Goal: Task Accomplishment & Management: Complete application form

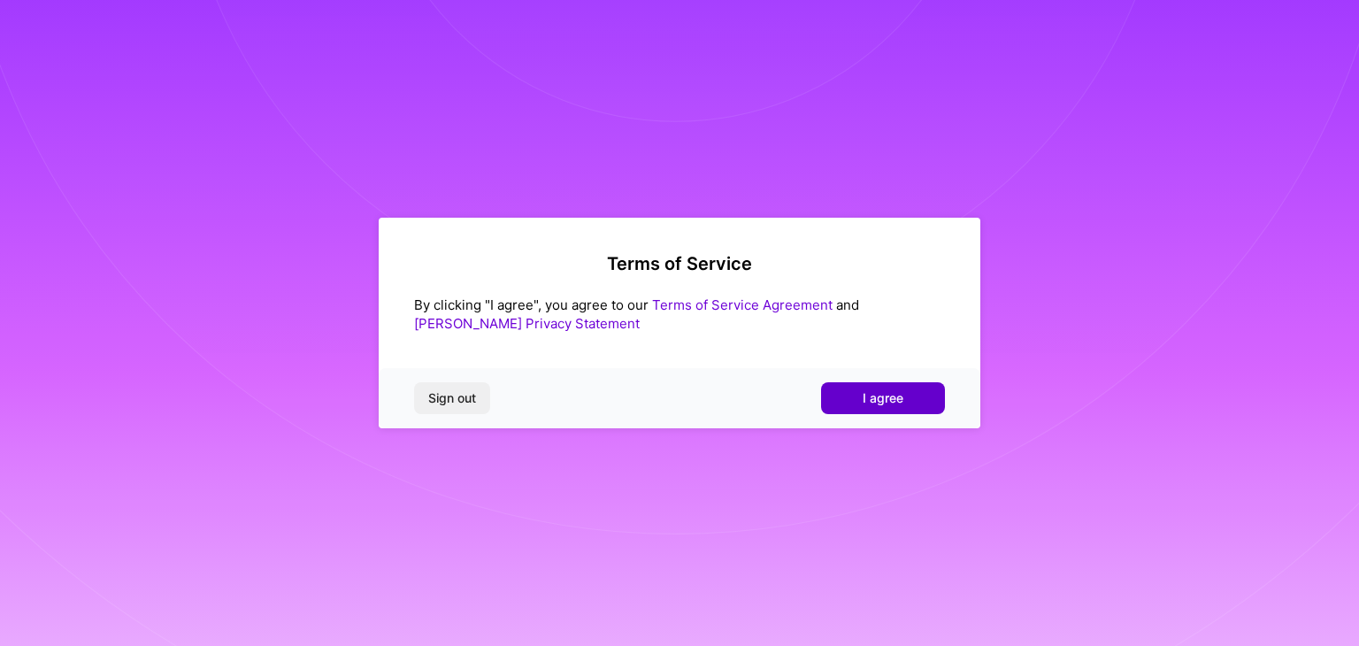
click at [874, 406] on span "I agree" at bounding box center [883, 398] width 41 height 18
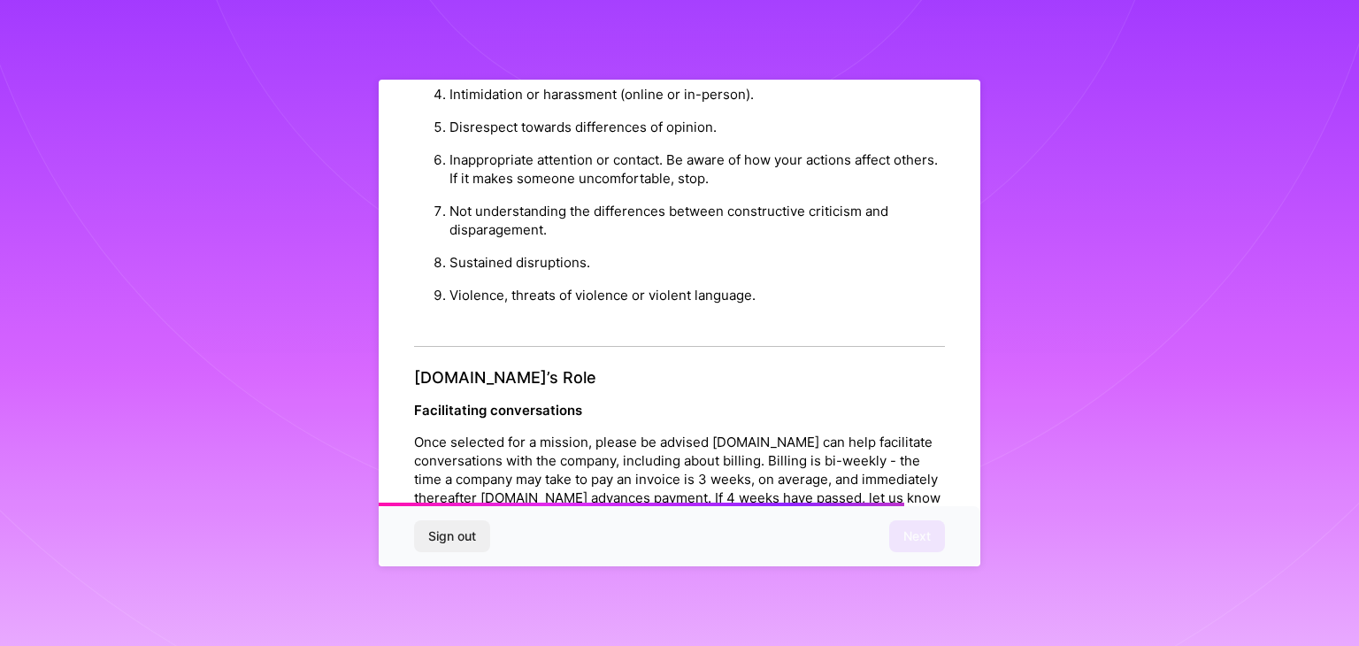
scroll to position [1985, 0]
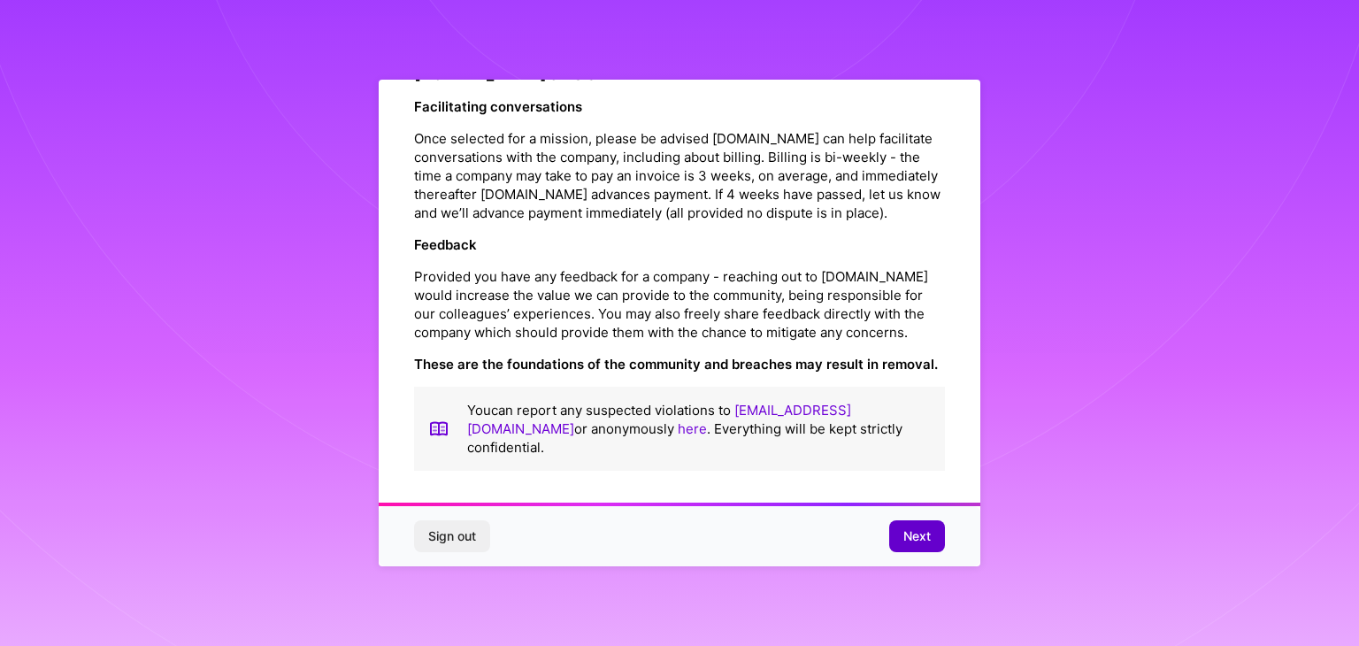
click at [939, 543] on button "Next" at bounding box center [917, 536] width 56 height 32
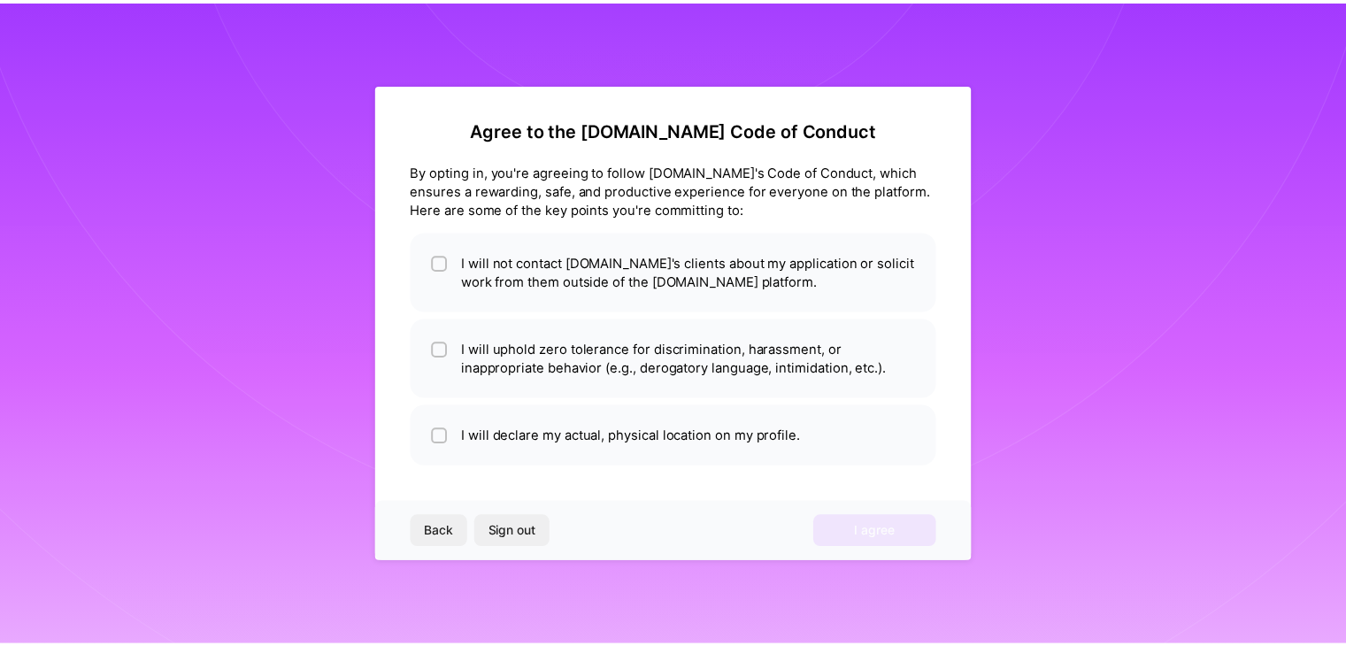
scroll to position [0, 0]
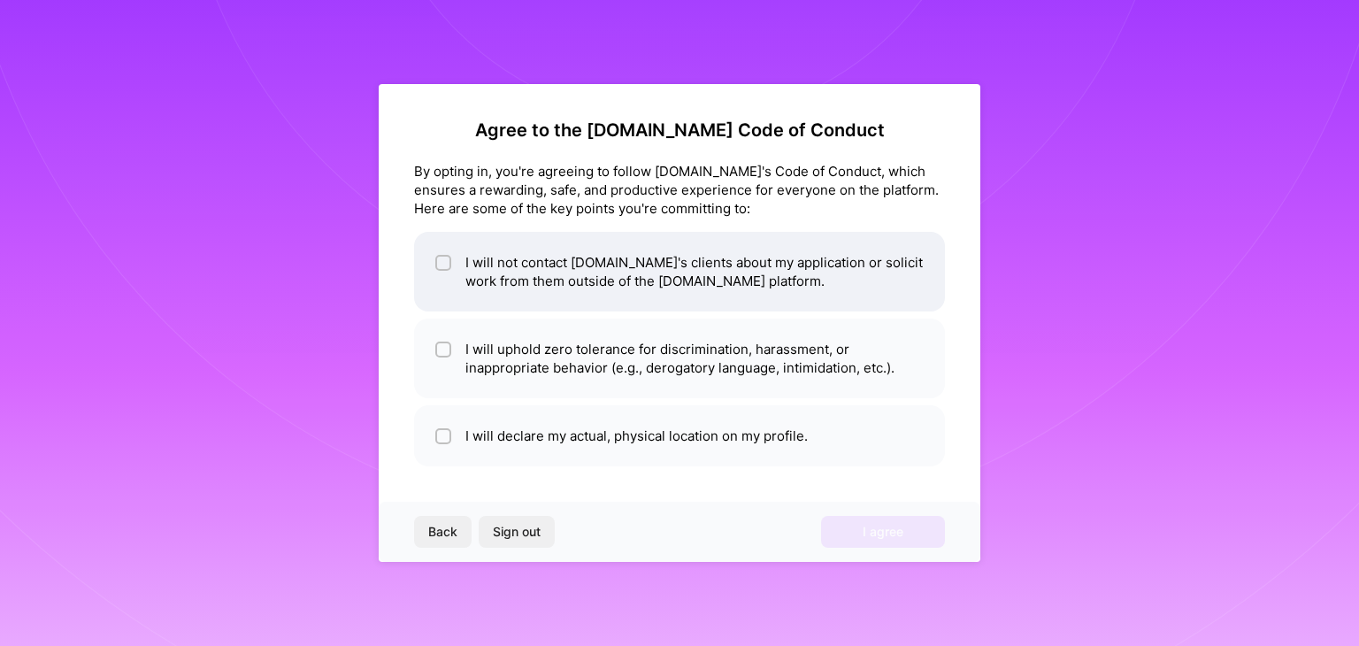
click at [447, 263] on input "checkbox" at bounding box center [445, 264] width 12 height 12
checkbox input "true"
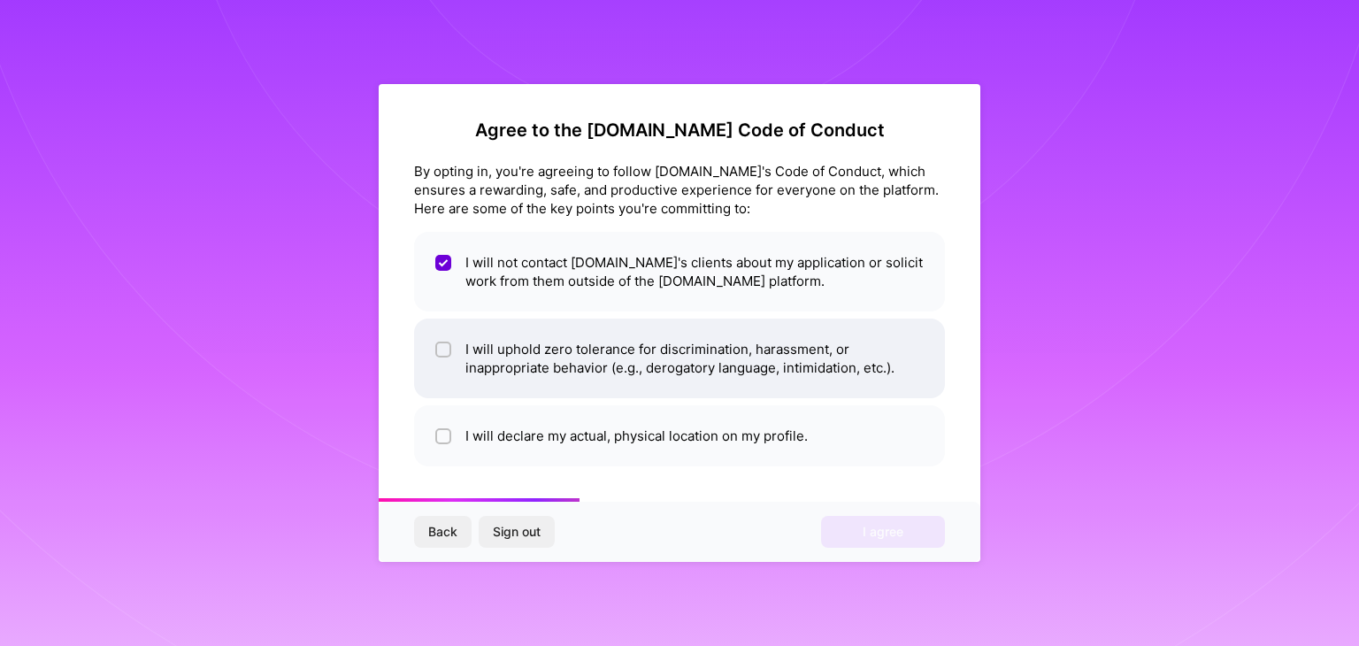
click at [443, 350] on input "checkbox" at bounding box center [445, 350] width 12 height 12
checkbox input "true"
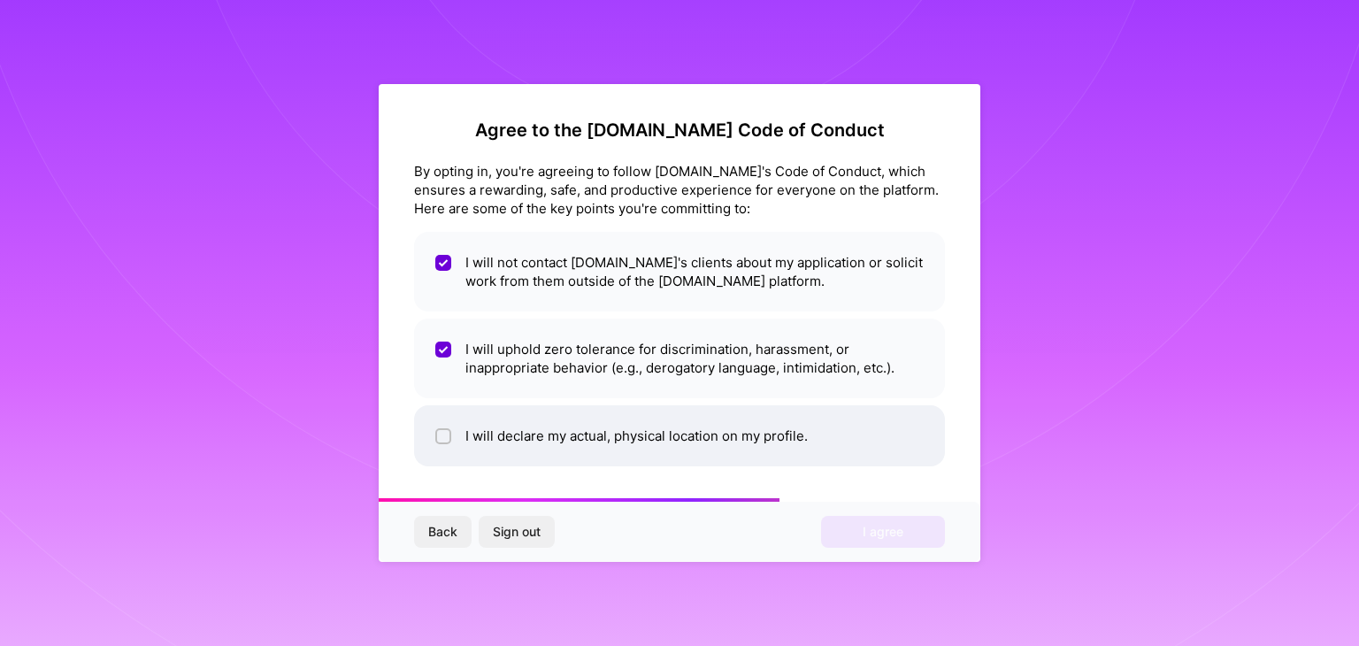
click at [440, 440] on input "checkbox" at bounding box center [445, 437] width 12 height 12
checkbox input "true"
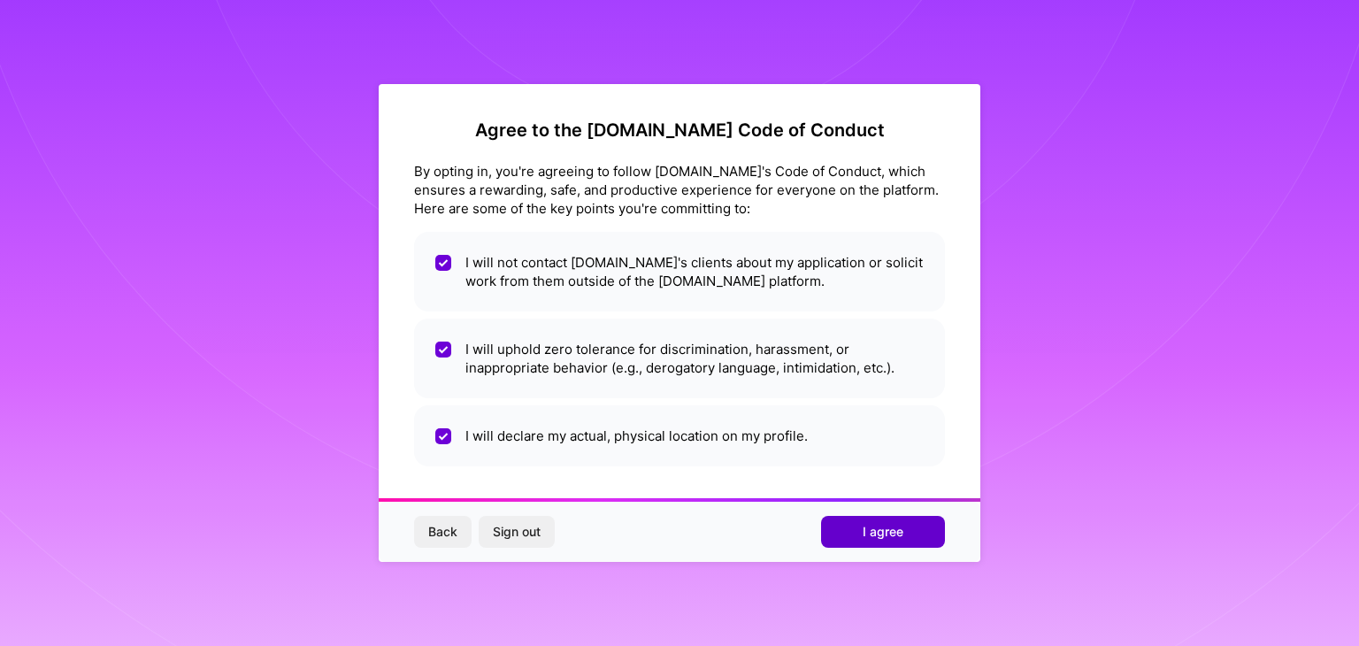
click at [860, 532] on button "I agree" at bounding box center [883, 532] width 124 height 32
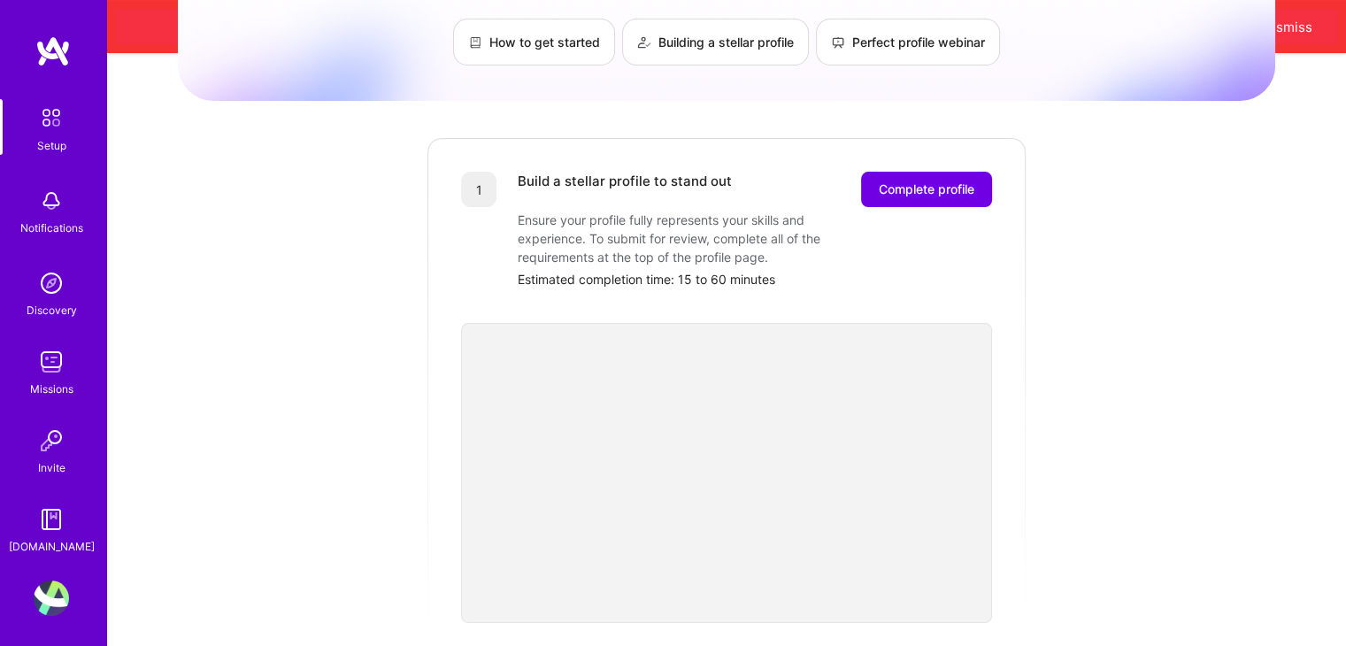
scroll to position [53, 0]
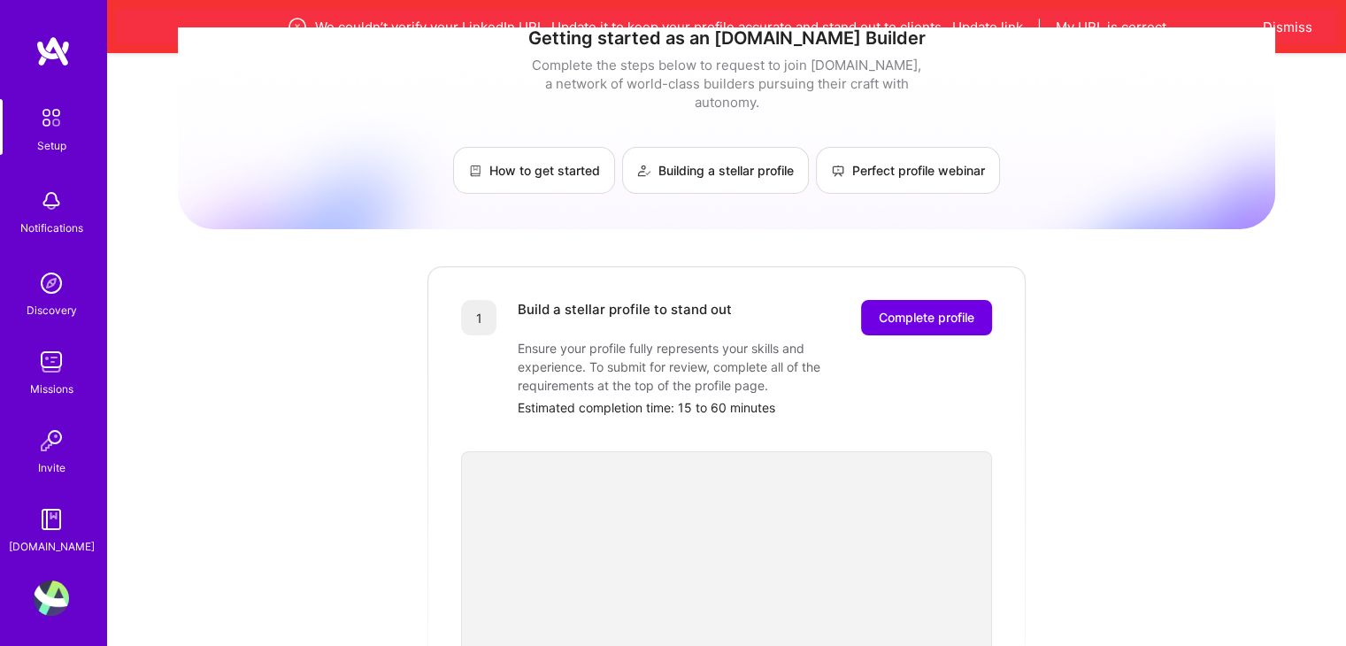
click at [951, 309] on span "Complete profile" at bounding box center [927, 318] width 96 height 18
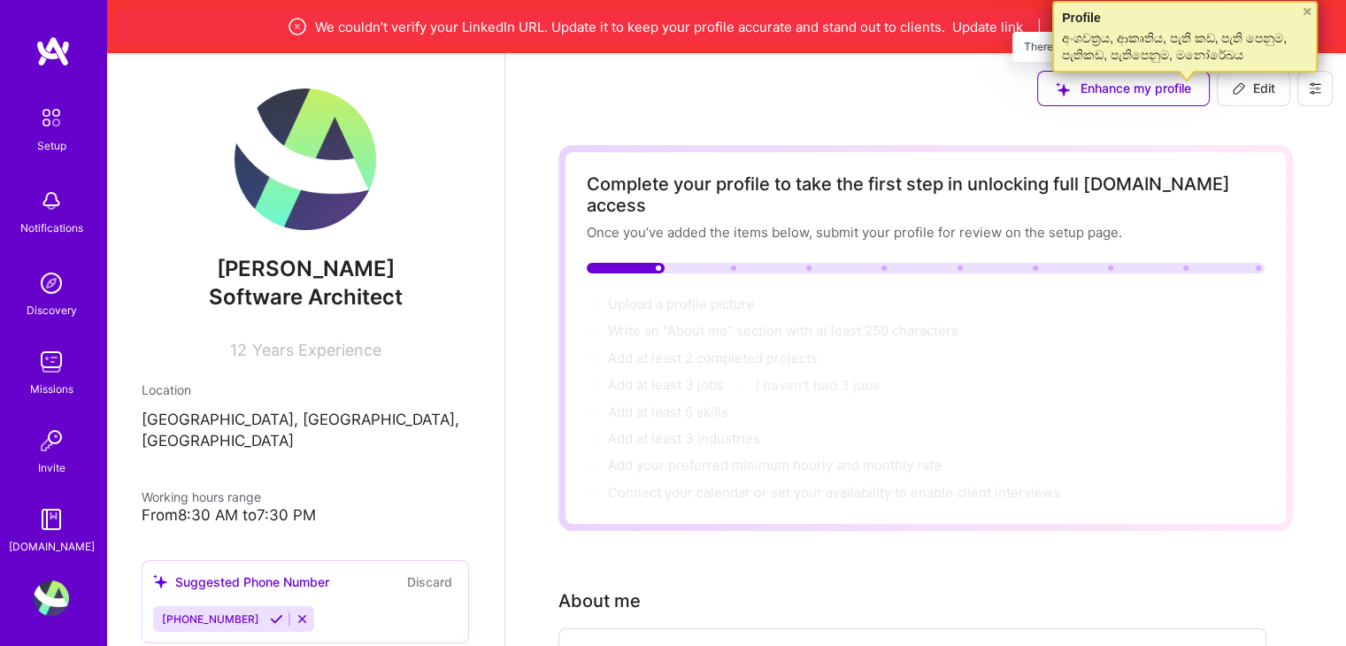
click at [1185, 85] on div "Enhance my profile" at bounding box center [1123, 88] width 173 height 35
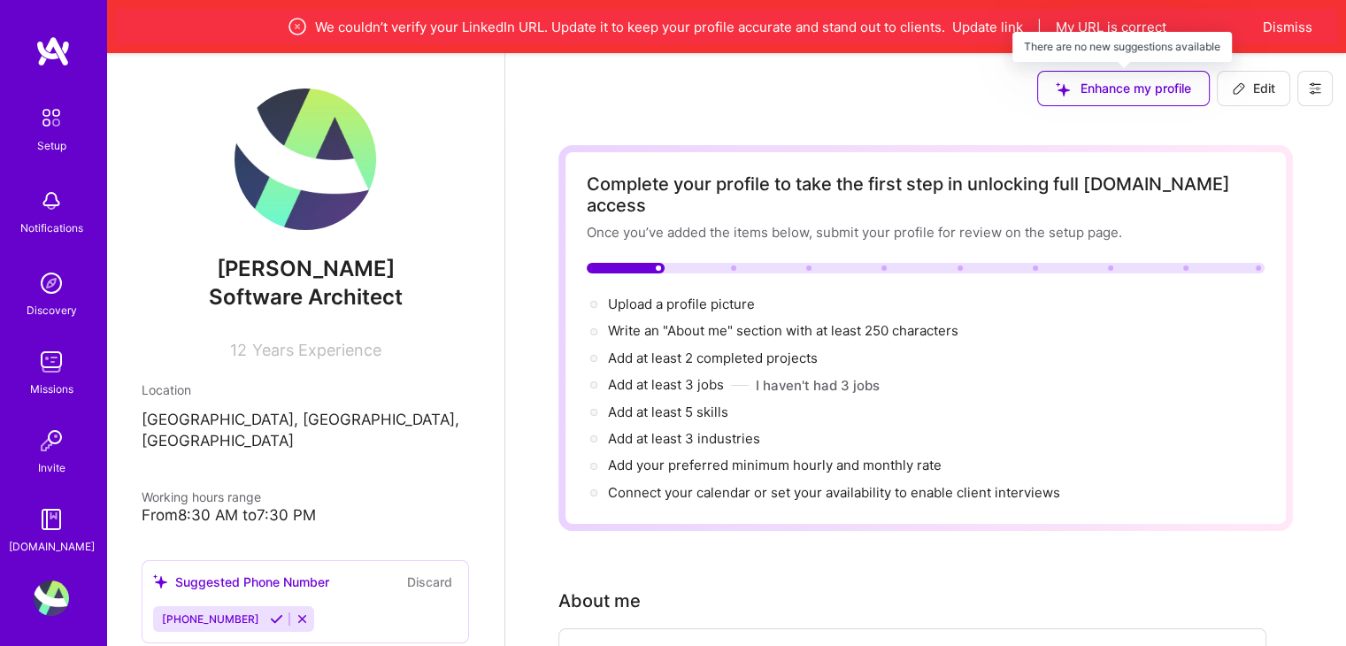
click at [1108, 86] on div "Enhance my profile" at bounding box center [1123, 88] width 173 height 35
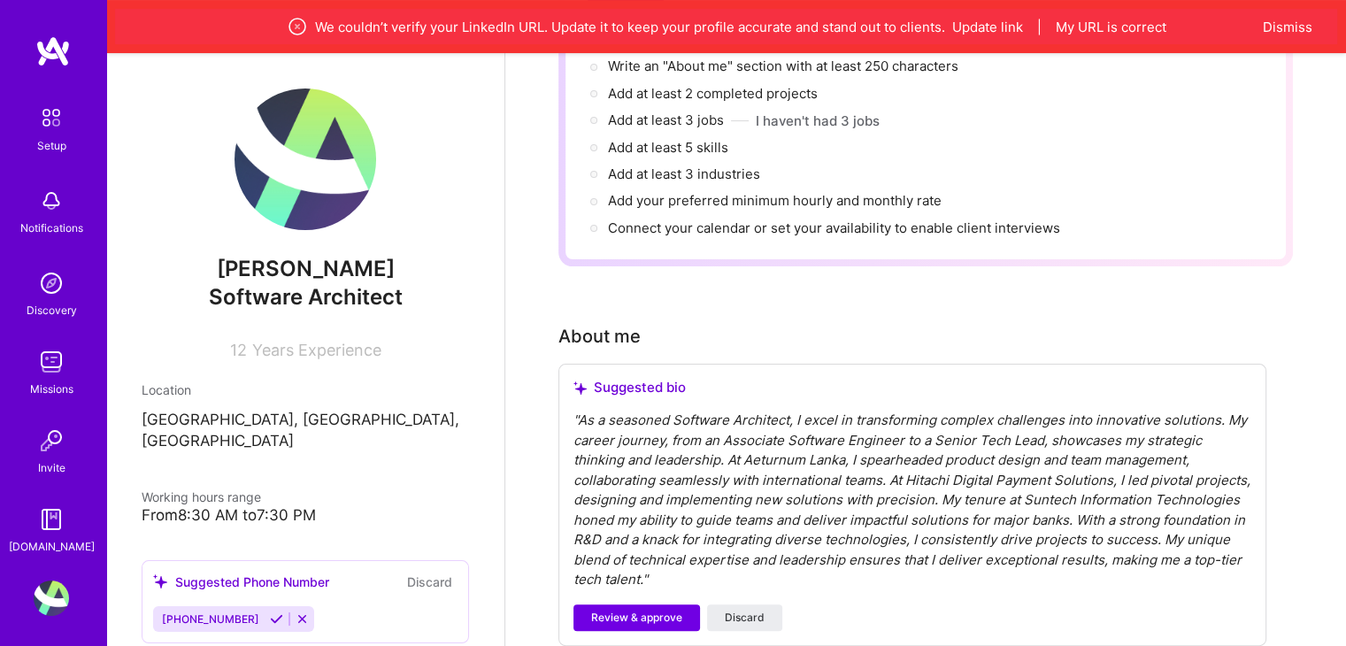
scroll to position [266, 0]
click at [270, 612] on icon at bounding box center [276, 618] width 13 height 13
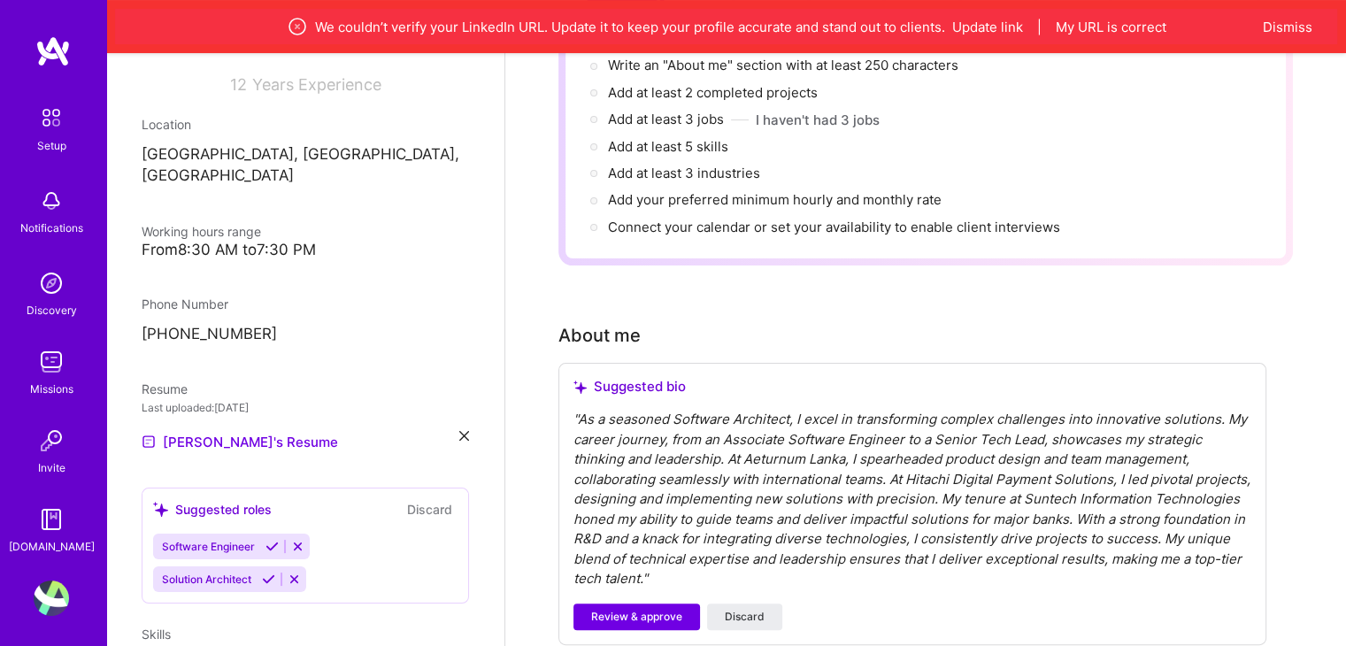
click at [268, 573] on icon at bounding box center [268, 579] width 13 height 13
click at [273, 540] on icon at bounding box center [272, 546] width 13 height 13
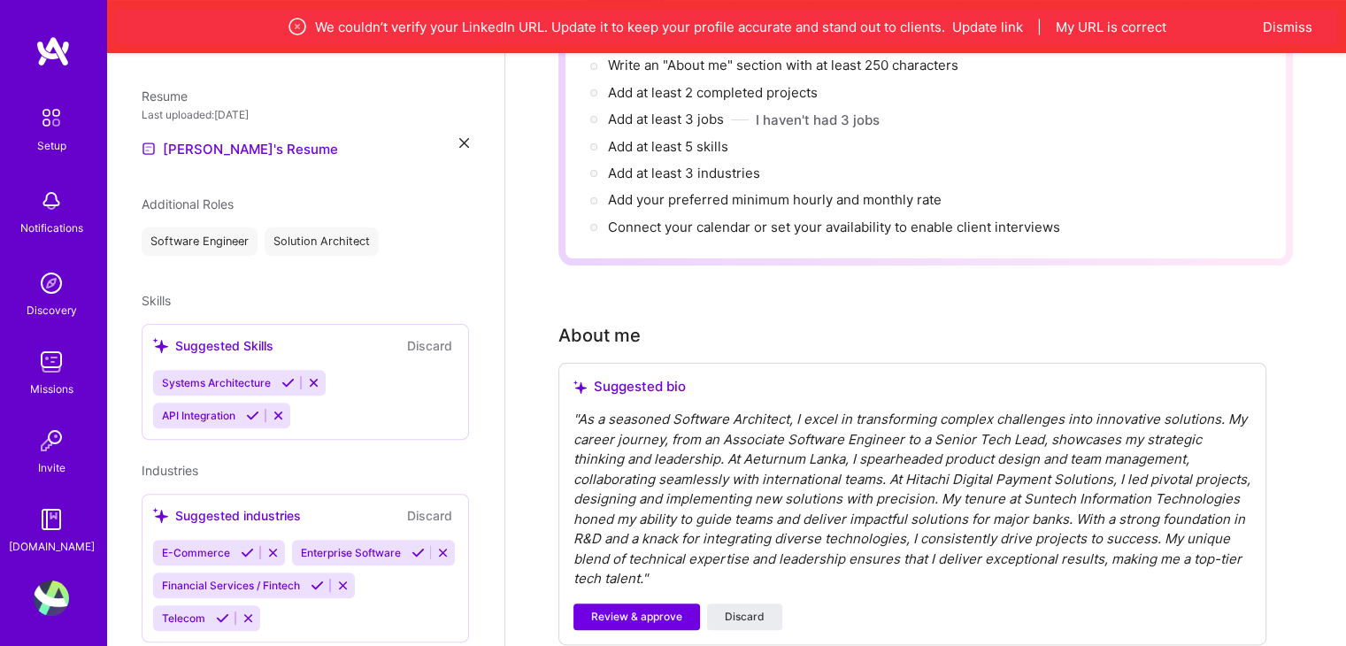
scroll to position [354, 0]
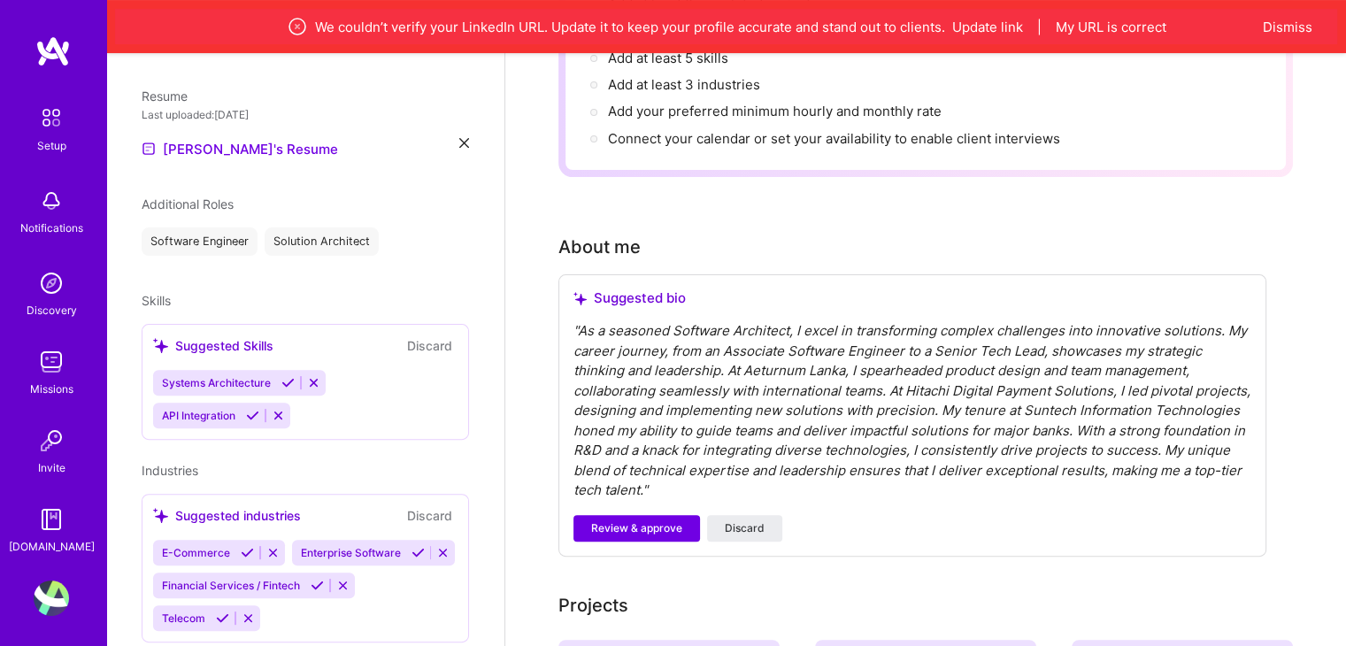
click at [320, 587] on icon at bounding box center [317, 585] width 13 height 13
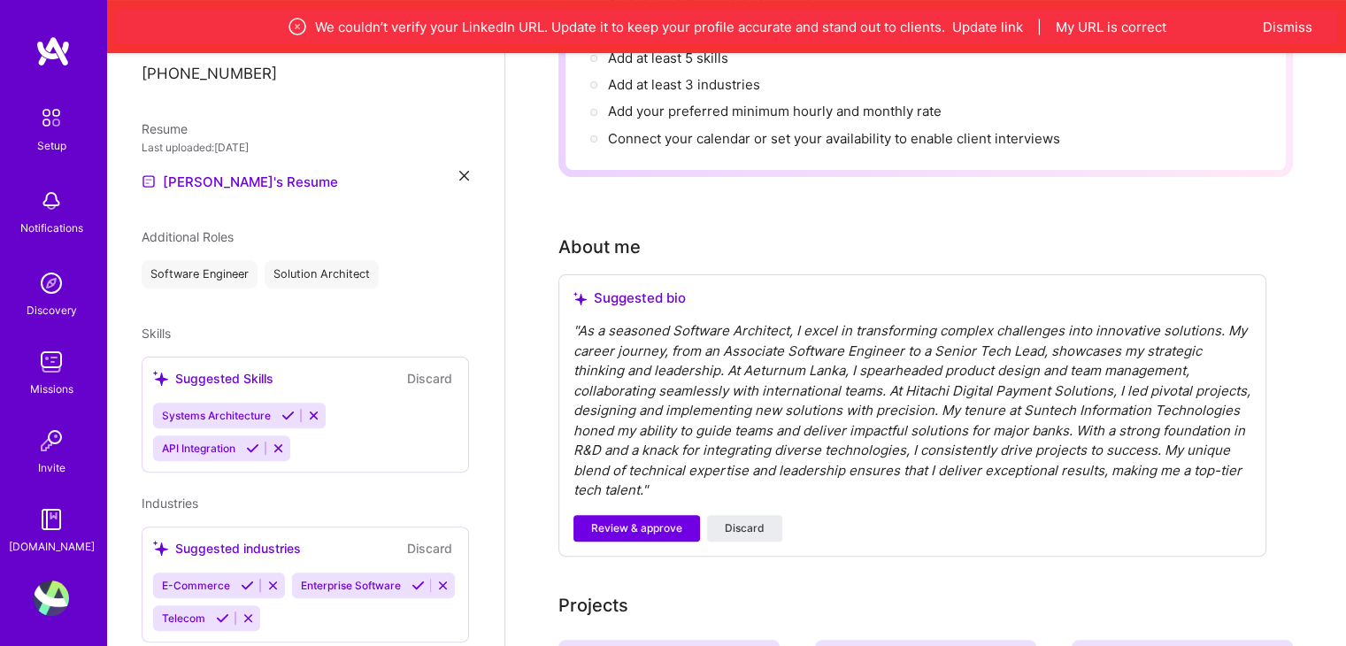
scroll to position [505, 0]
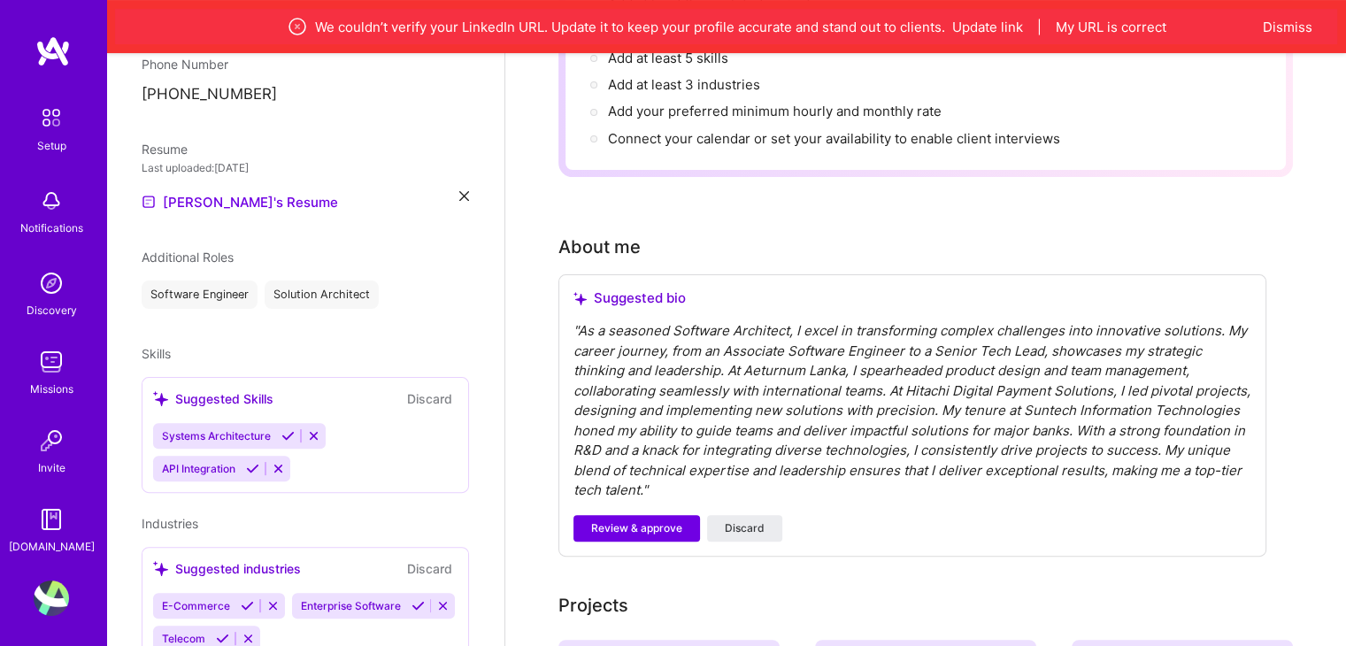
click at [412, 612] on icon at bounding box center [418, 605] width 13 height 13
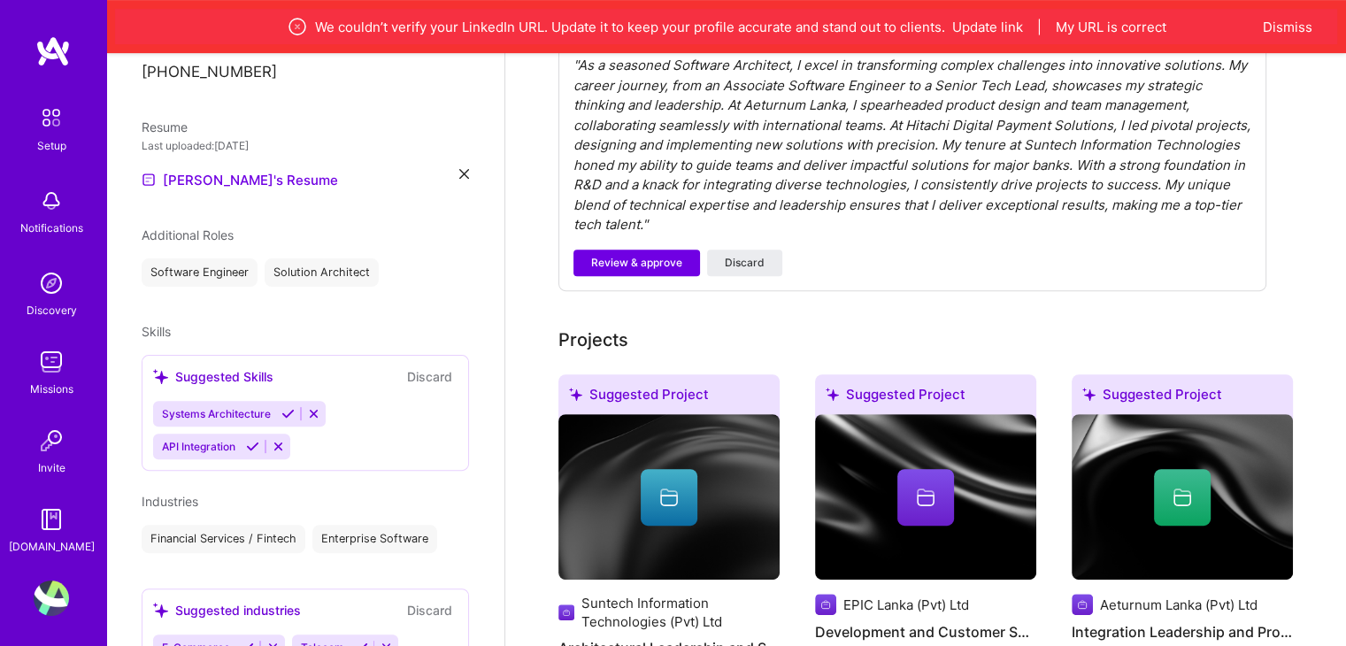
scroll to position [536, 0]
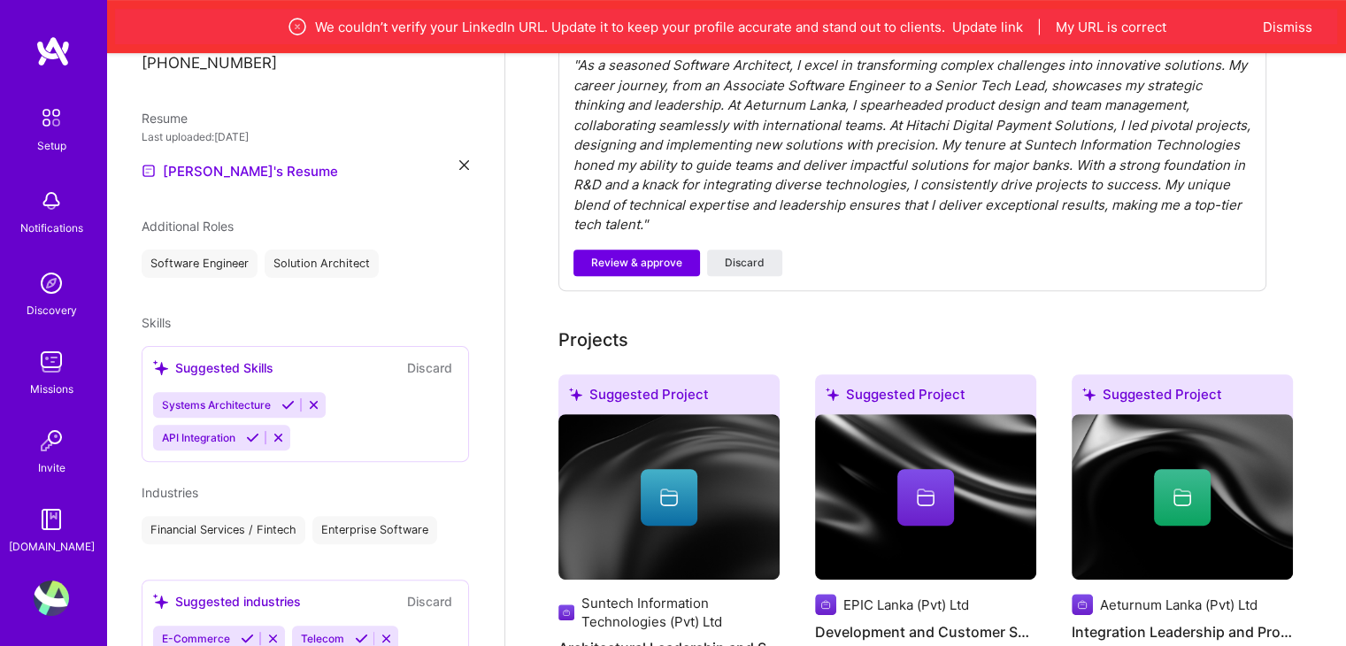
click at [245, 632] on icon at bounding box center [247, 638] width 13 height 13
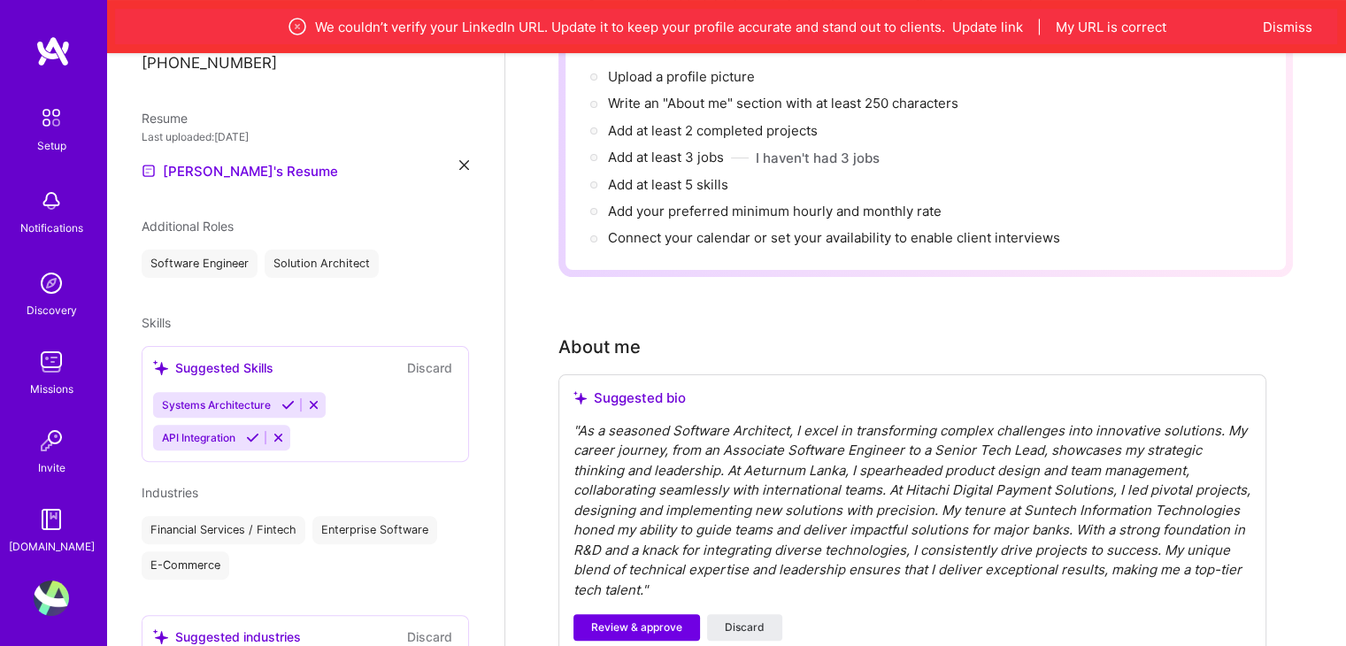
scroll to position [266, 0]
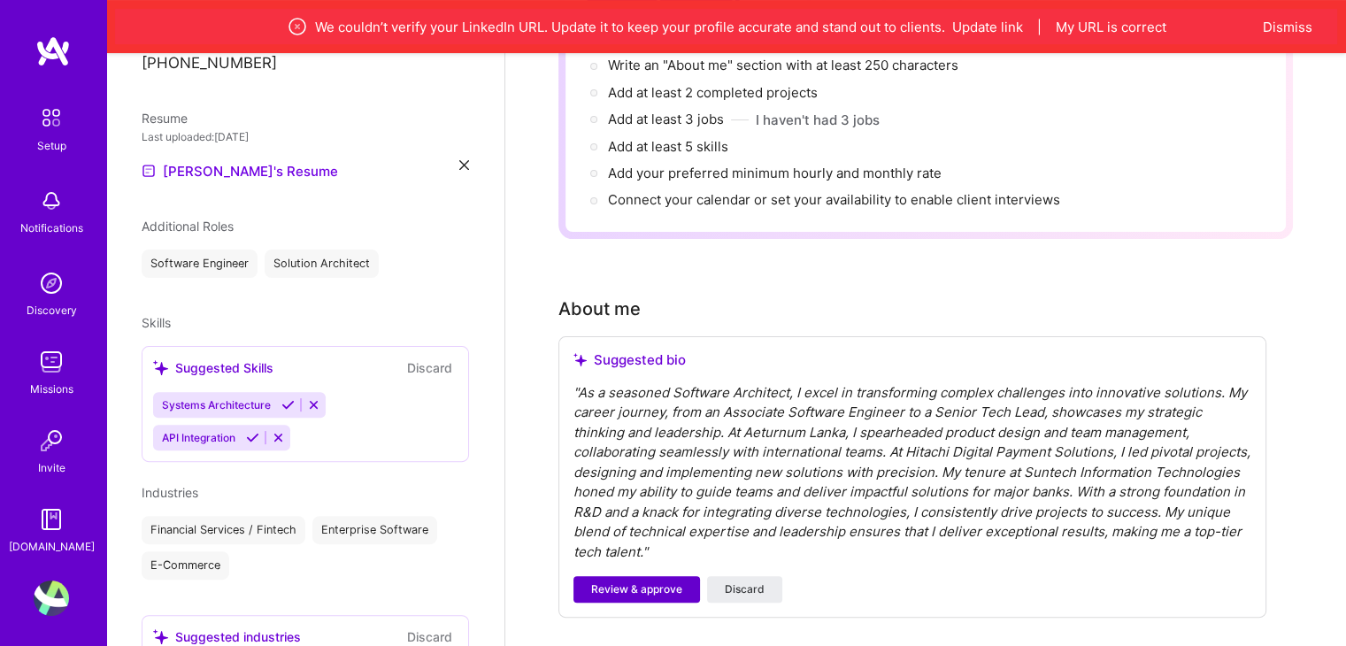
click at [666, 581] on span "Review & approve" at bounding box center [636, 589] width 91 height 16
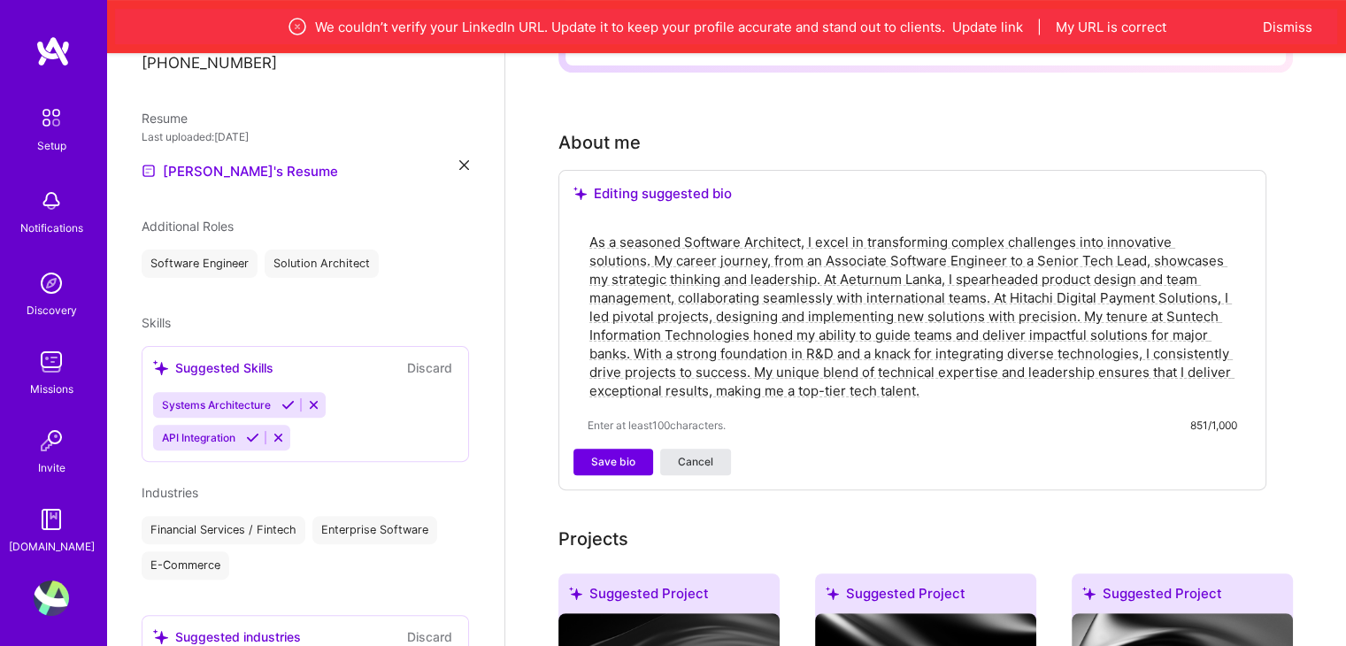
scroll to position [443, 0]
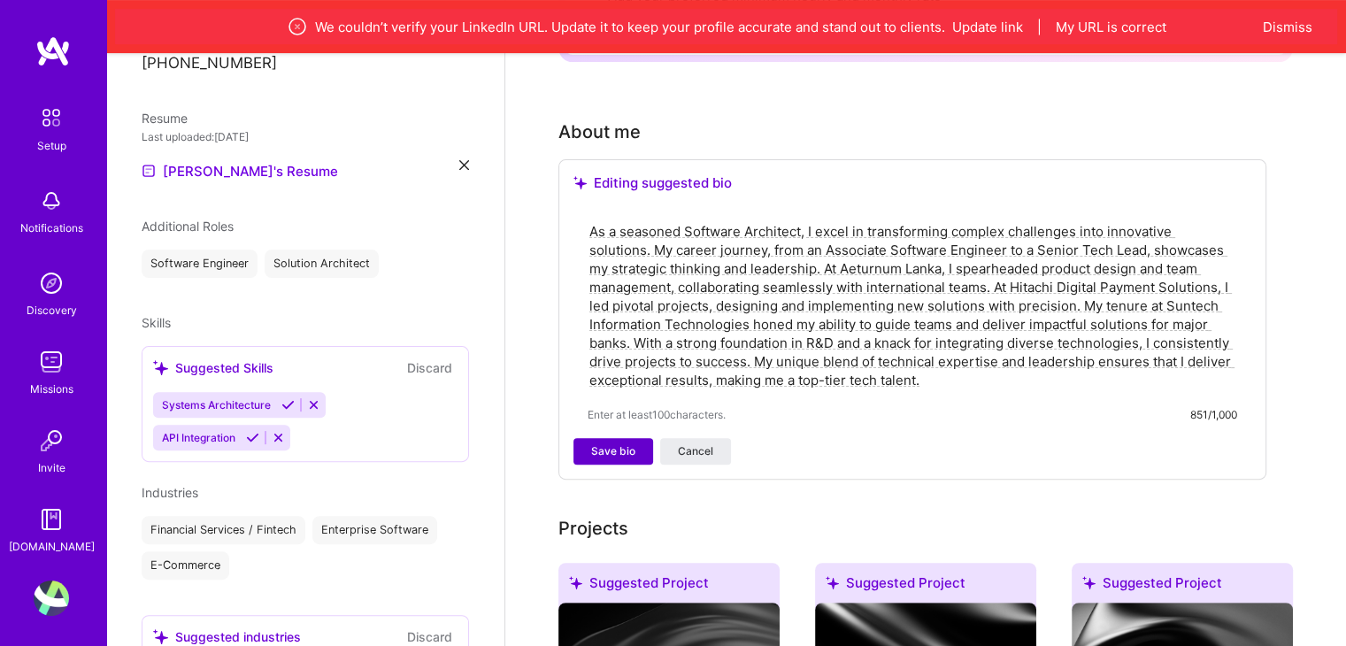
click at [612, 443] on span "Save bio" at bounding box center [613, 451] width 44 height 16
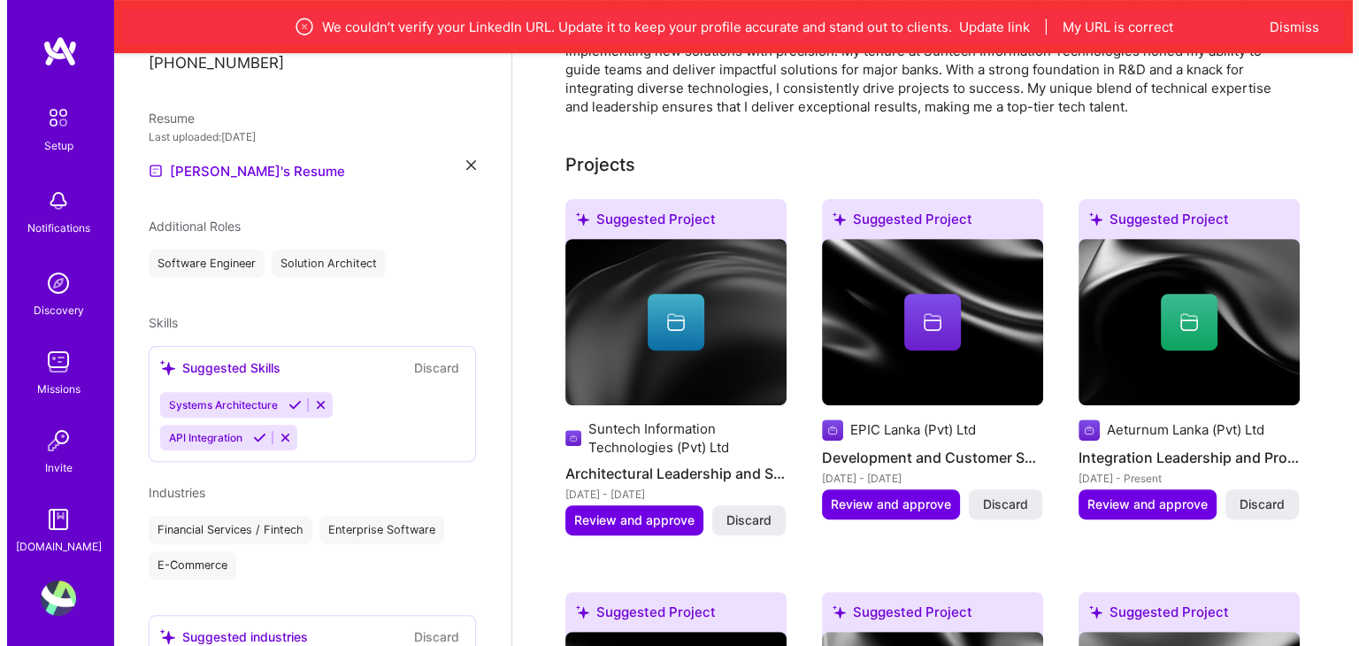
scroll to position [620, 0]
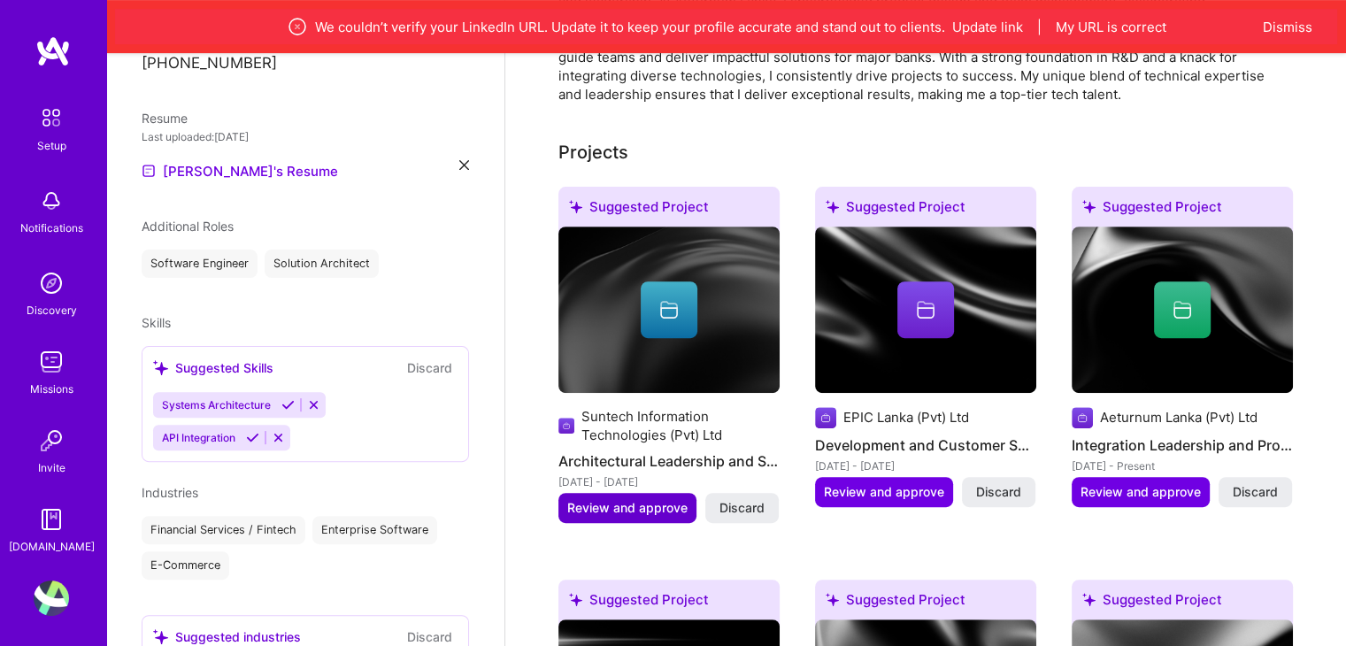
click at [665, 499] on span "Review and approve" at bounding box center [627, 508] width 120 height 18
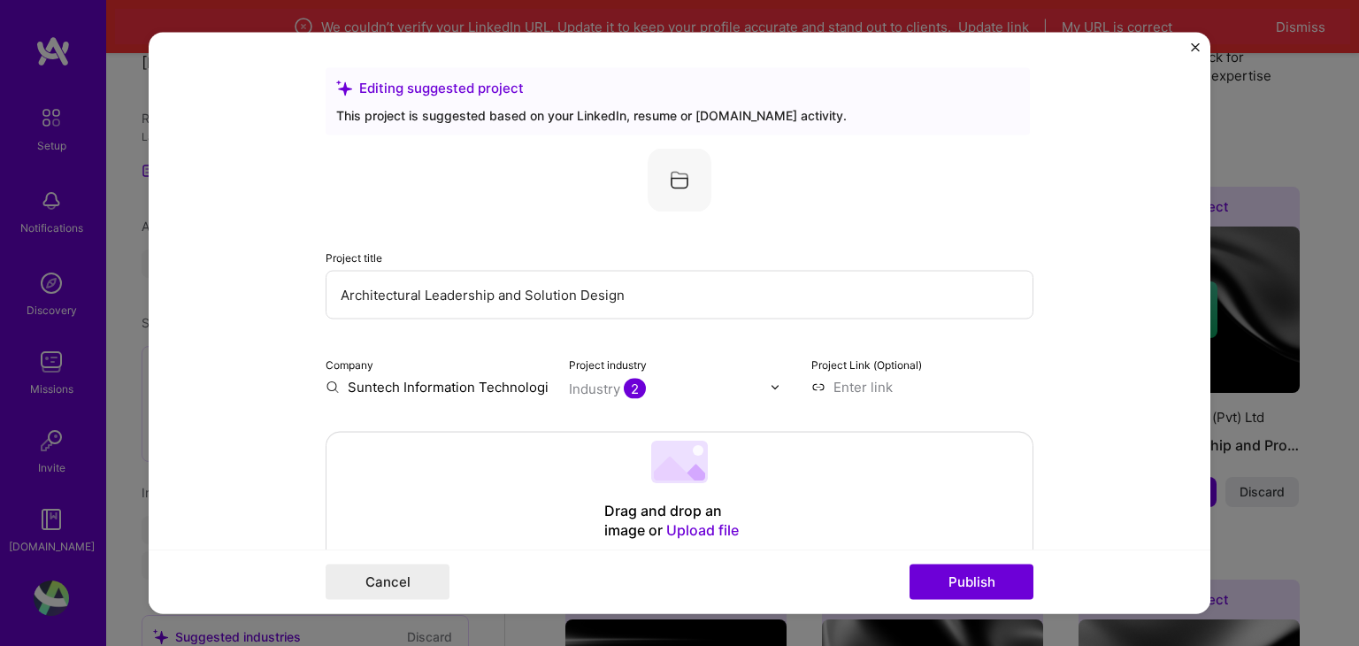
click at [1196, 54] on button "Close" at bounding box center [1195, 52] width 9 height 19
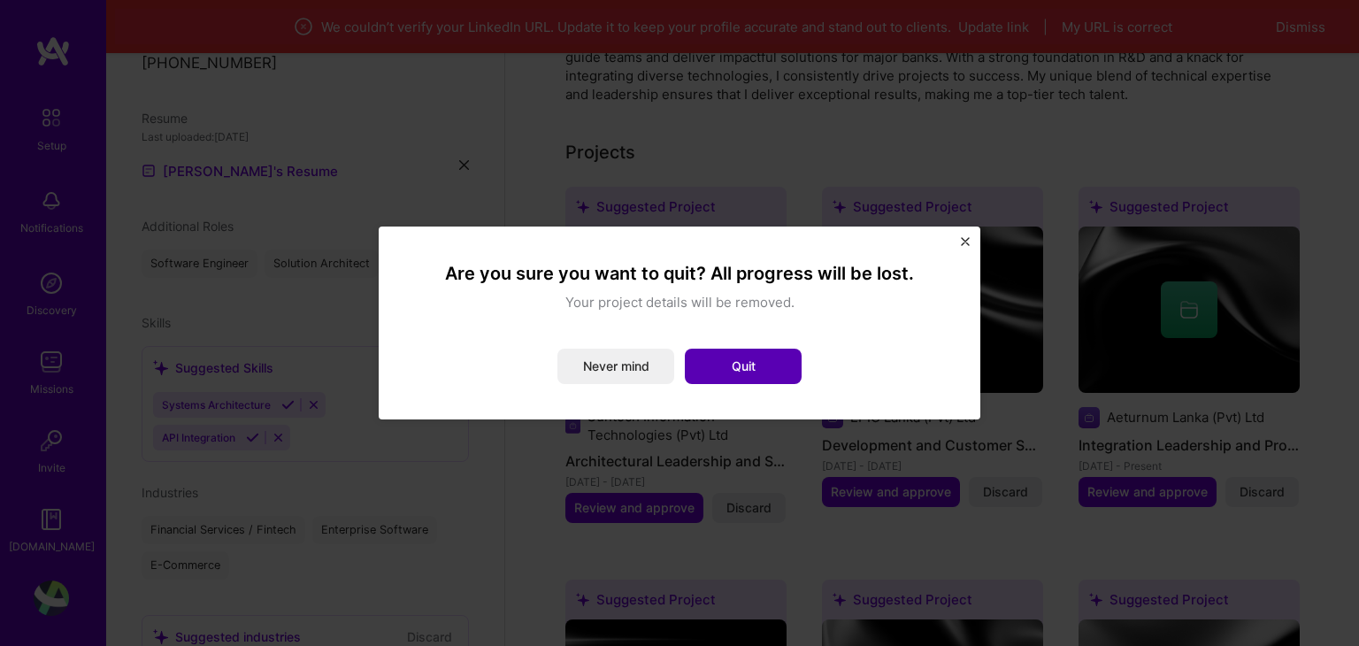
click at [758, 371] on button "Quit" at bounding box center [743, 366] width 117 height 35
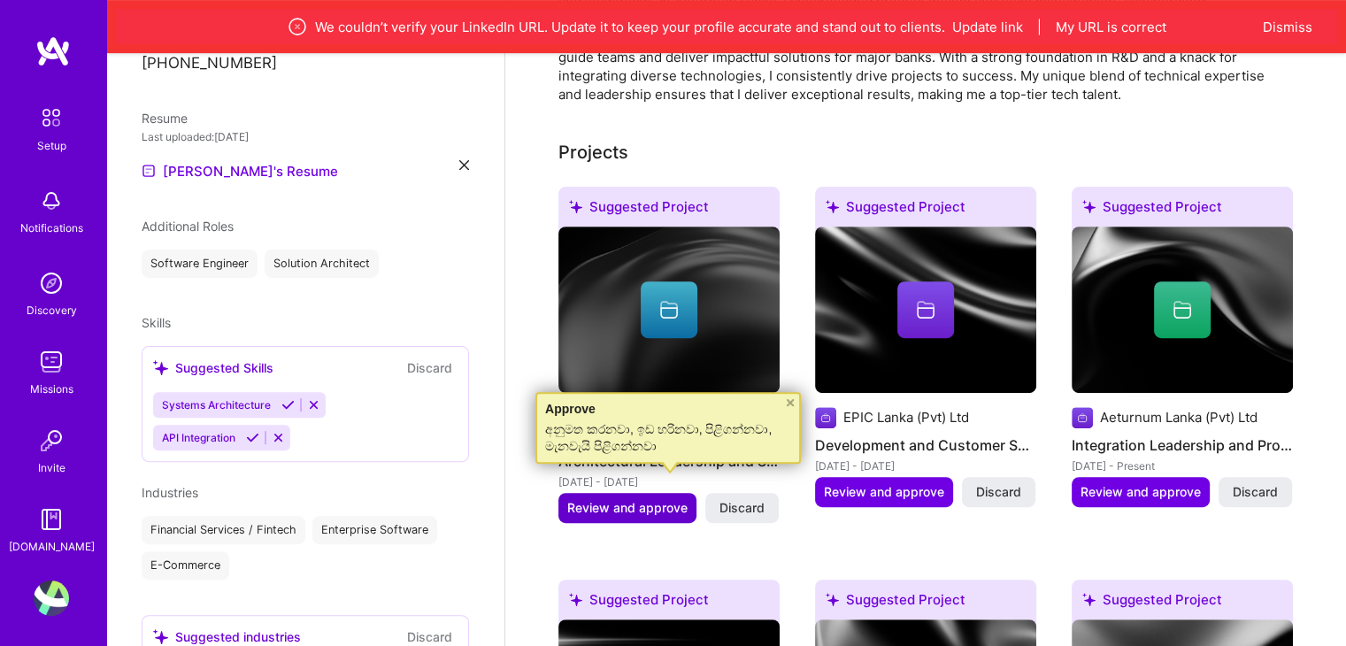
click at [668, 499] on span "Review and approve" at bounding box center [627, 508] width 120 height 18
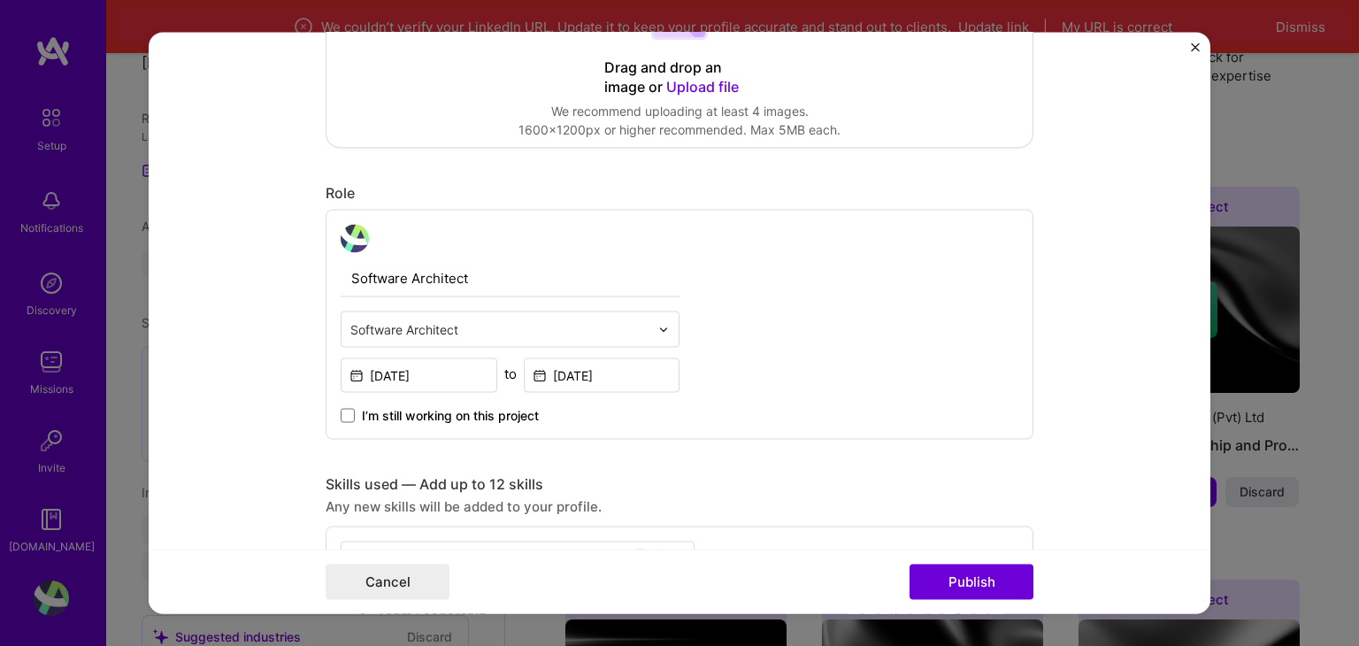
scroll to position [708, 0]
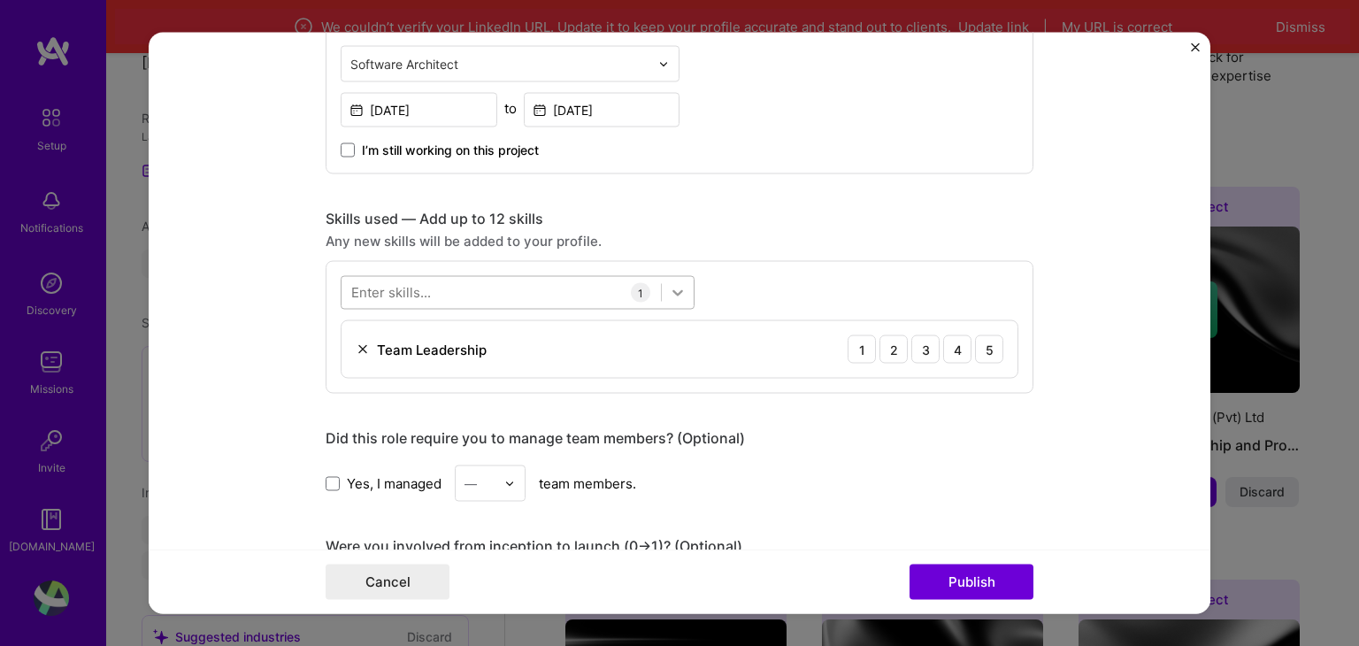
click at [680, 285] on icon at bounding box center [678, 293] width 18 height 18
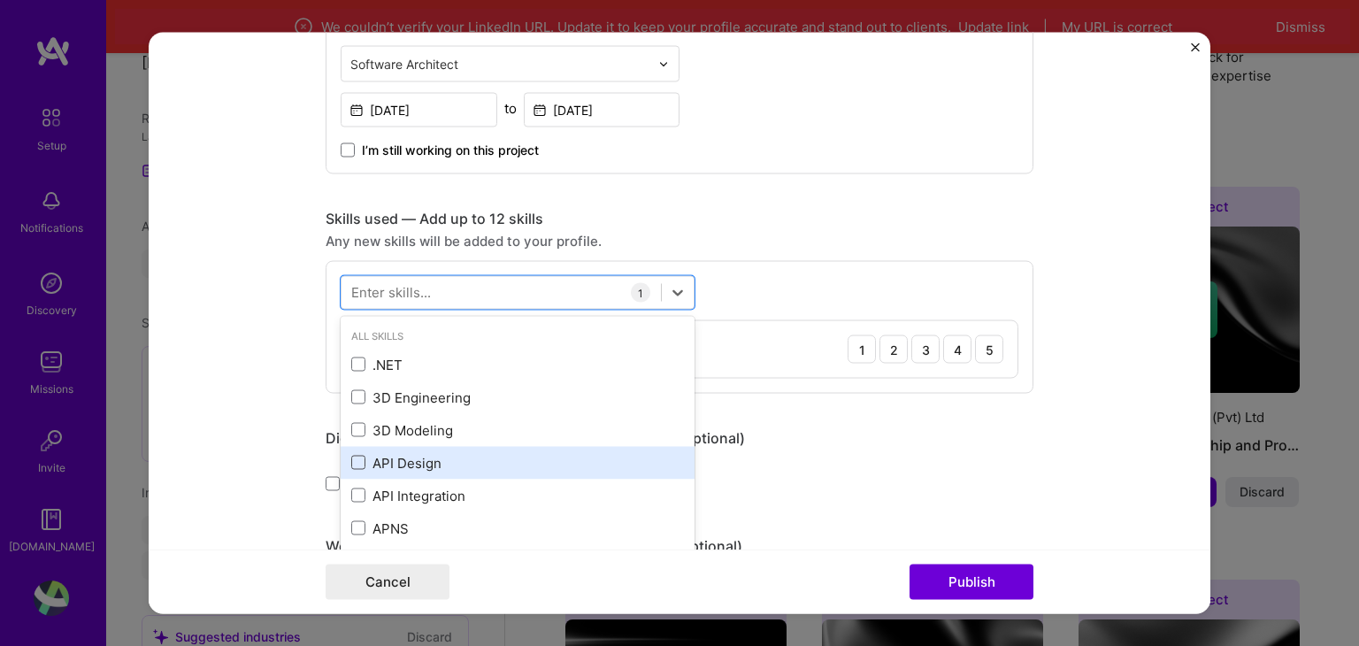
click at [351, 461] on span at bounding box center [358, 463] width 14 height 14
click at [0, 0] on input "checkbox" at bounding box center [0, 0] width 0 height 0
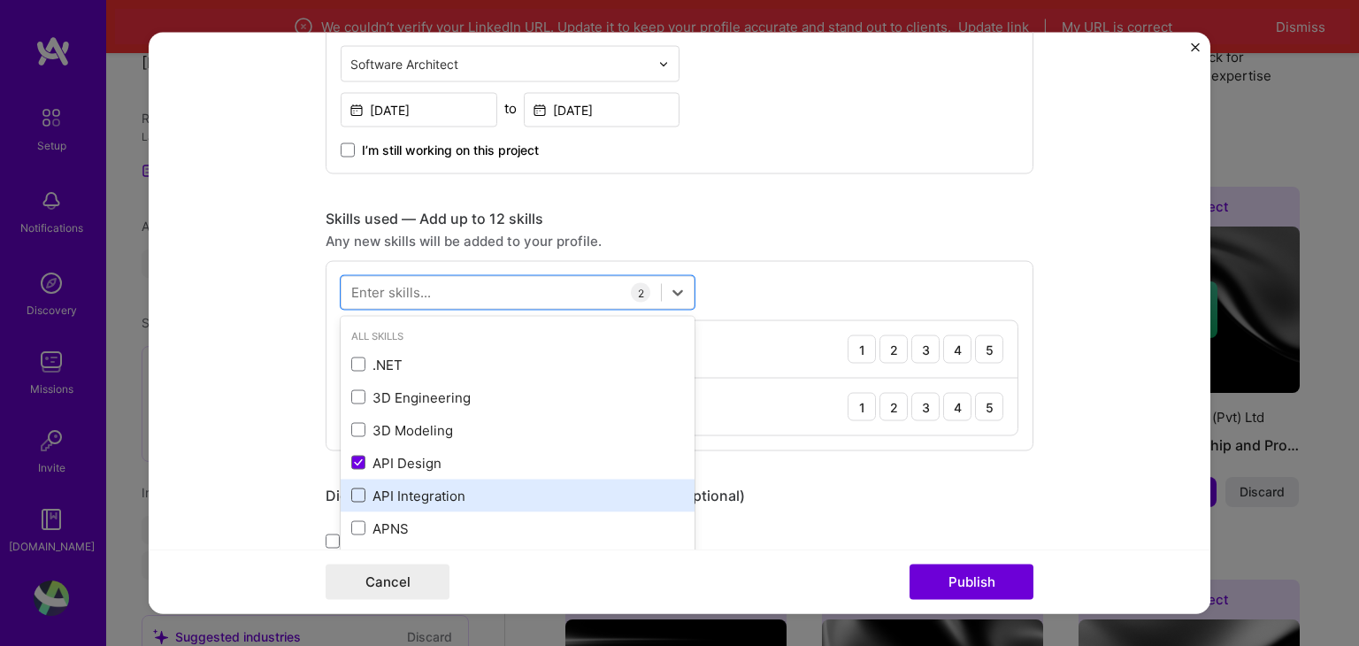
click at [351, 489] on span at bounding box center [358, 496] width 14 height 14
click at [0, 0] on input "checkbox" at bounding box center [0, 0] width 0 height 0
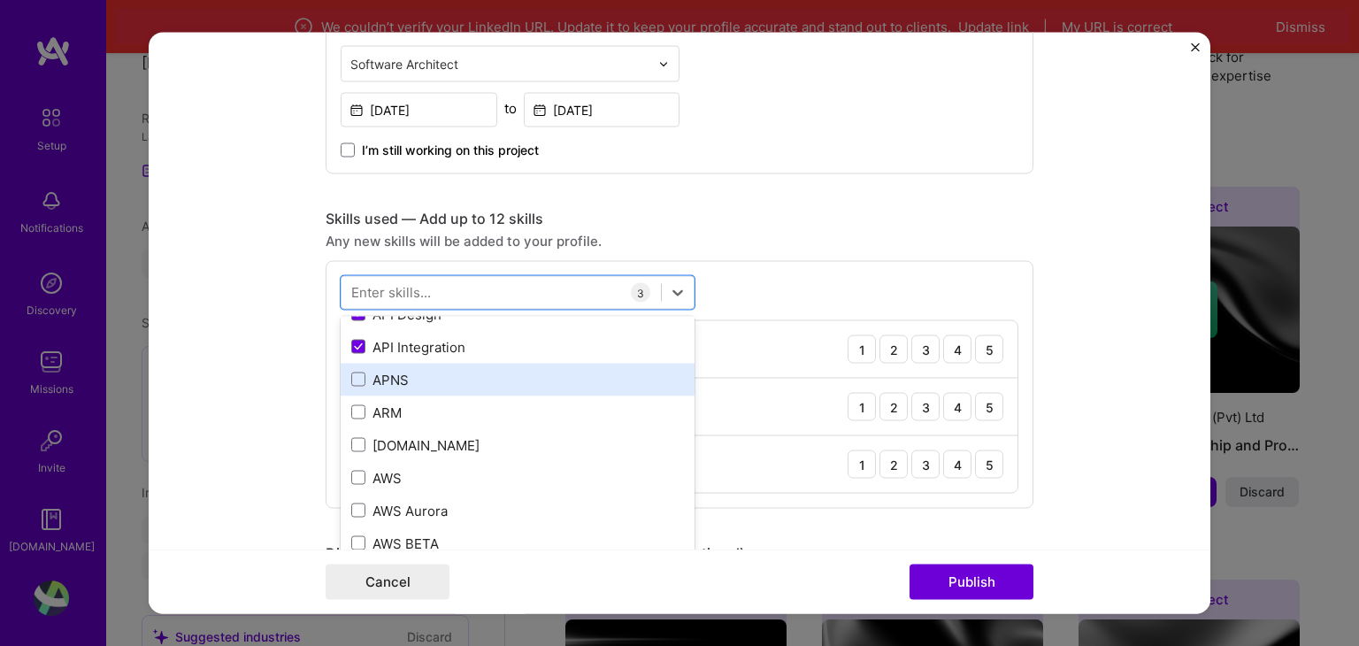
scroll to position [177, 0]
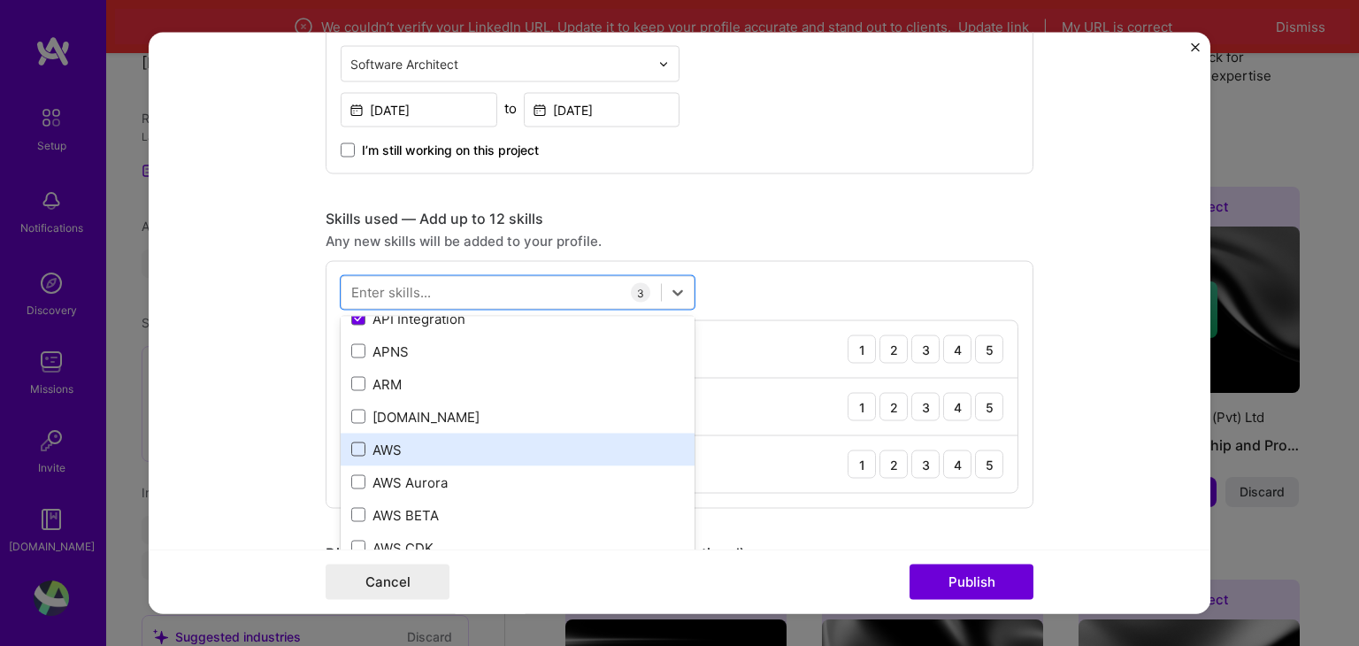
click at [351, 444] on span at bounding box center [358, 450] width 14 height 14
click at [0, 0] on input "checkbox" at bounding box center [0, 0] width 0 height 0
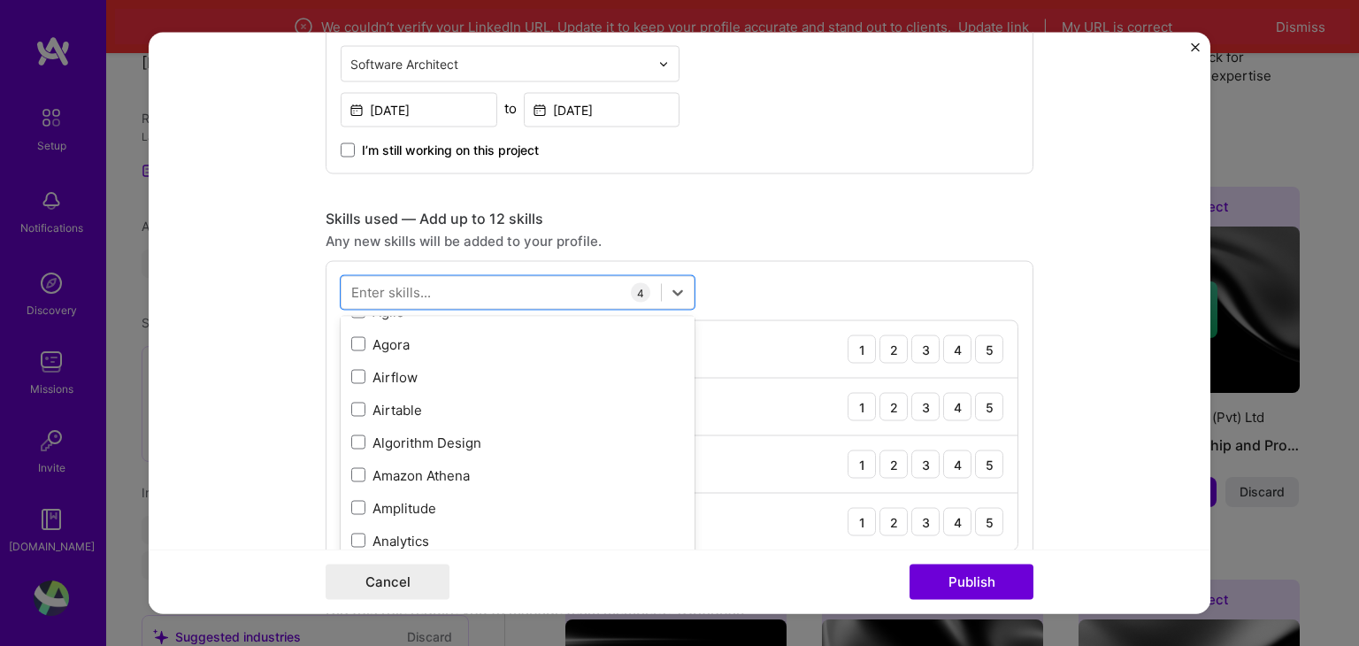
scroll to position [620, 0]
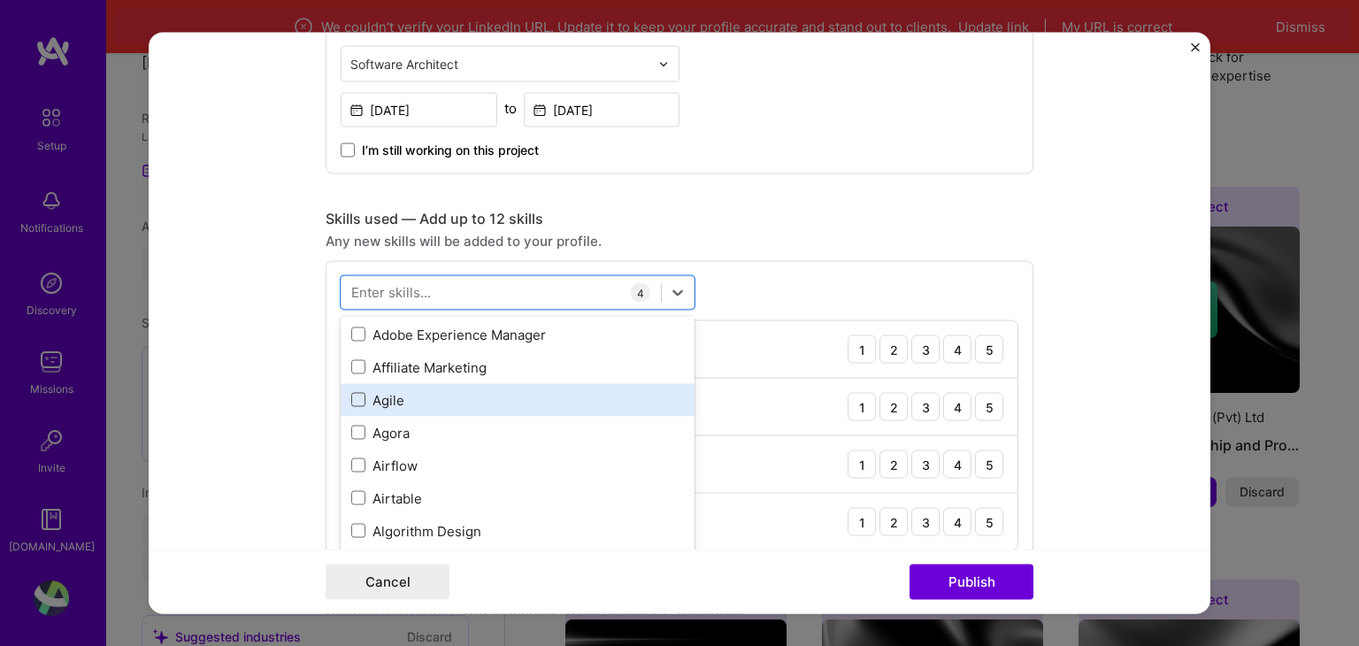
click at [354, 397] on span at bounding box center [358, 400] width 14 height 14
click at [0, 0] on input "checkbox" at bounding box center [0, 0] width 0 height 0
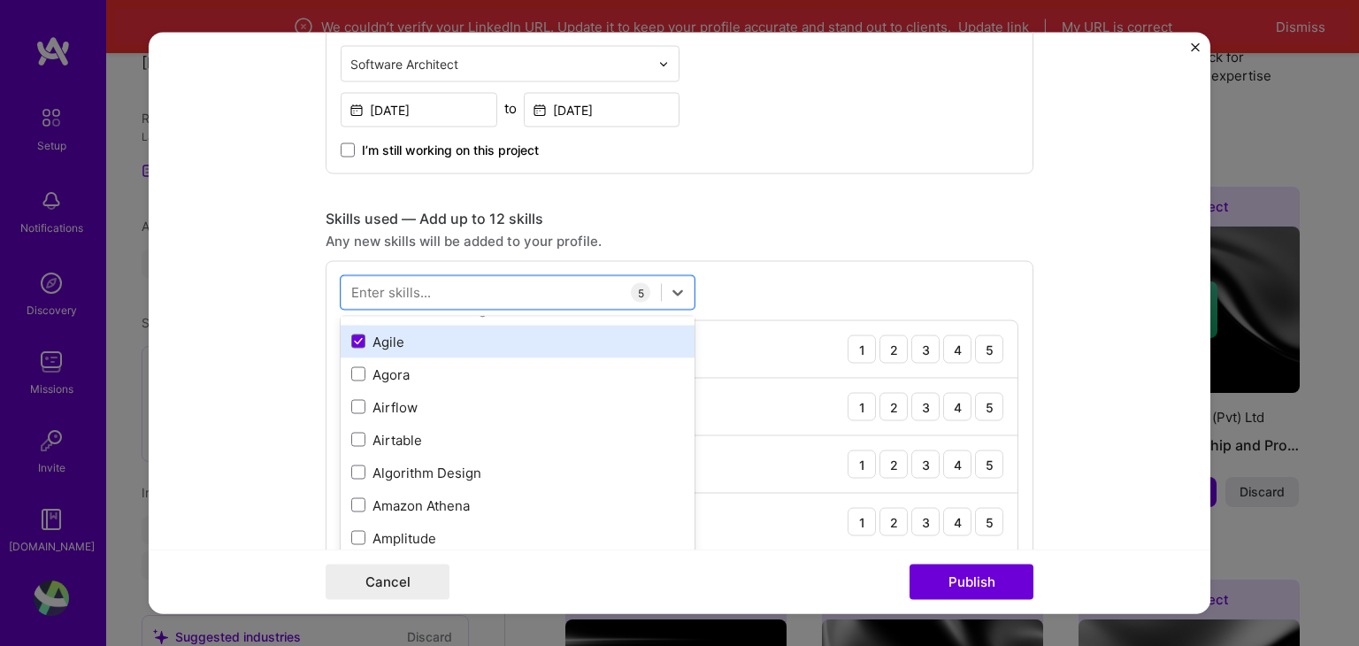
scroll to position [708, 0]
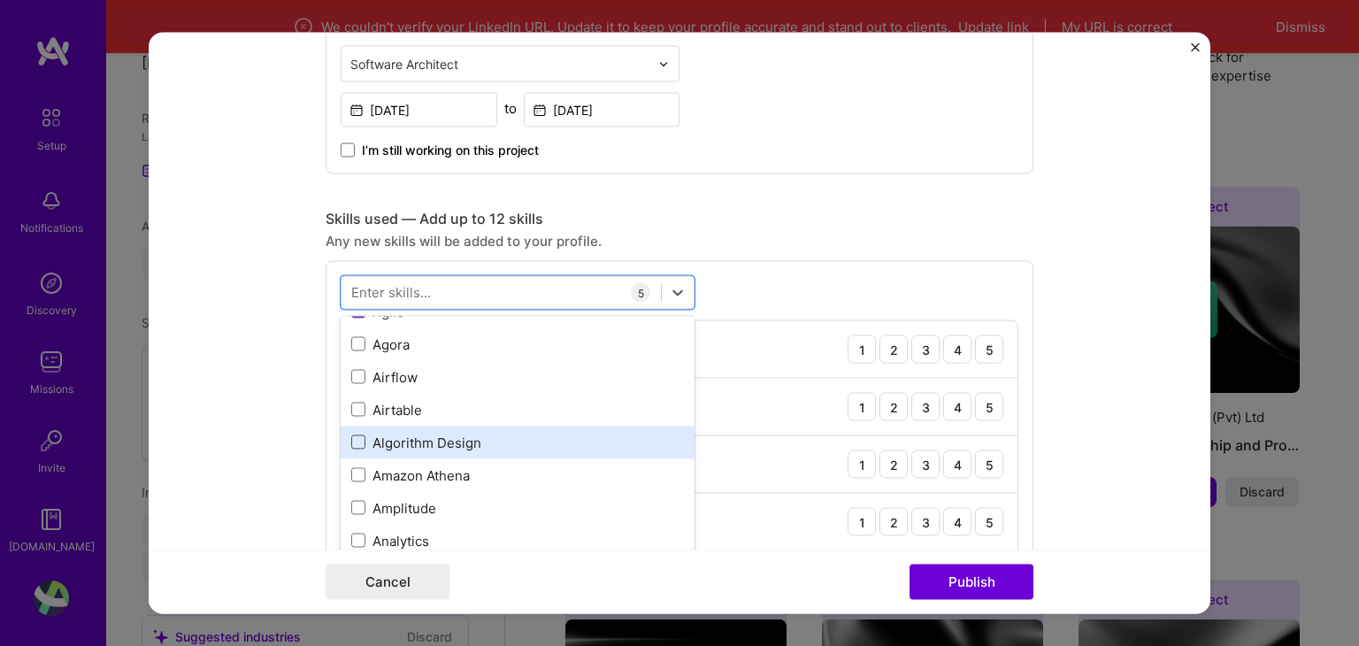
click at [358, 438] on span at bounding box center [358, 442] width 14 height 14
click at [0, 0] on input "checkbox" at bounding box center [0, 0] width 0 height 0
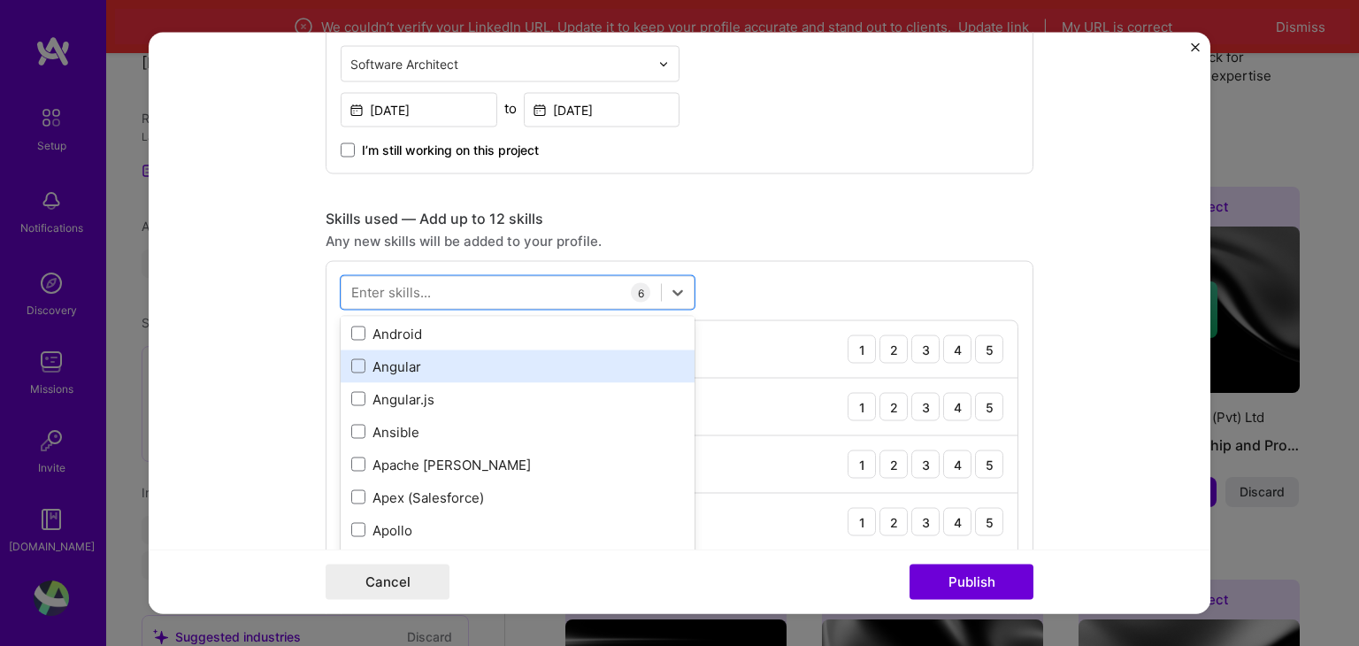
scroll to position [974, 0]
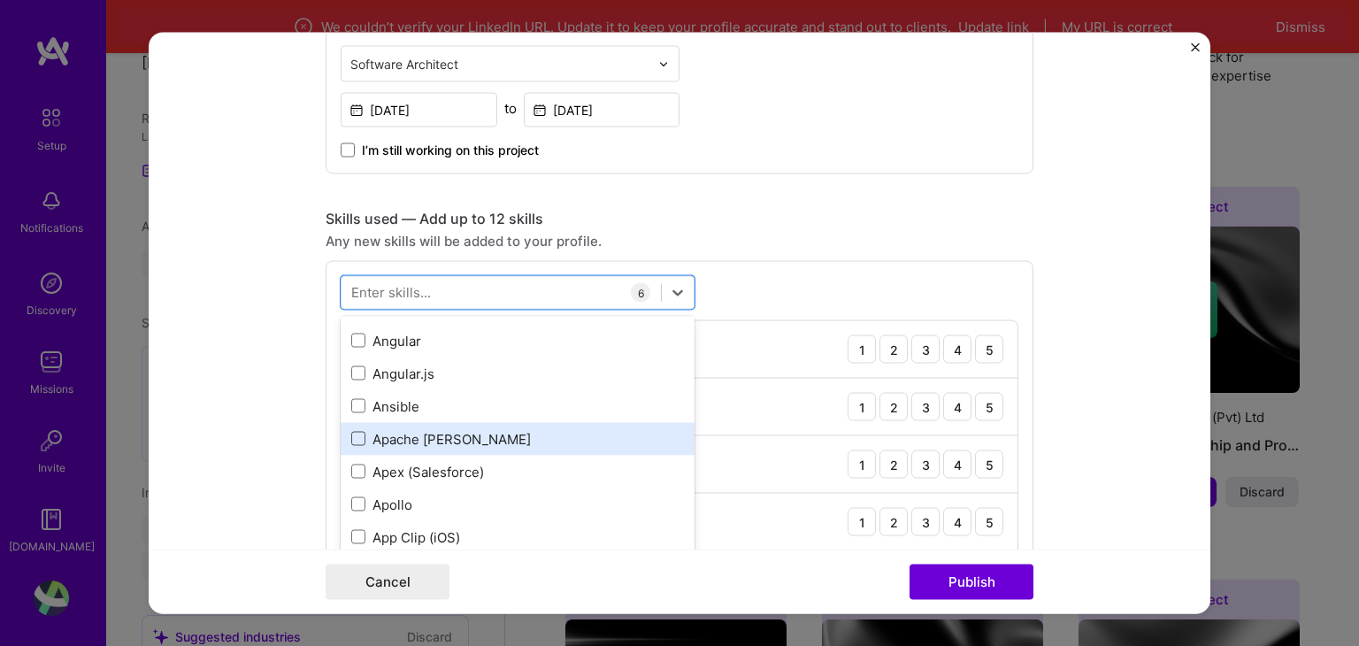
click at [351, 437] on span at bounding box center [358, 439] width 14 height 14
click at [0, 0] on input "checkbox" at bounding box center [0, 0] width 0 height 0
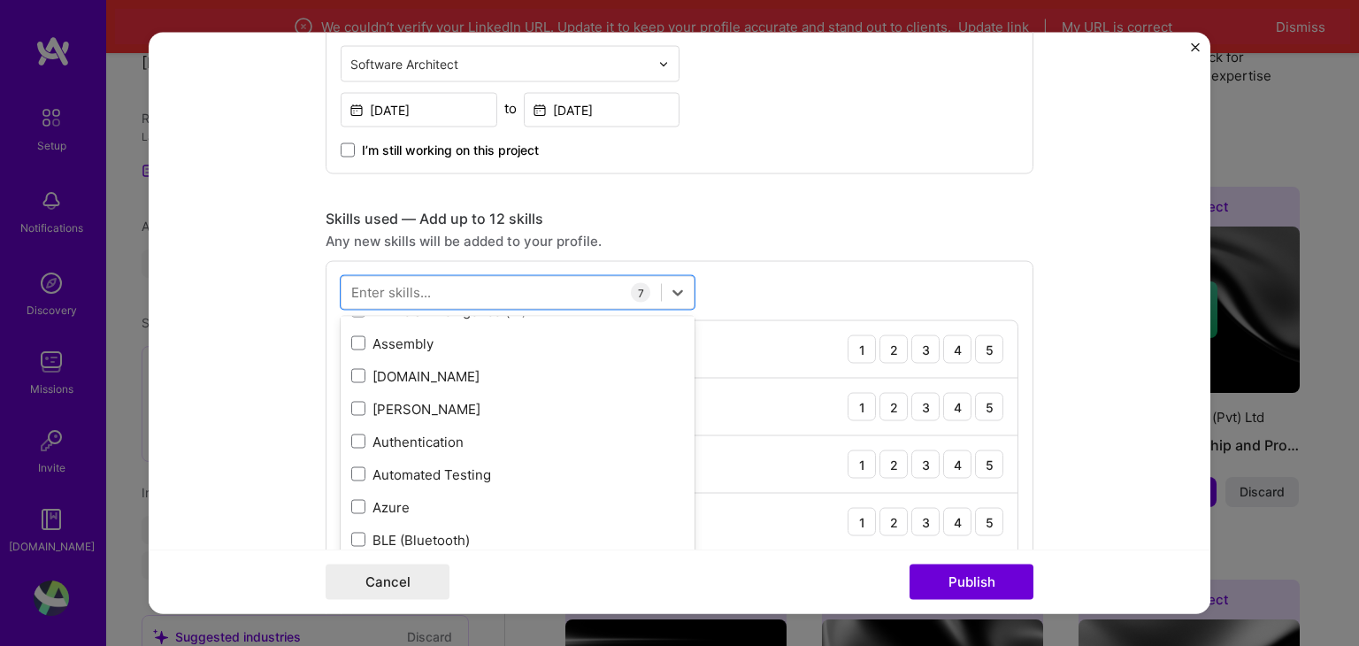
scroll to position [1328, 0]
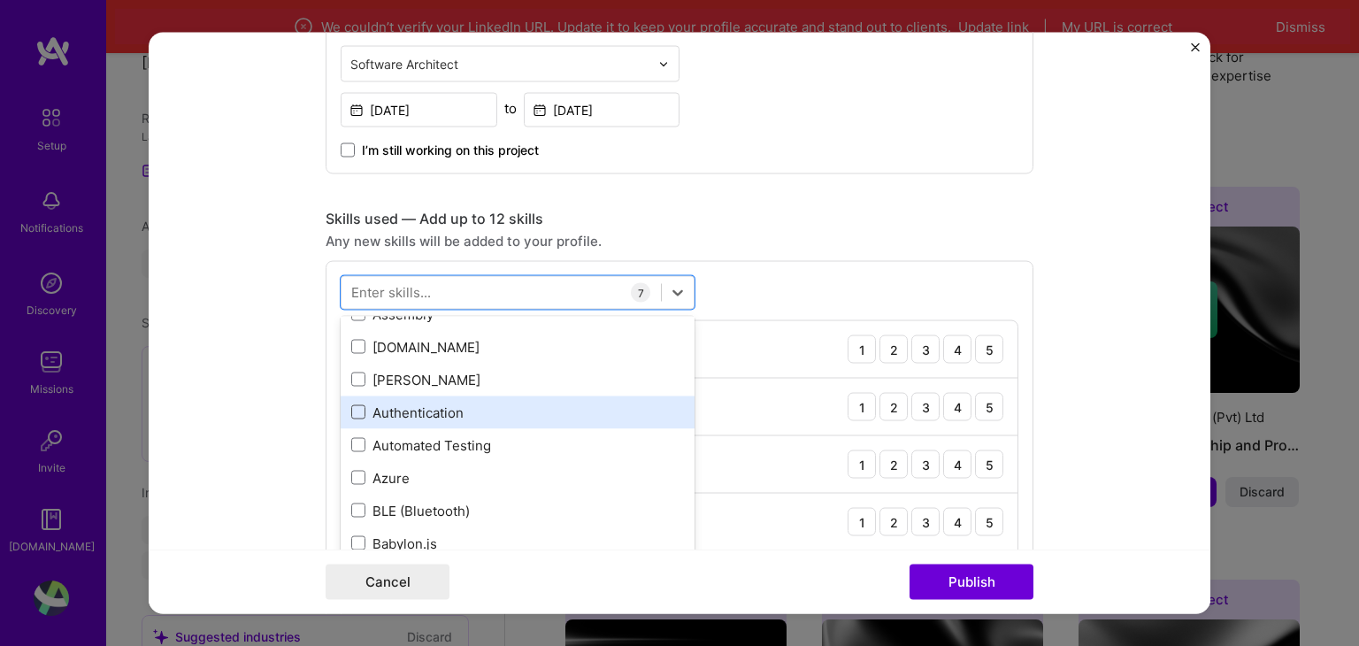
click at [351, 407] on span at bounding box center [358, 412] width 14 height 14
click at [0, 0] on input "checkbox" at bounding box center [0, 0] width 0 height 0
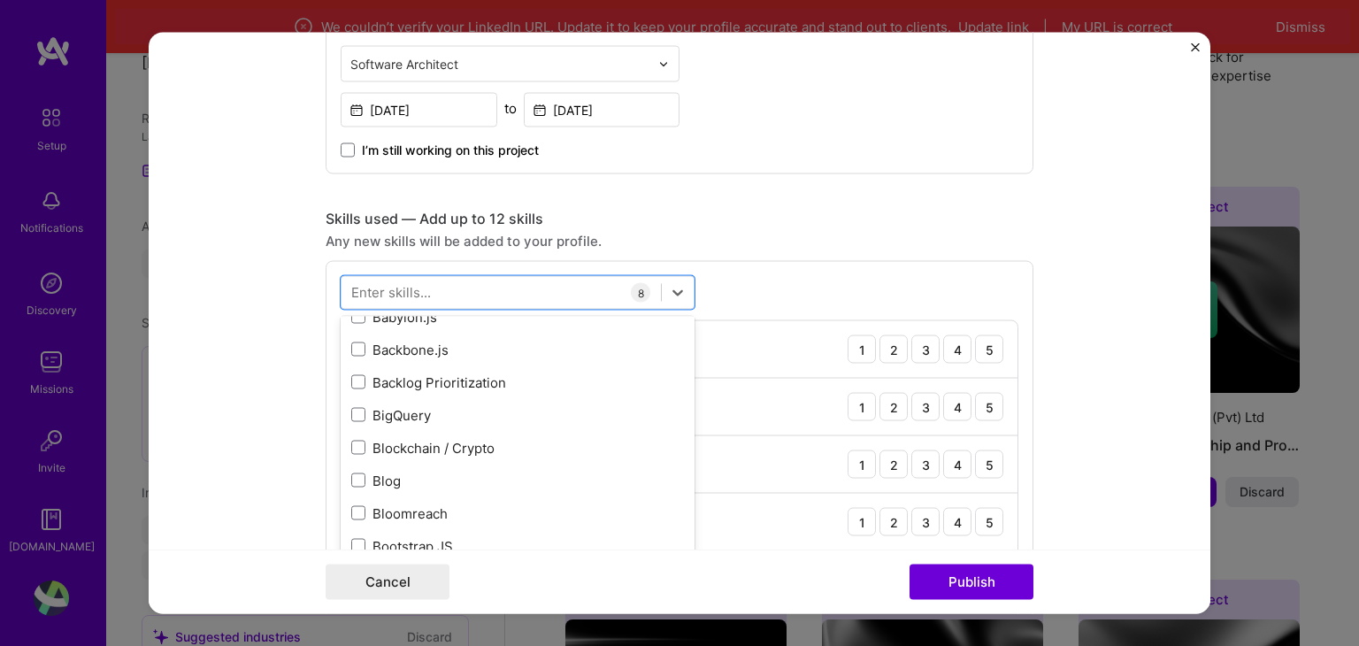
scroll to position [1593, 0]
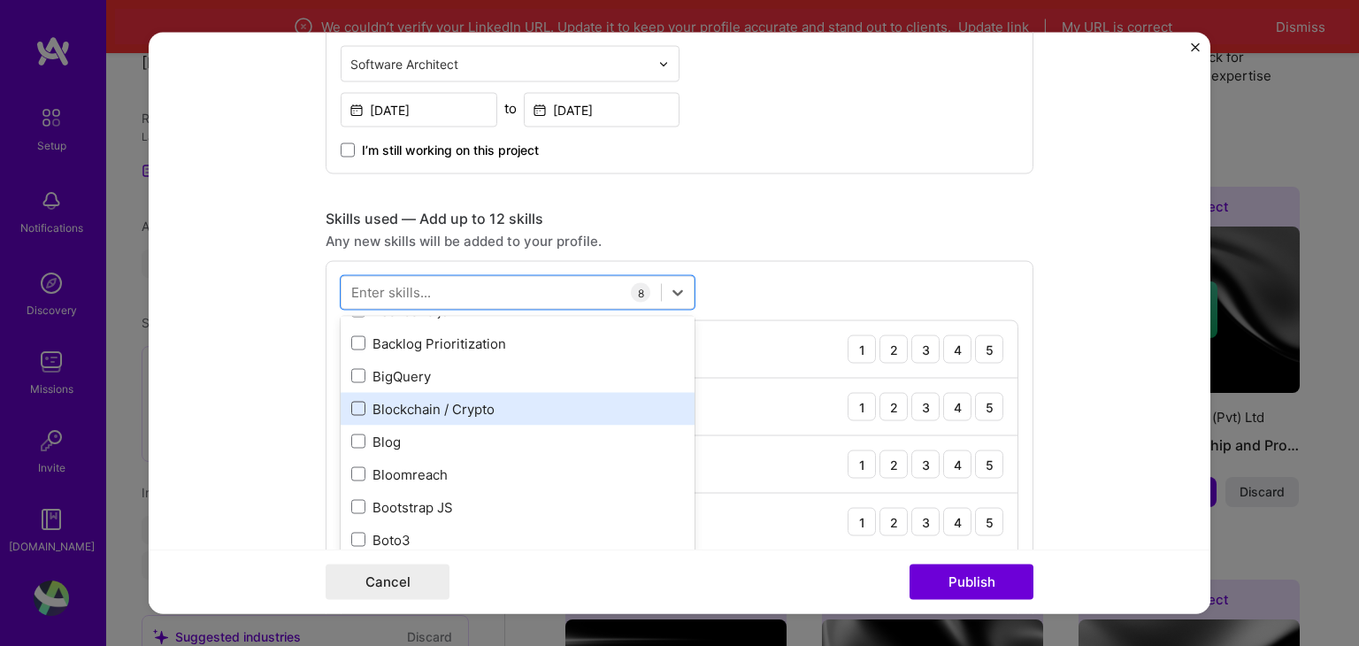
click at [354, 408] on span at bounding box center [358, 409] width 14 height 14
click at [0, 0] on input "checkbox" at bounding box center [0, 0] width 0 height 0
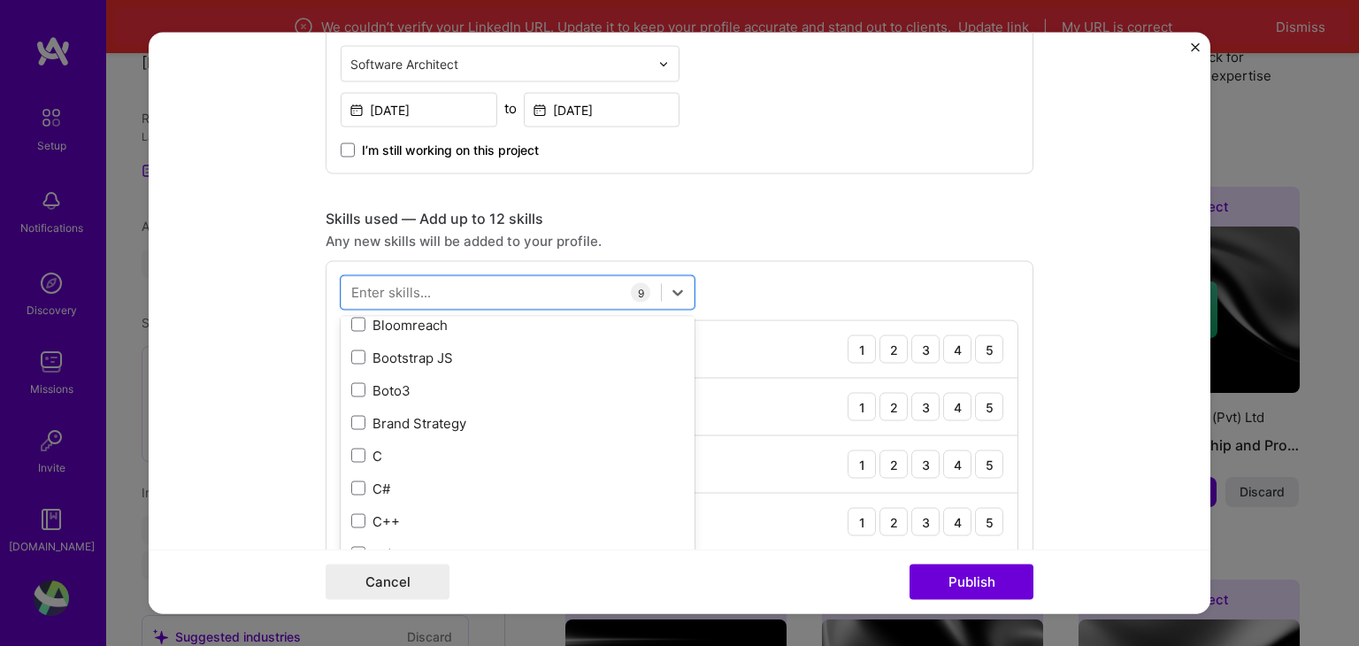
scroll to position [1770, 0]
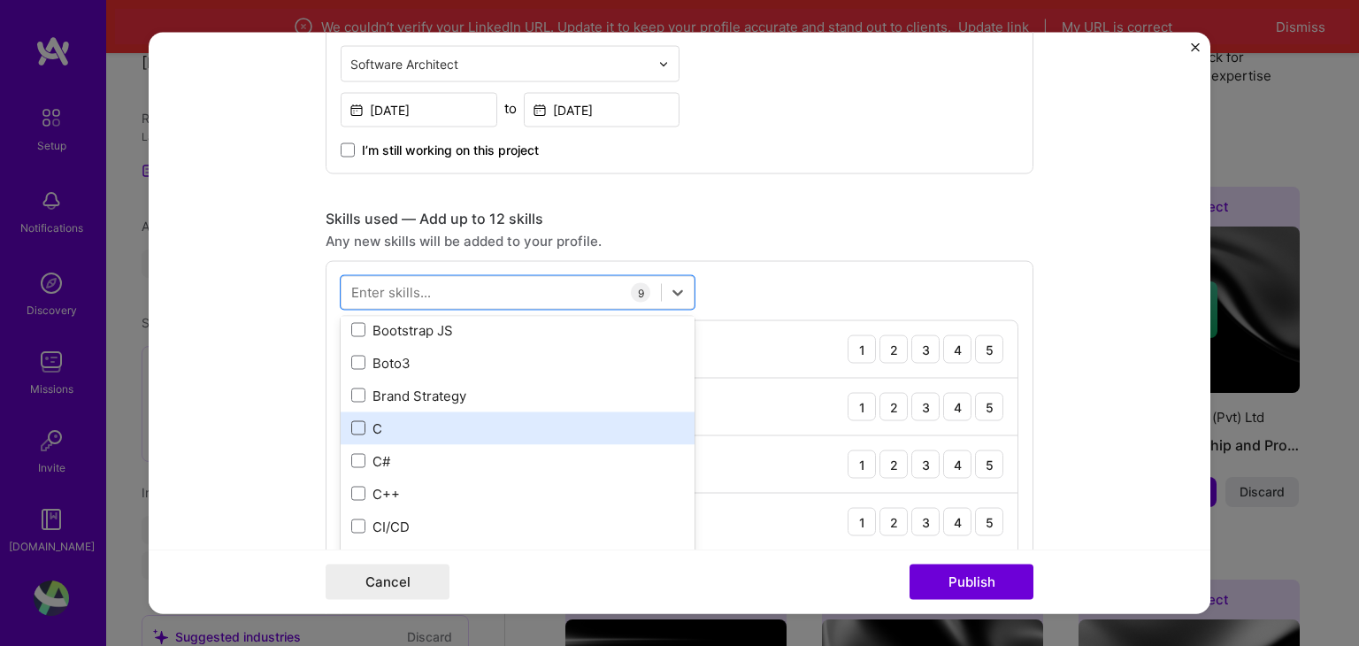
click at [351, 423] on span at bounding box center [358, 428] width 14 height 14
click at [0, 0] on input "checkbox" at bounding box center [0, 0] width 0 height 0
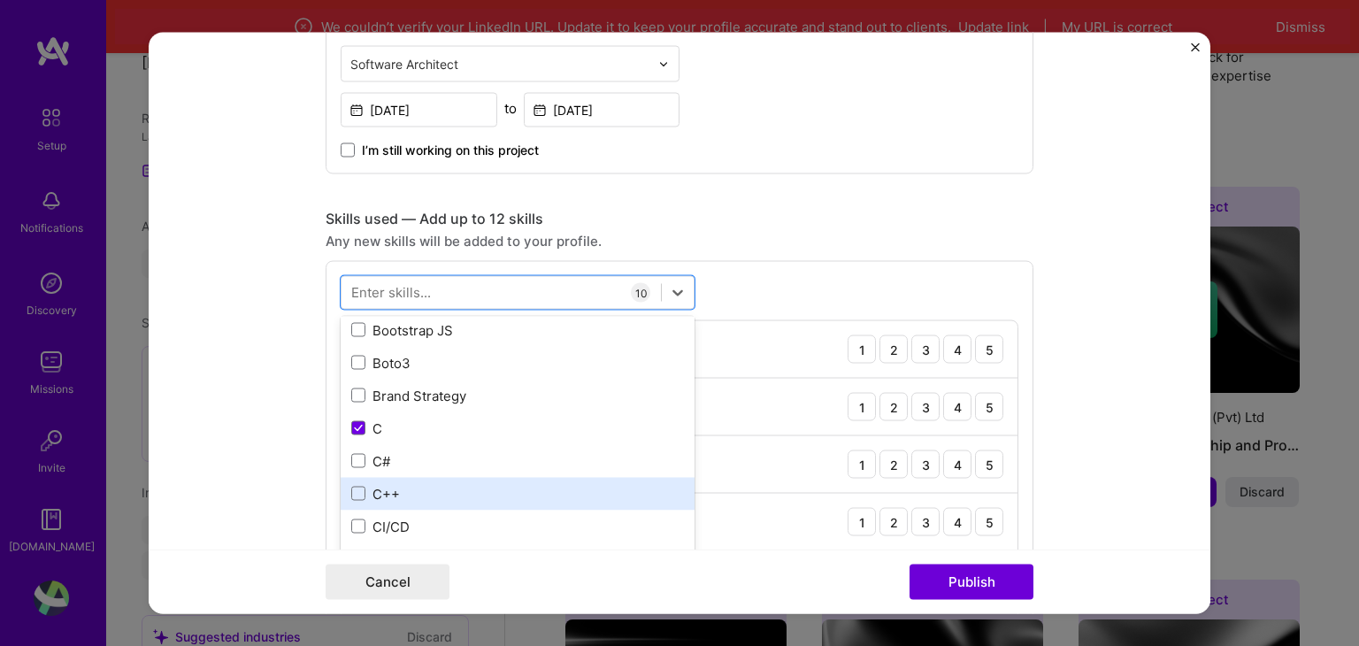
click at [351, 500] on div "C++" at bounding box center [517, 493] width 333 height 19
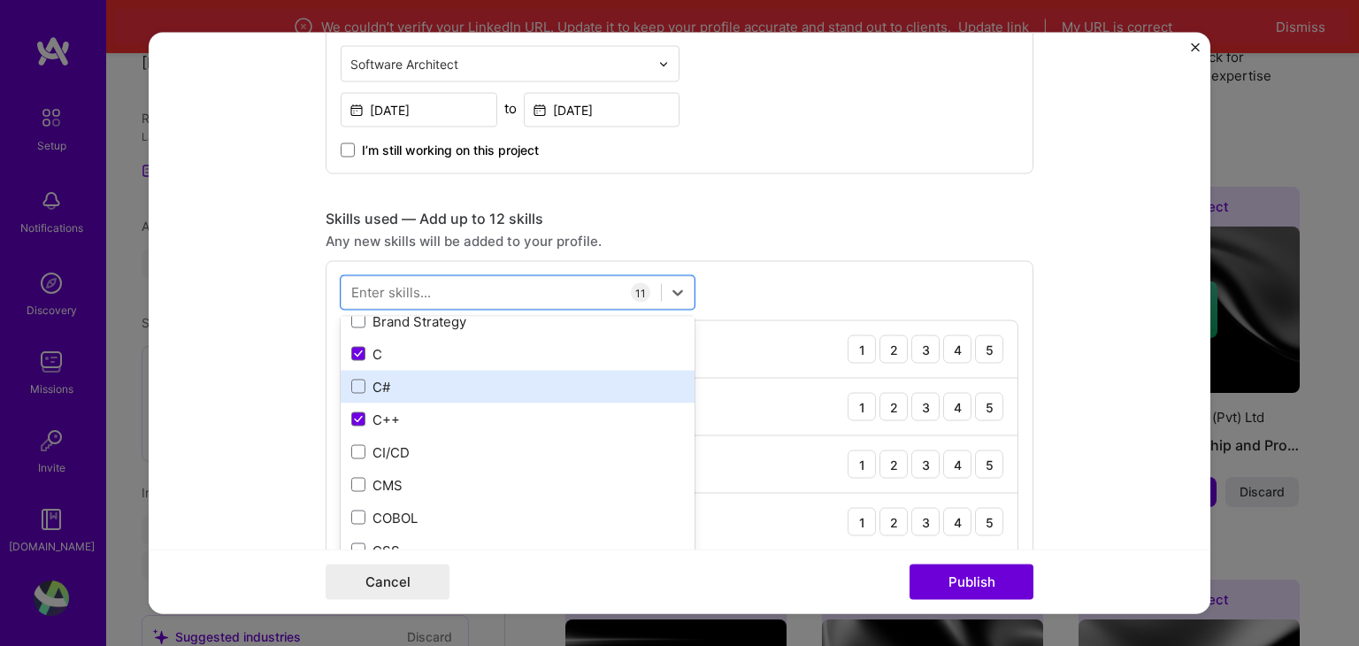
scroll to position [1947, 0]
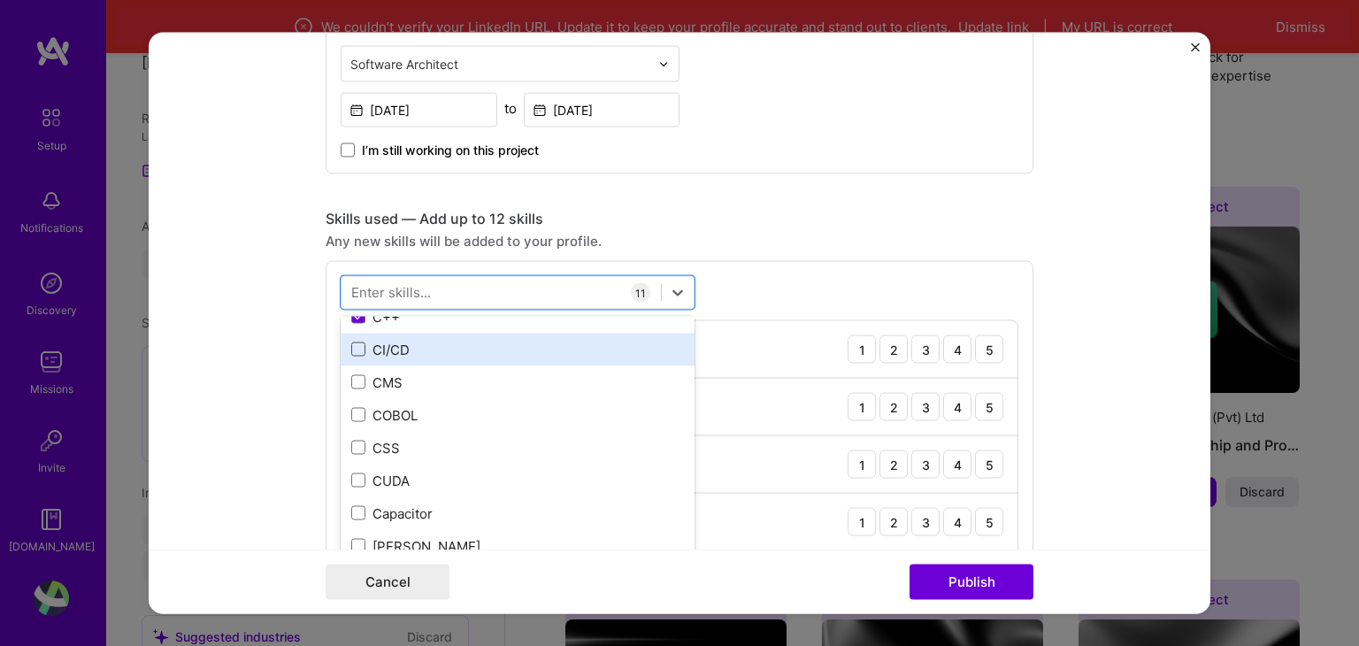
click at [351, 349] on span at bounding box center [358, 350] width 14 height 14
click at [0, 0] on input "checkbox" at bounding box center [0, 0] width 0 height 0
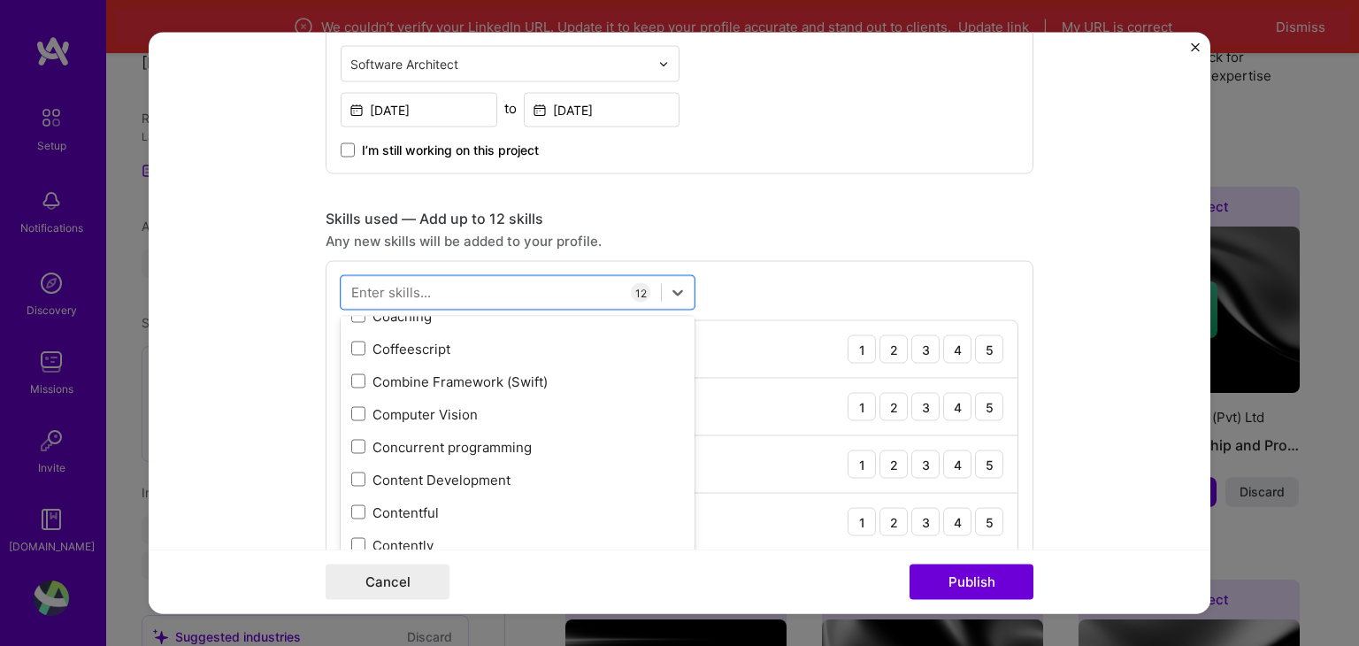
scroll to position [2301, 0]
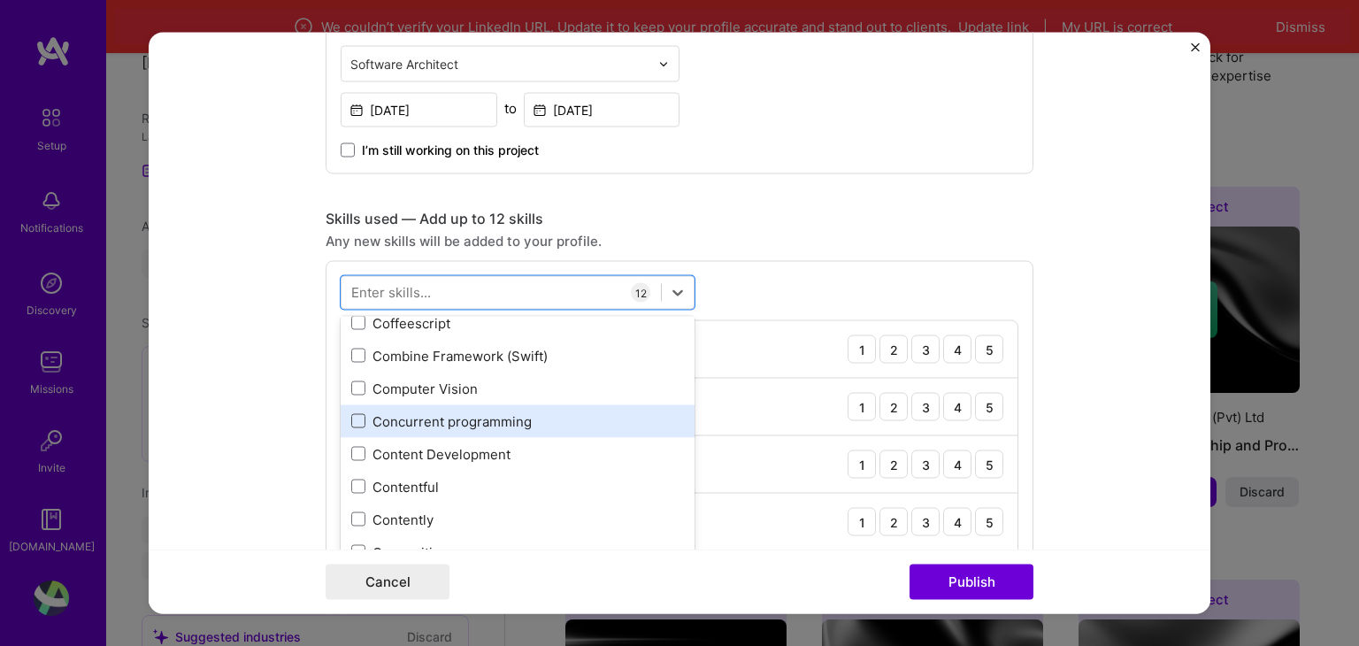
click at [351, 422] on span at bounding box center [358, 421] width 14 height 14
click at [0, 0] on input "checkbox" at bounding box center [0, 0] width 0 height 0
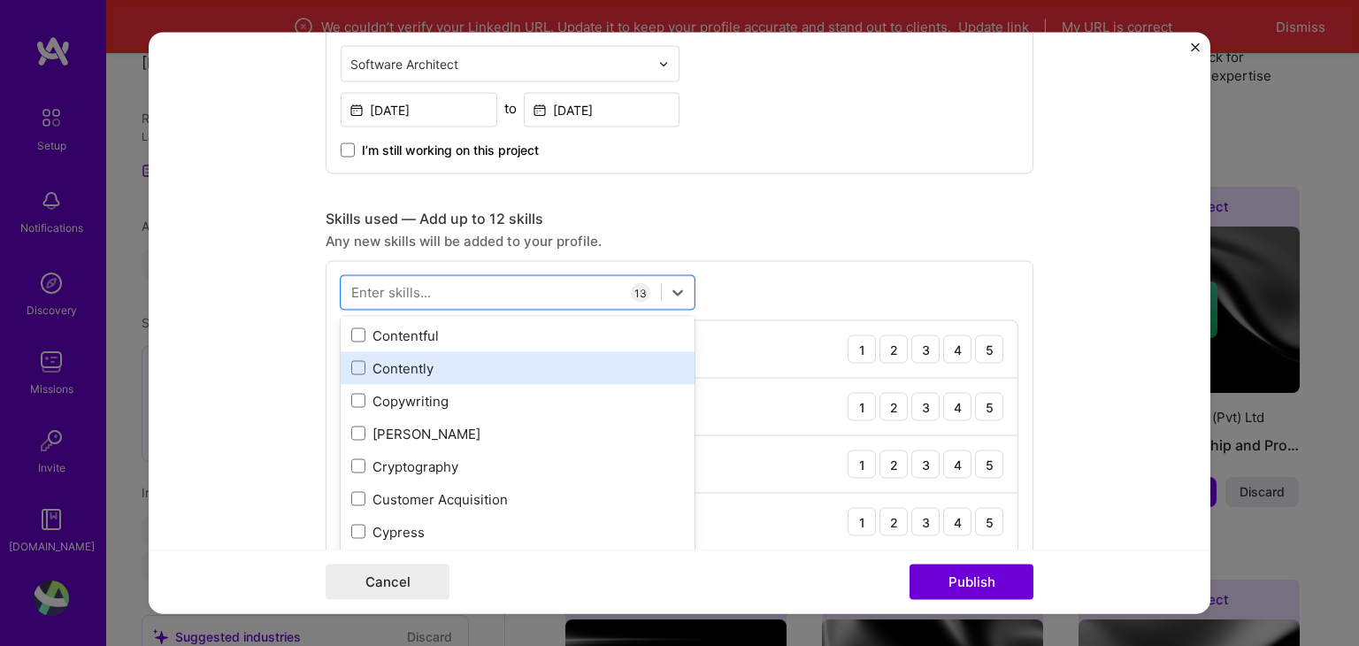
scroll to position [2478, 0]
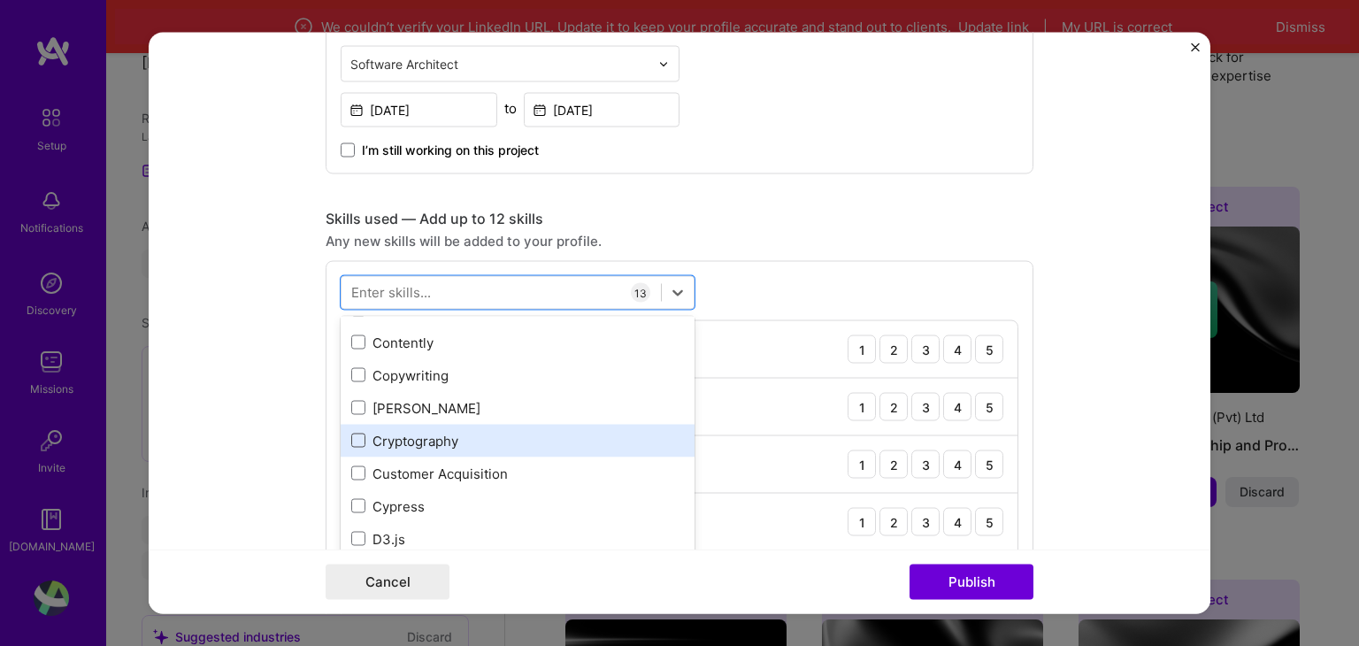
click at [351, 442] on span at bounding box center [358, 441] width 14 height 14
click at [0, 0] on input "checkbox" at bounding box center [0, 0] width 0 height 0
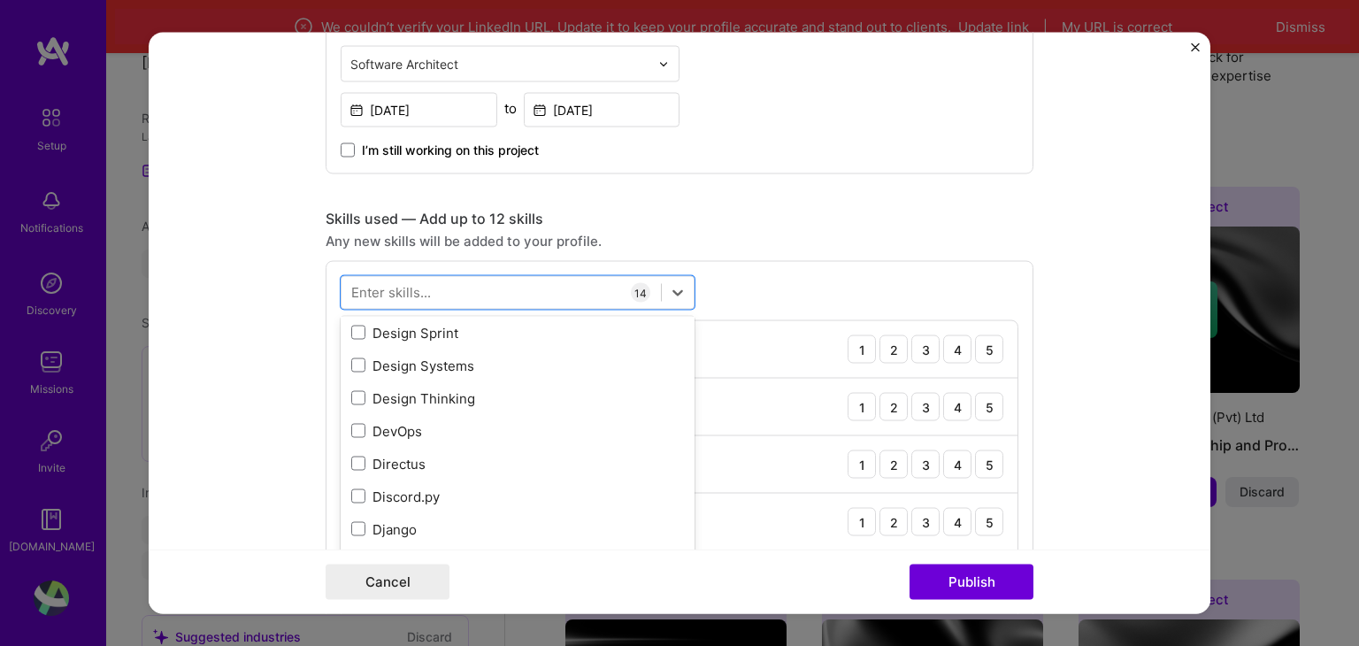
scroll to position [3275, 0]
click at [354, 361] on span at bounding box center [358, 365] width 14 height 14
click at [0, 0] on input "checkbox" at bounding box center [0, 0] width 0 height 0
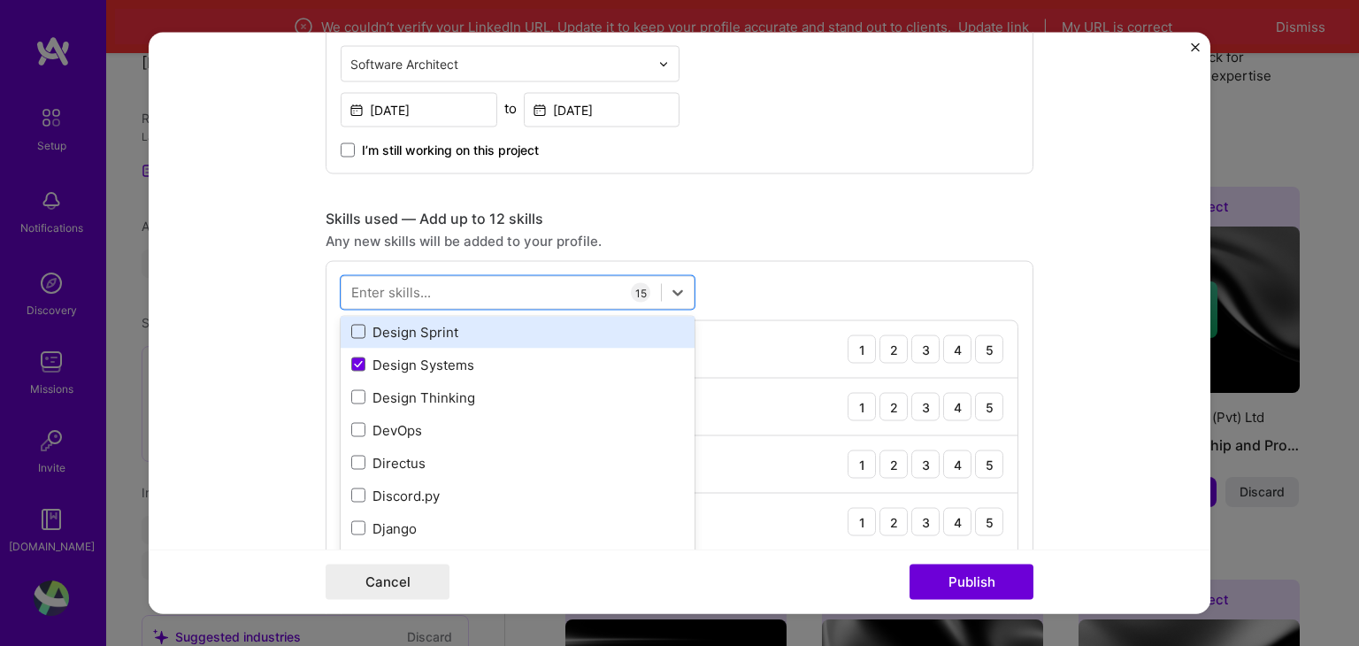
click at [352, 335] on span at bounding box center [358, 332] width 14 height 14
click at [0, 0] on input "checkbox" at bounding box center [0, 0] width 0 height 0
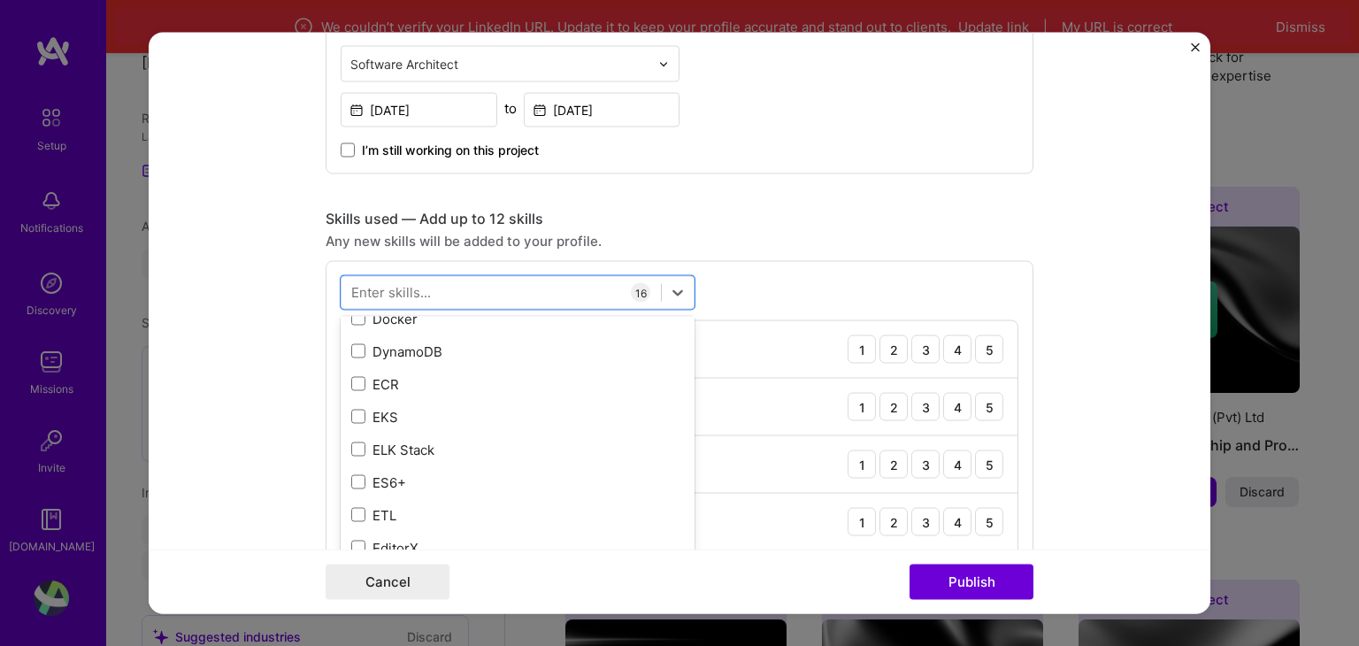
scroll to position [3540, 0]
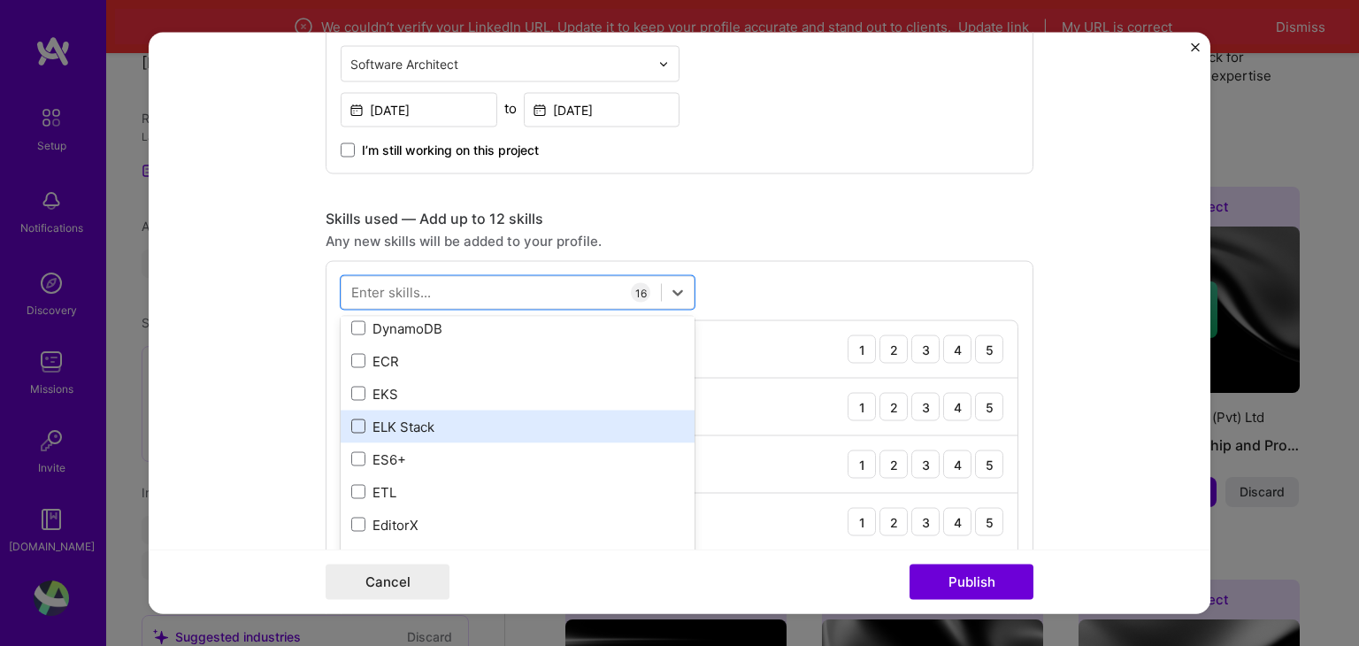
click at [353, 426] on span at bounding box center [358, 426] width 14 height 14
click at [0, 0] on input "checkbox" at bounding box center [0, 0] width 0 height 0
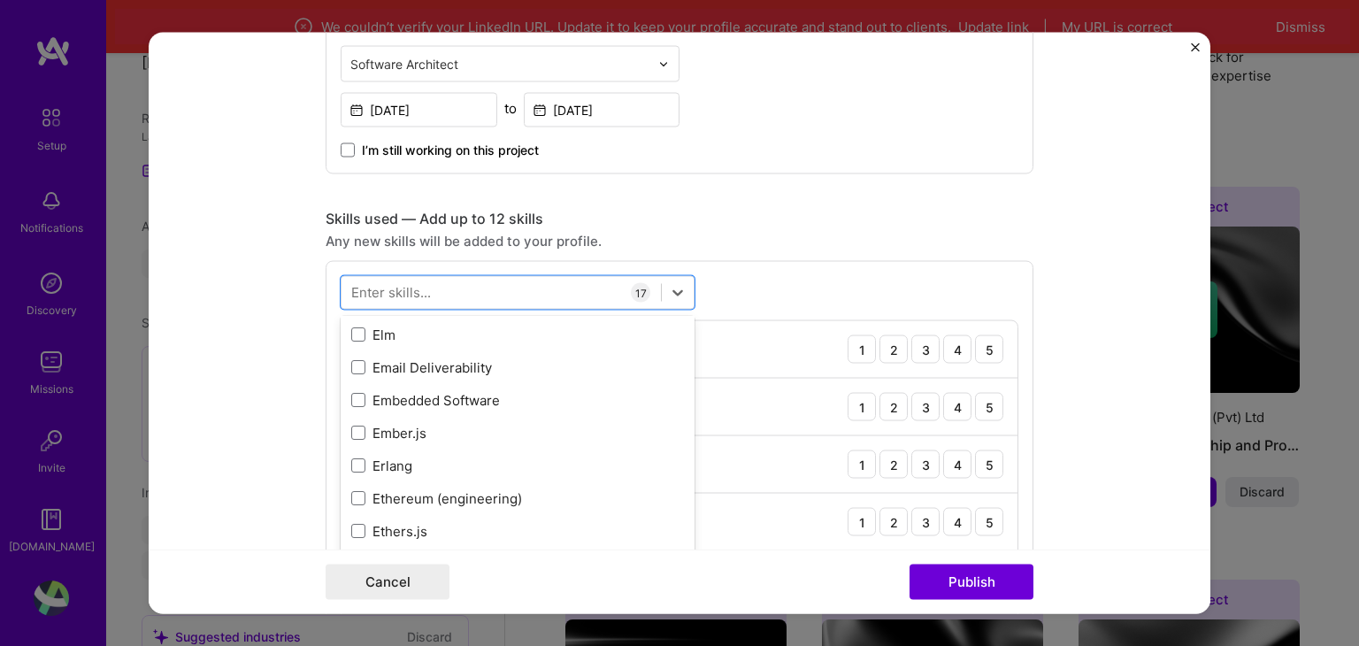
scroll to position [3894, 0]
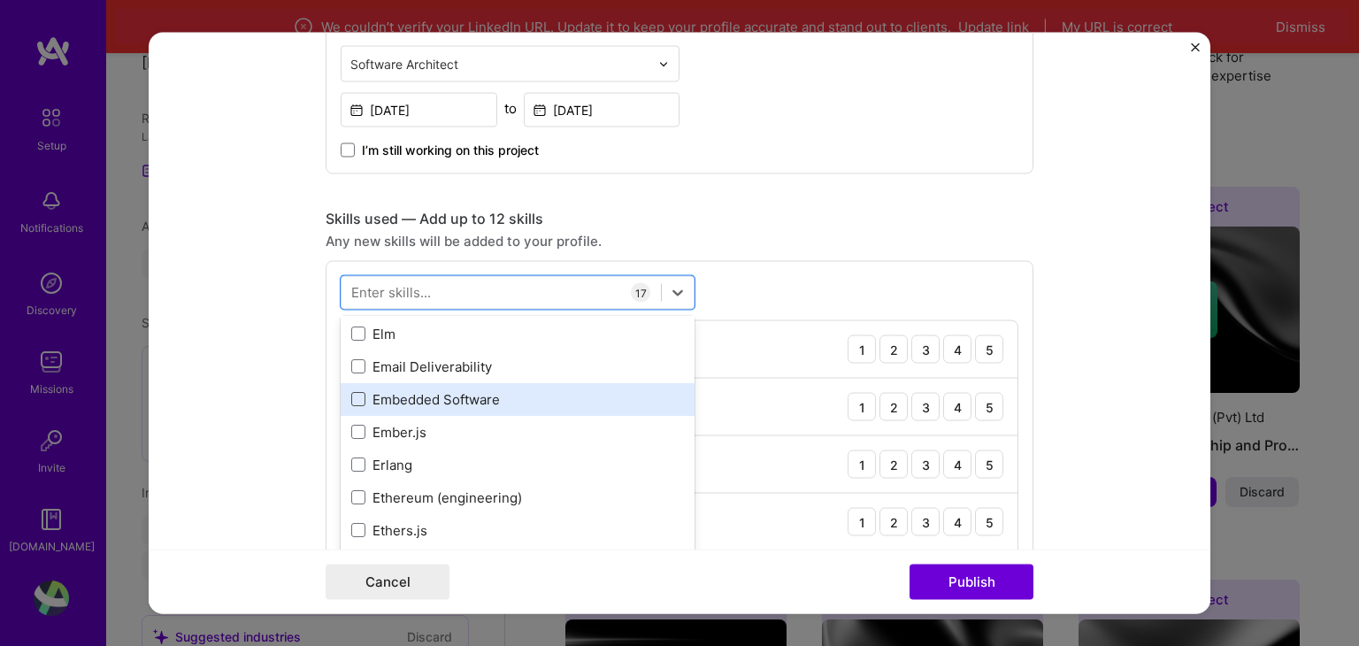
click at [358, 401] on span at bounding box center [358, 400] width 14 height 14
click at [0, 0] on input "checkbox" at bounding box center [0, 0] width 0 height 0
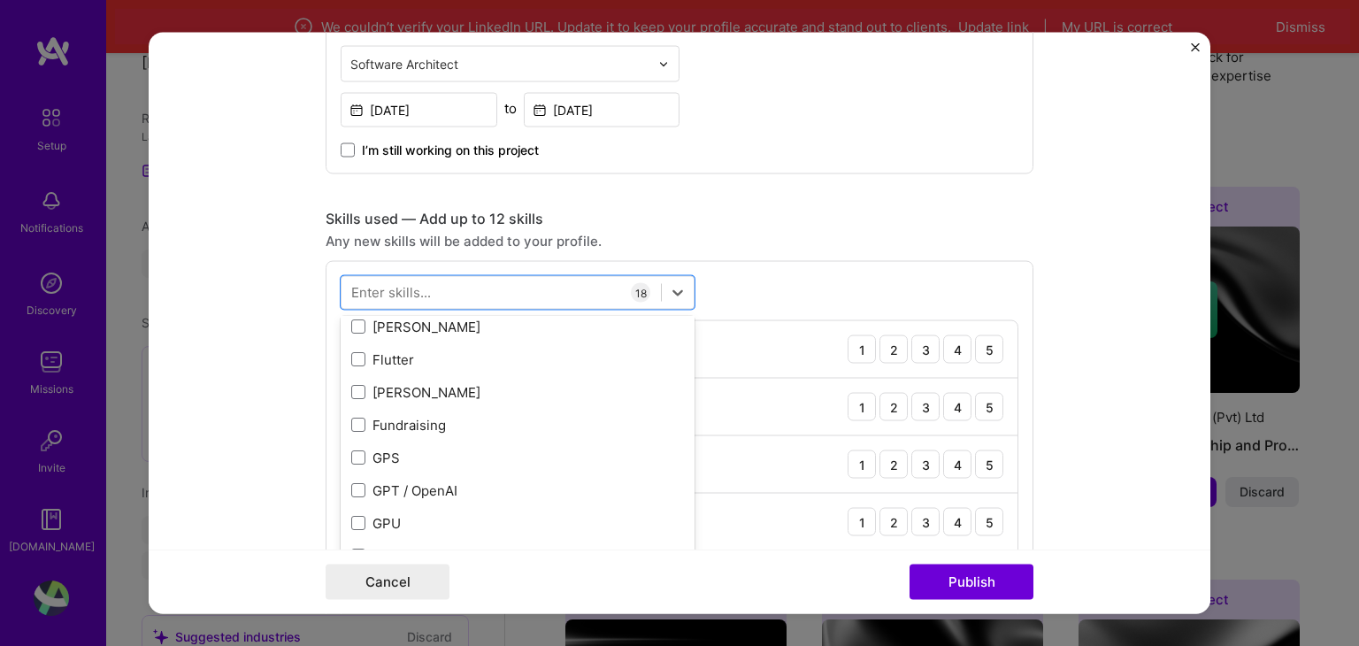
scroll to position [4514, 0]
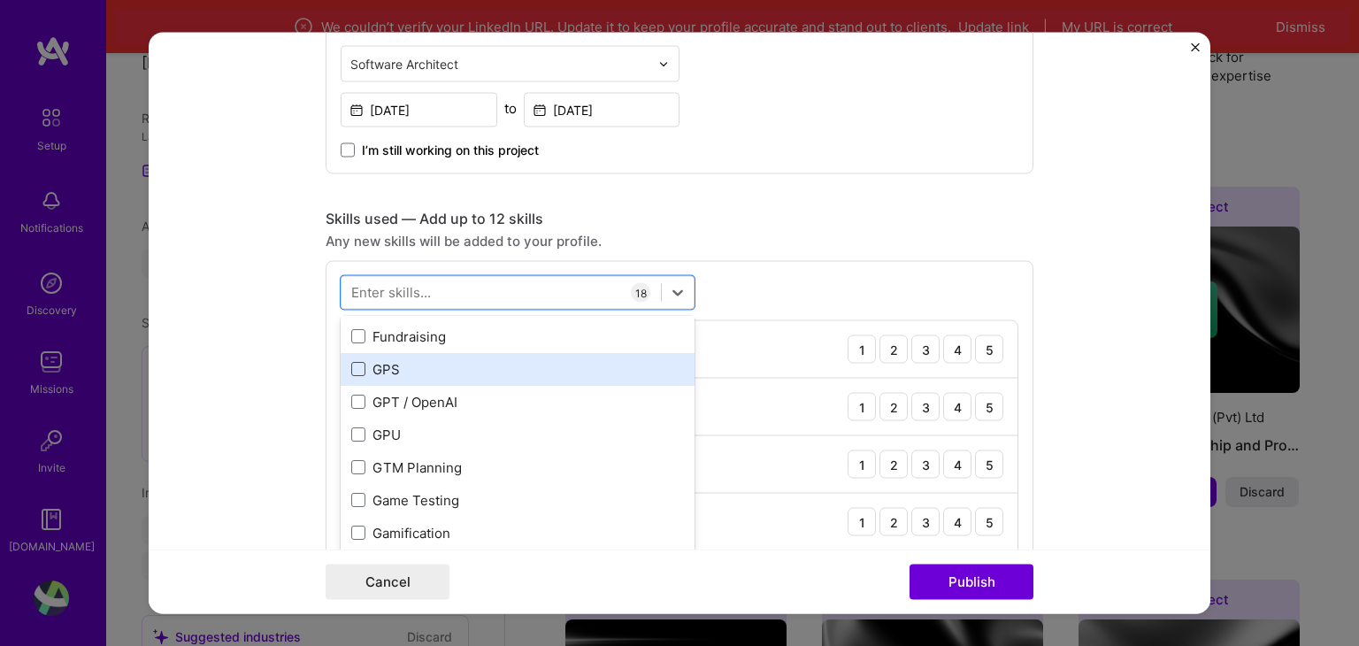
click at [355, 363] on span at bounding box center [358, 370] width 14 height 14
click at [0, 0] on input "checkbox" at bounding box center [0, 0] width 0 height 0
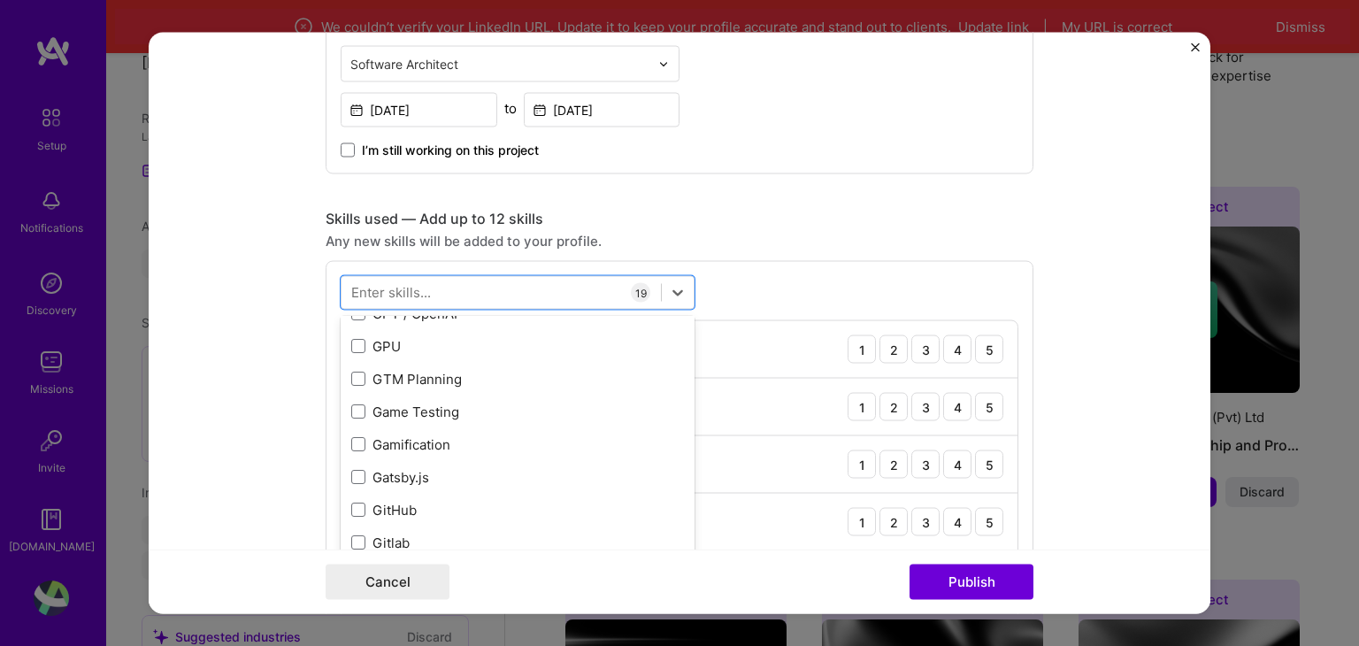
scroll to position [4691, 0]
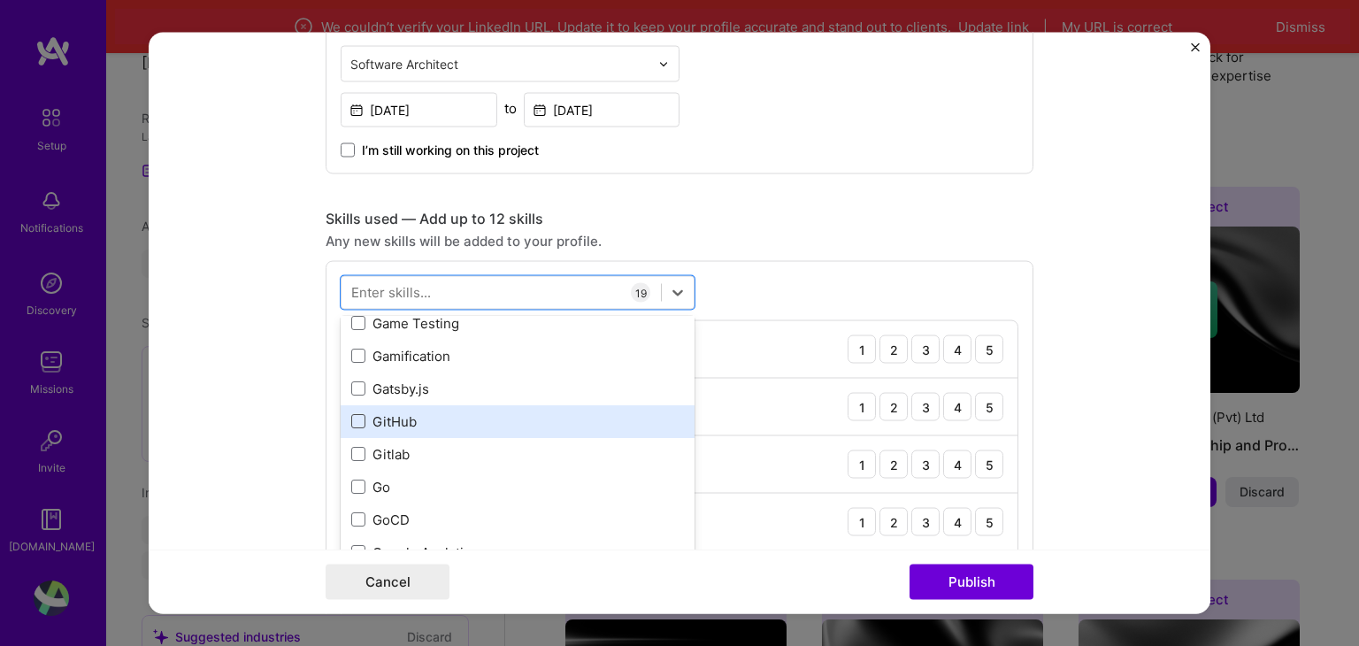
click at [353, 419] on span at bounding box center [358, 422] width 14 height 14
click at [0, 0] on input "checkbox" at bounding box center [0, 0] width 0 height 0
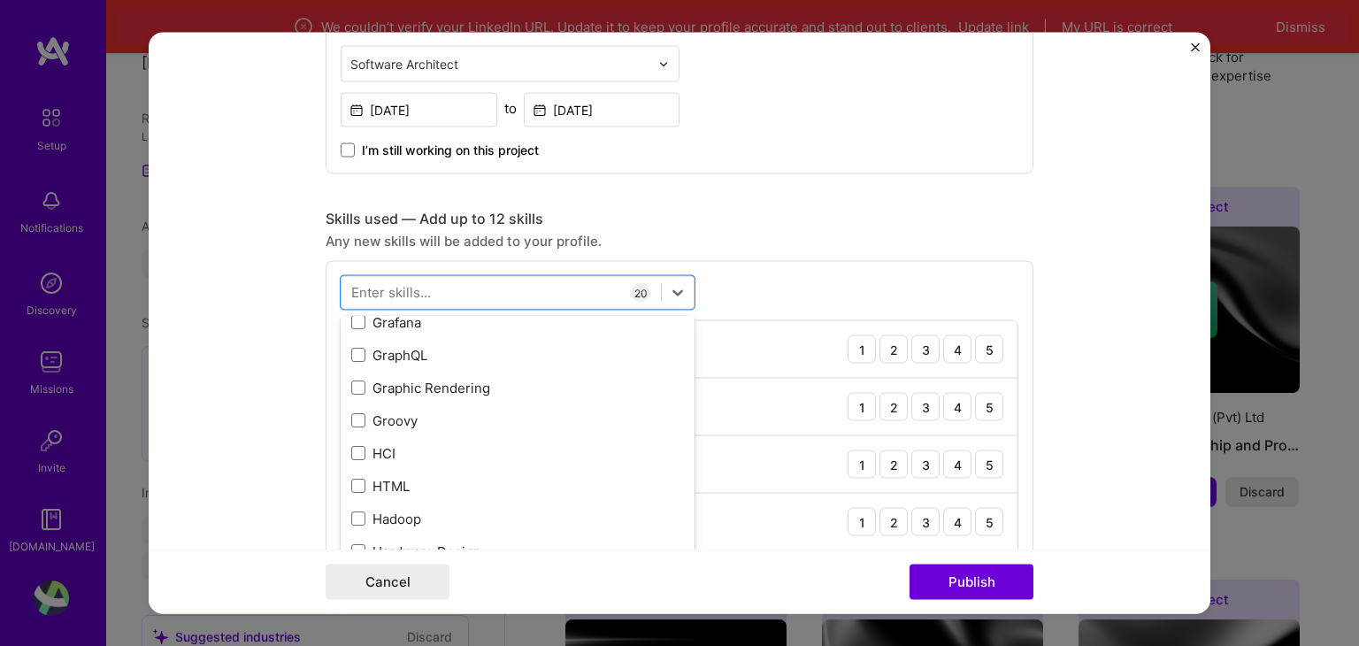
scroll to position [4956, 0]
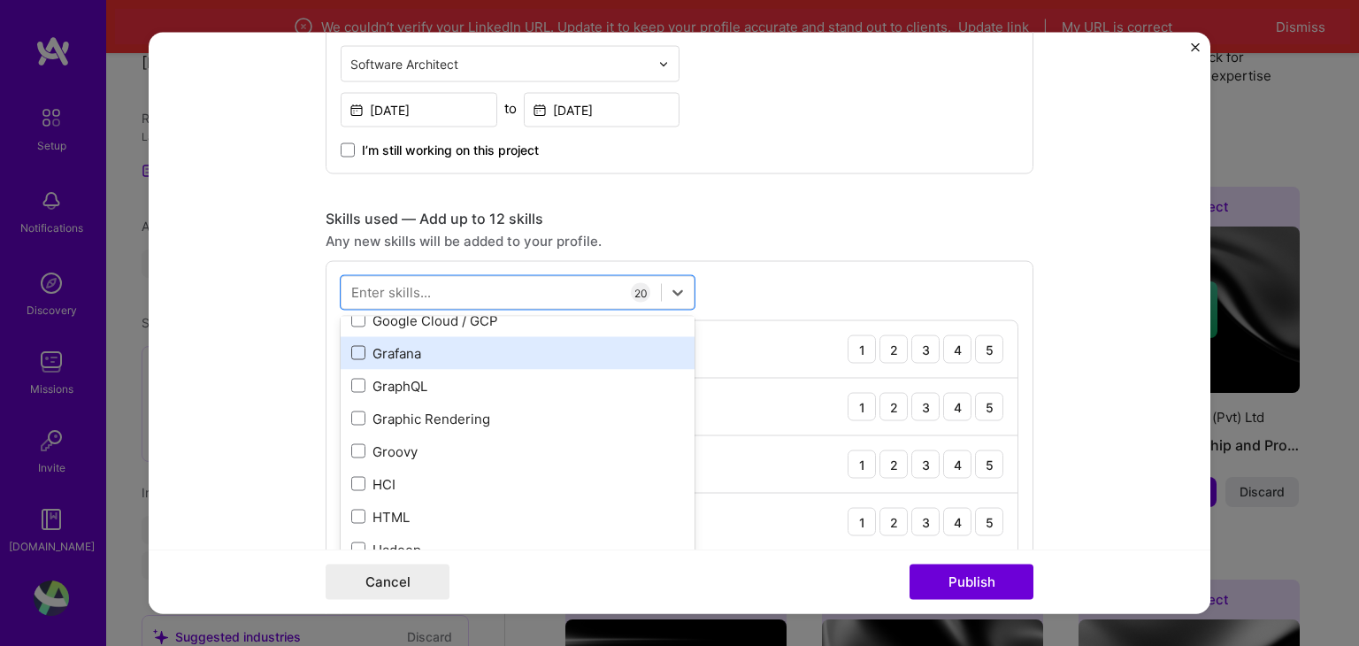
click at [351, 354] on span at bounding box center [358, 353] width 14 height 14
click at [0, 0] on input "checkbox" at bounding box center [0, 0] width 0 height 0
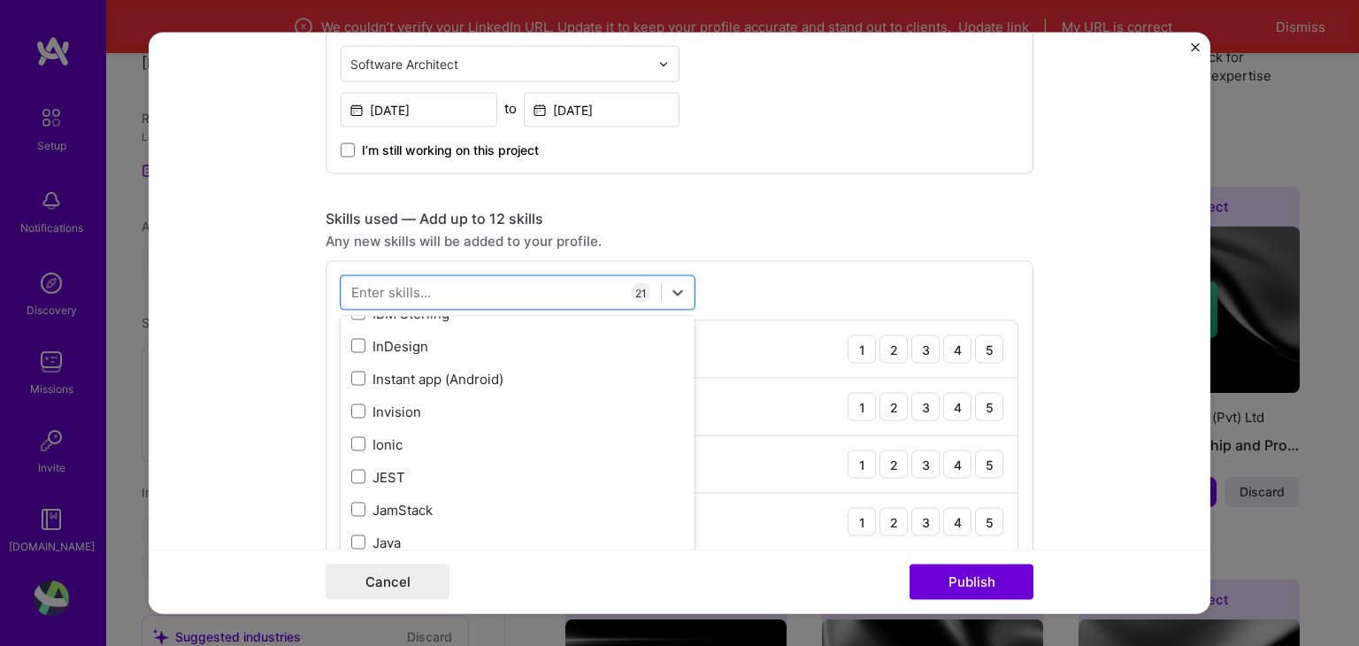
scroll to position [5576, 0]
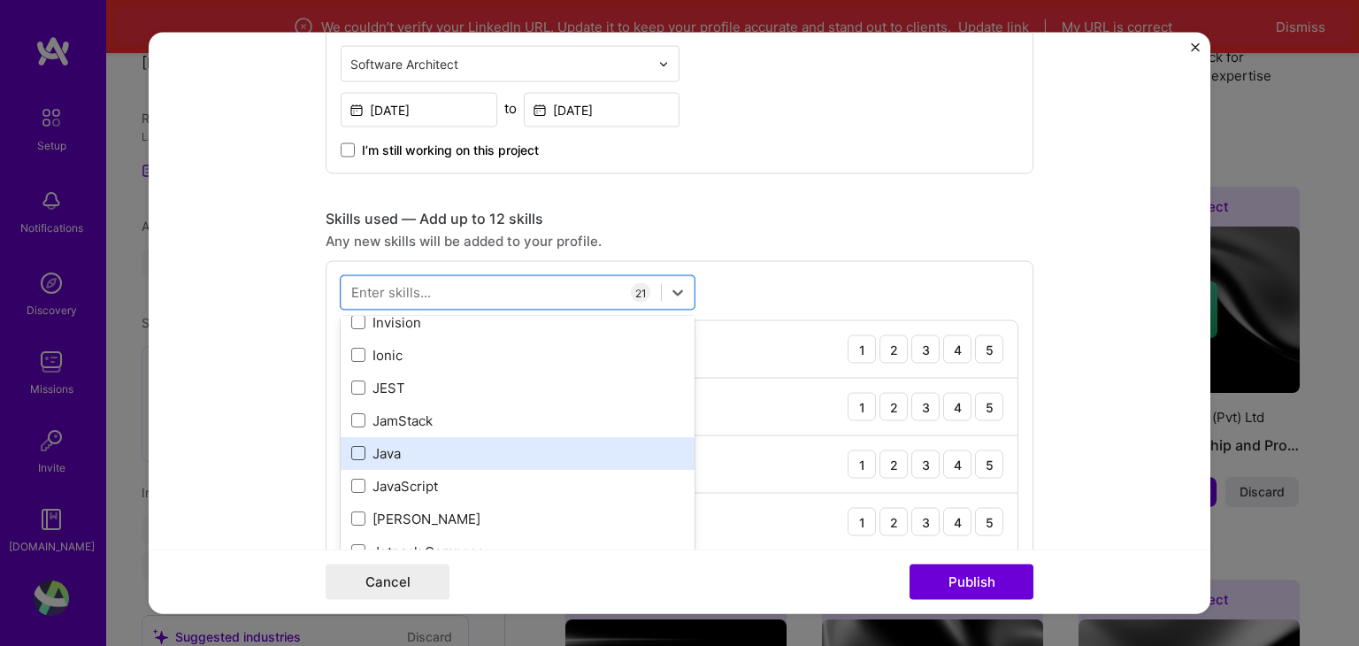
click at [351, 455] on span at bounding box center [358, 454] width 14 height 14
click at [0, 0] on input "checkbox" at bounding box center [0, 0] width 0 height 0
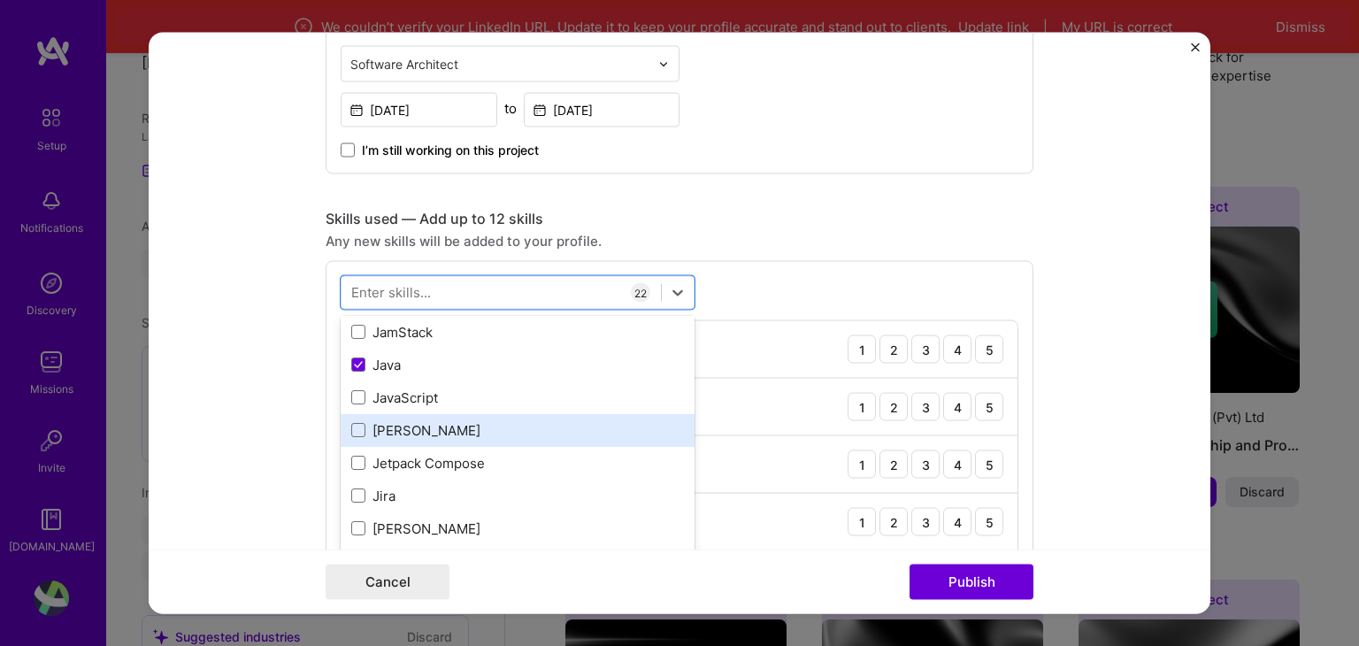
click at [341, 435] on div "[PERSON_NAME]" at bounding box center [518, 430] width 354 height 33
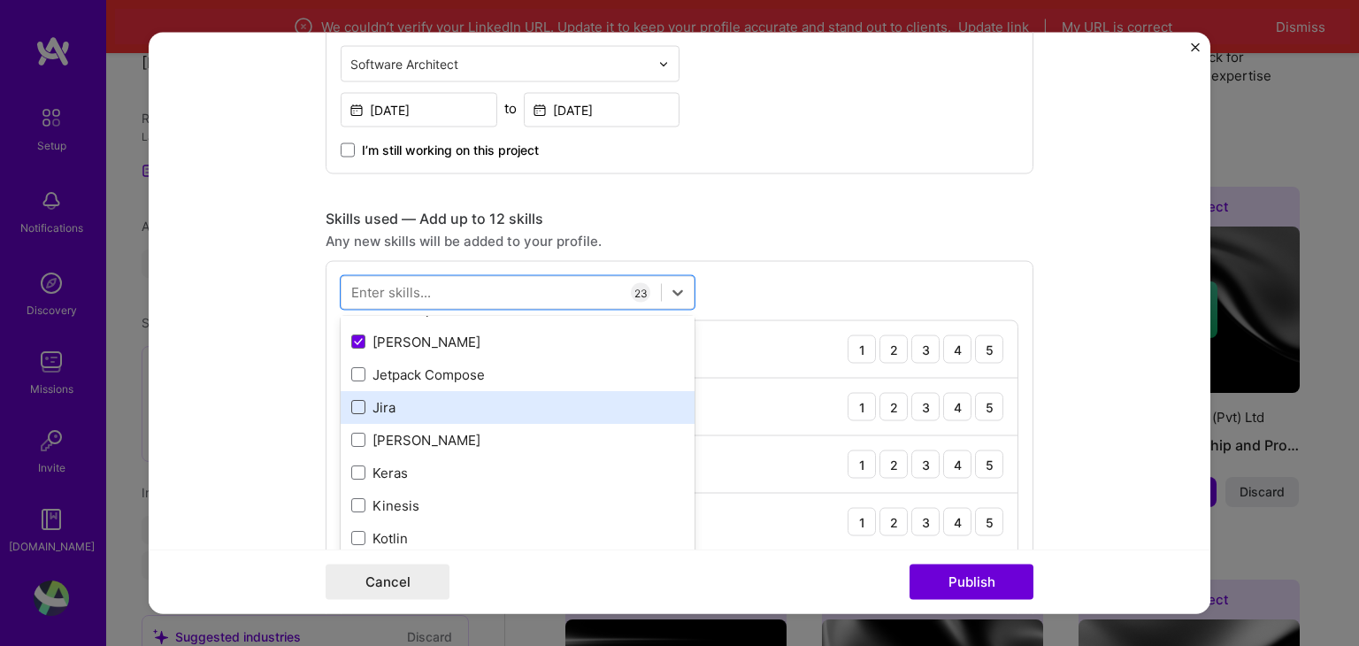
click at [358, 410] on span at bounding box center [358, 408] width 14 height 14
click at [0, 0] on input "checkbox" at bounding box center [0, 0] width 0 height 0
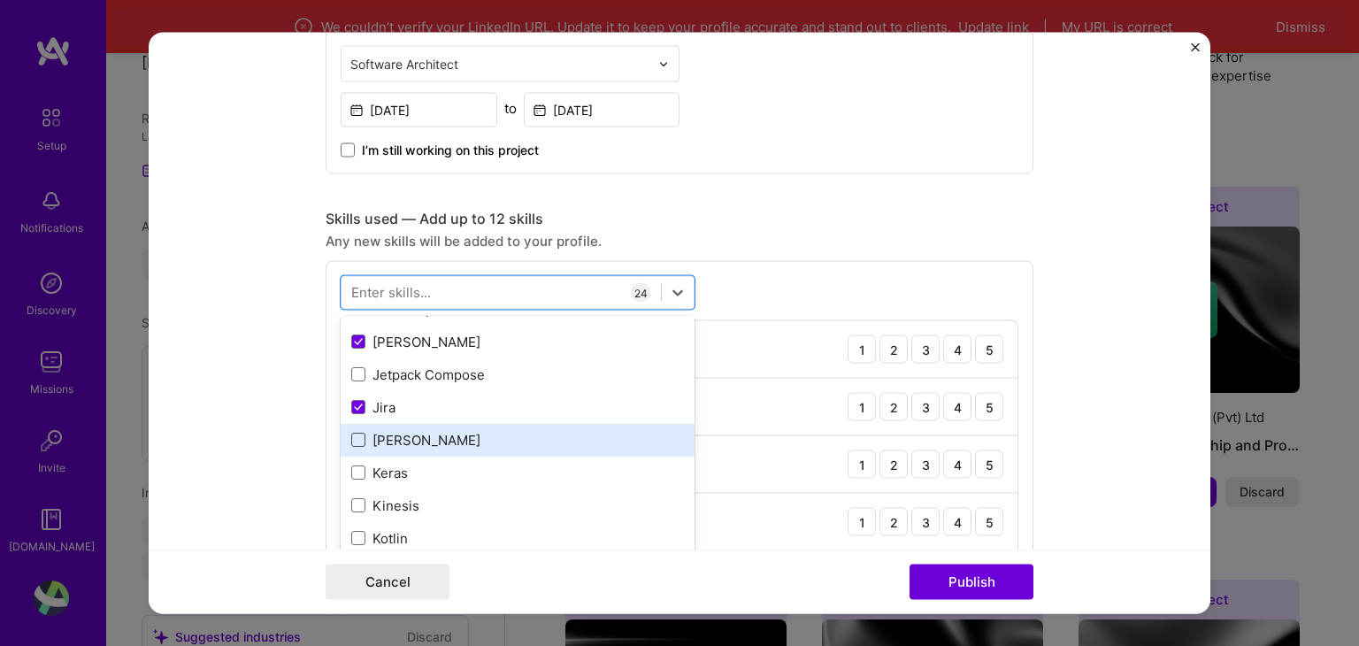
click at [352, 434] on span at bounding box center [358, 441] width 14 height 14
click at [0, 0] on input "checkbox" at bounding box center [0, 0] width 0 height 0
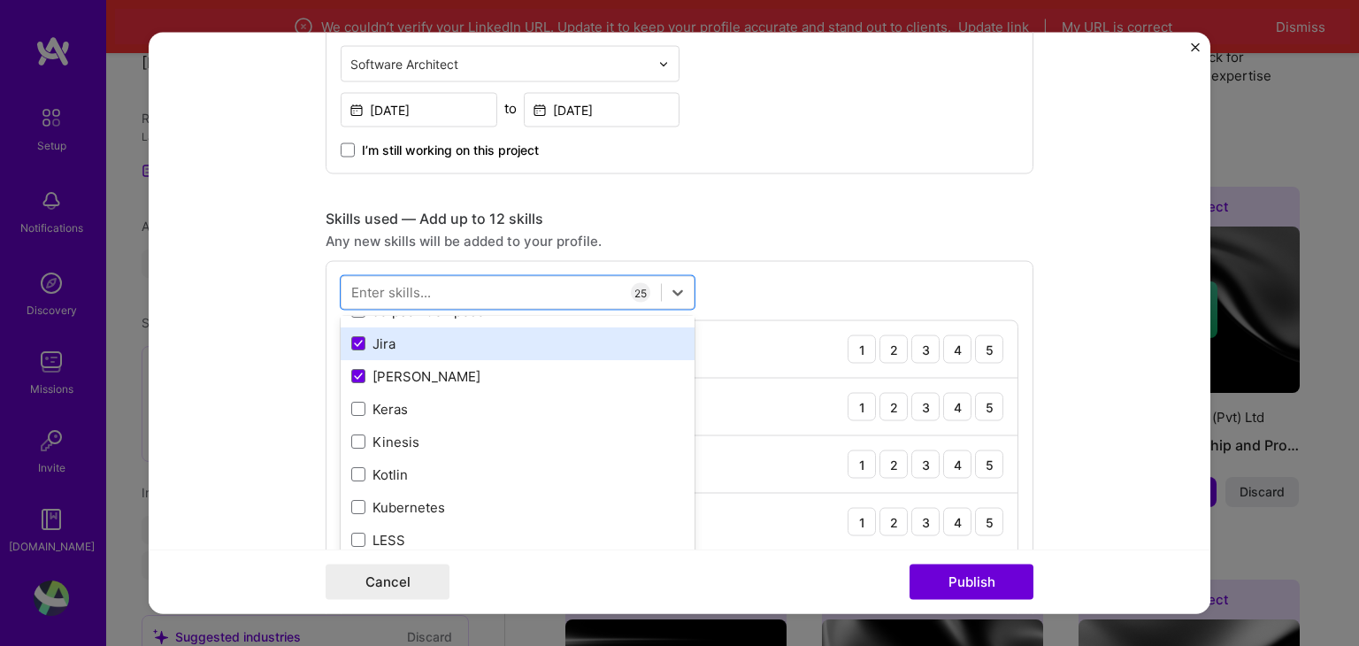
scroll to position [5841, 0]
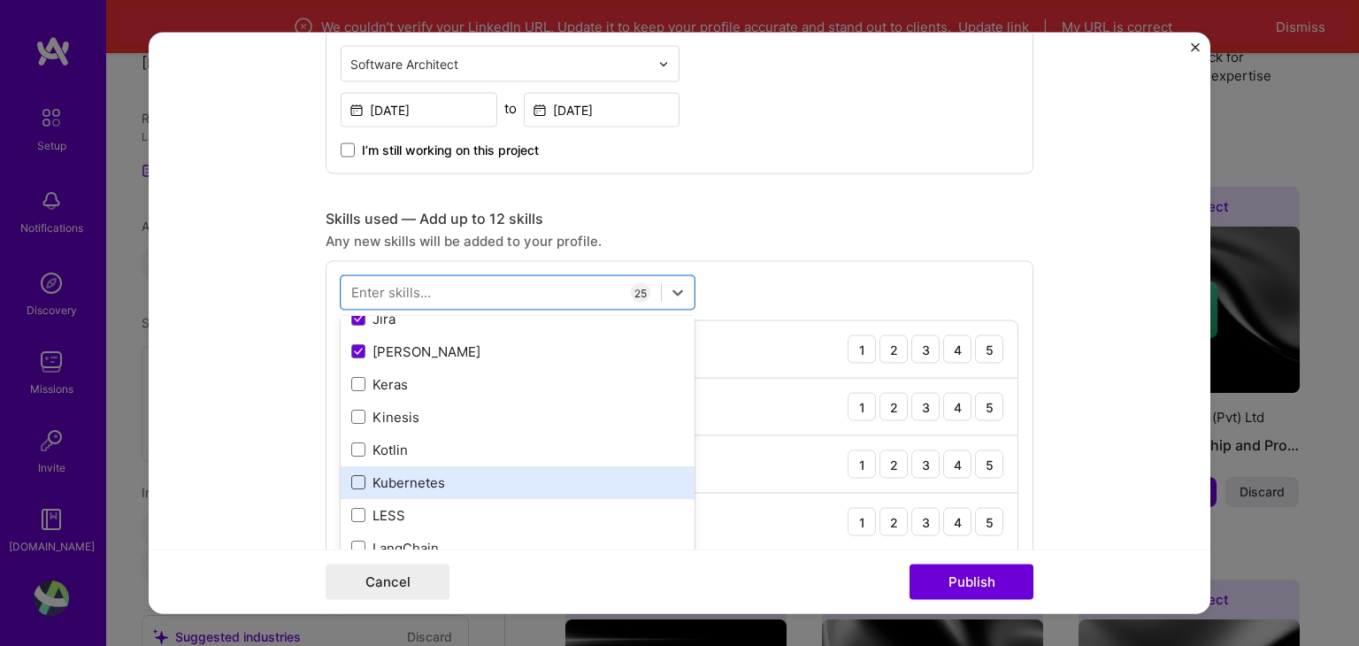
click at [353, 476] on span at bounding box center [358, 483] width 14 height 14
click at [0, 0] on input "checkbox" at bounding box center [0, 0] width 0 height 0
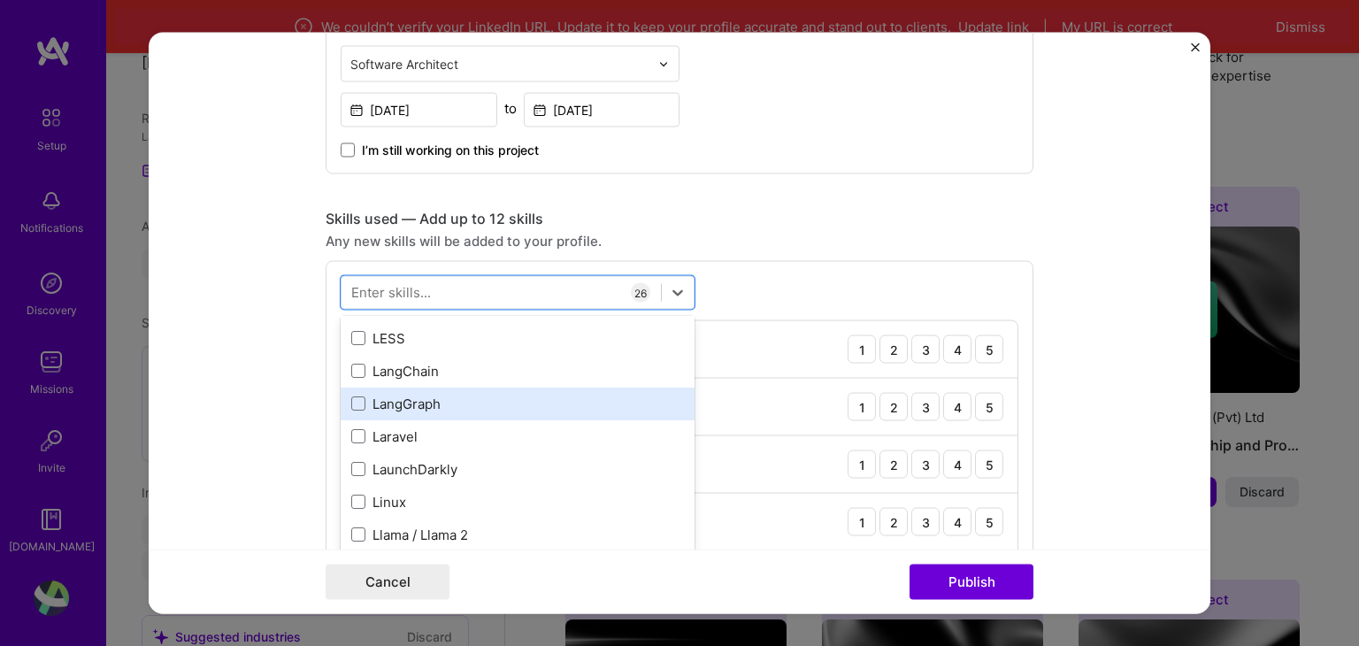
scroll to position [6107, 0]
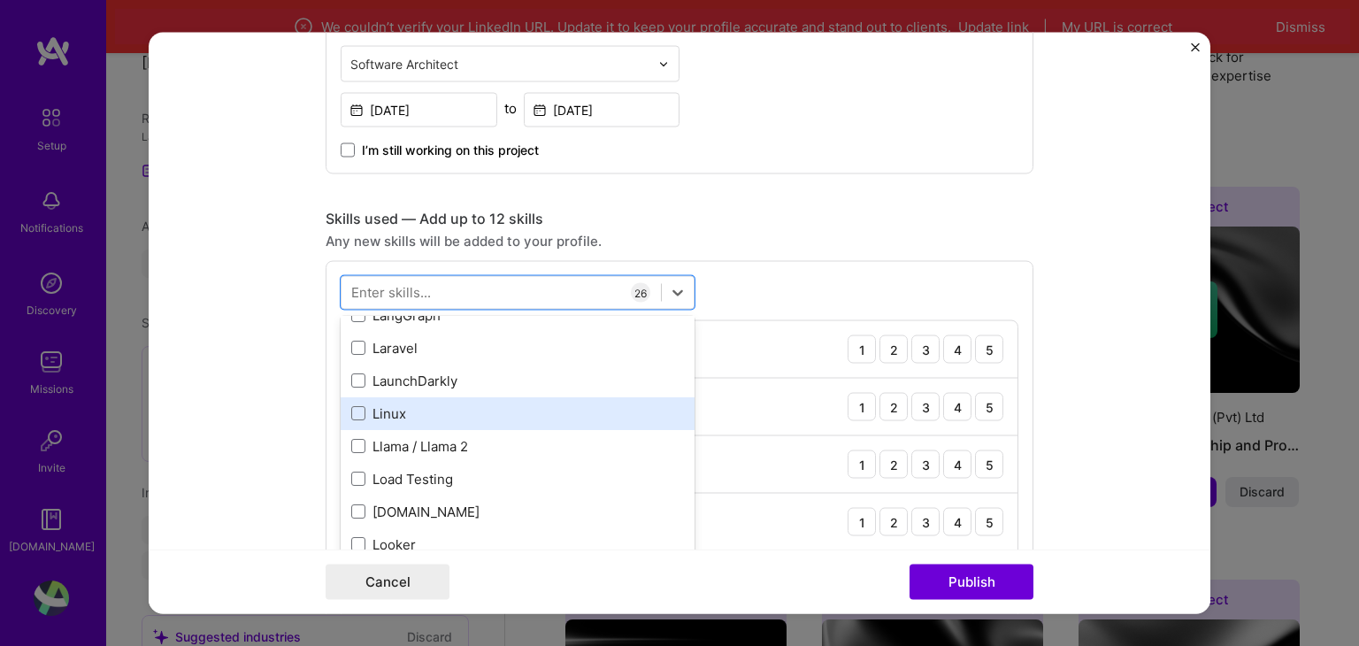
click at [351, 420] on div "Linux" at bounding box center [517, 413] width 333 height 19
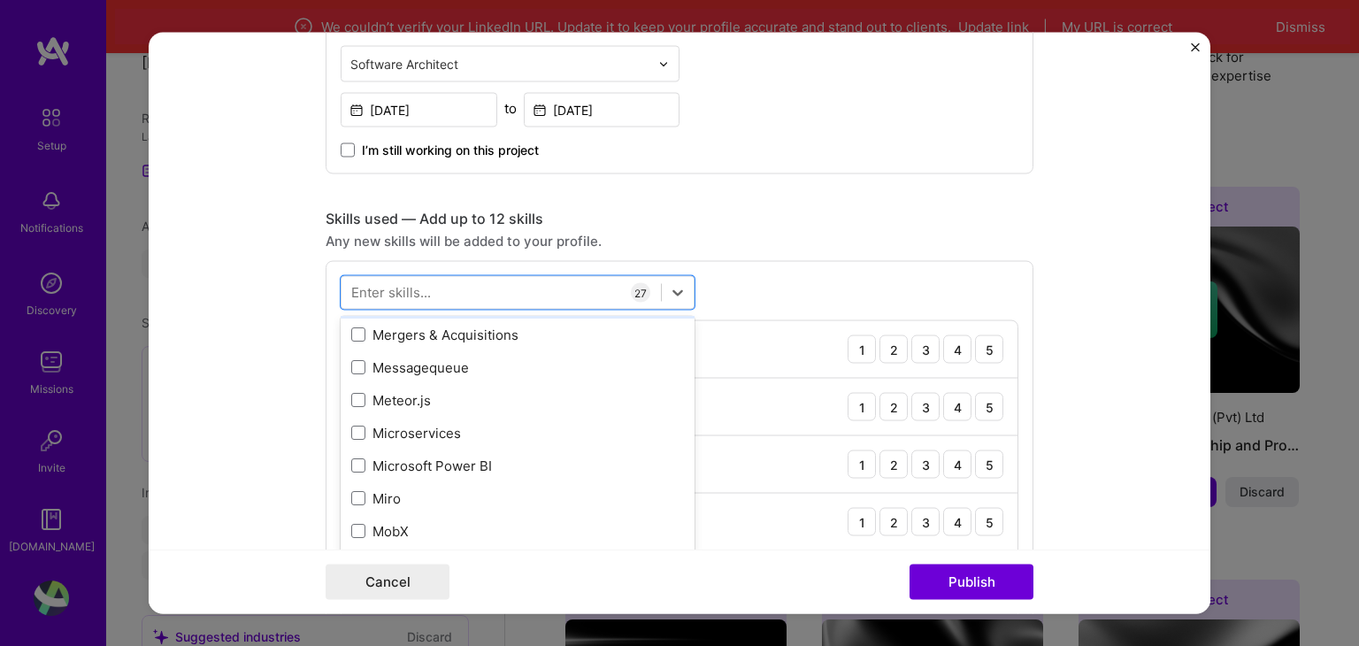
scroll to position [6638, 0]
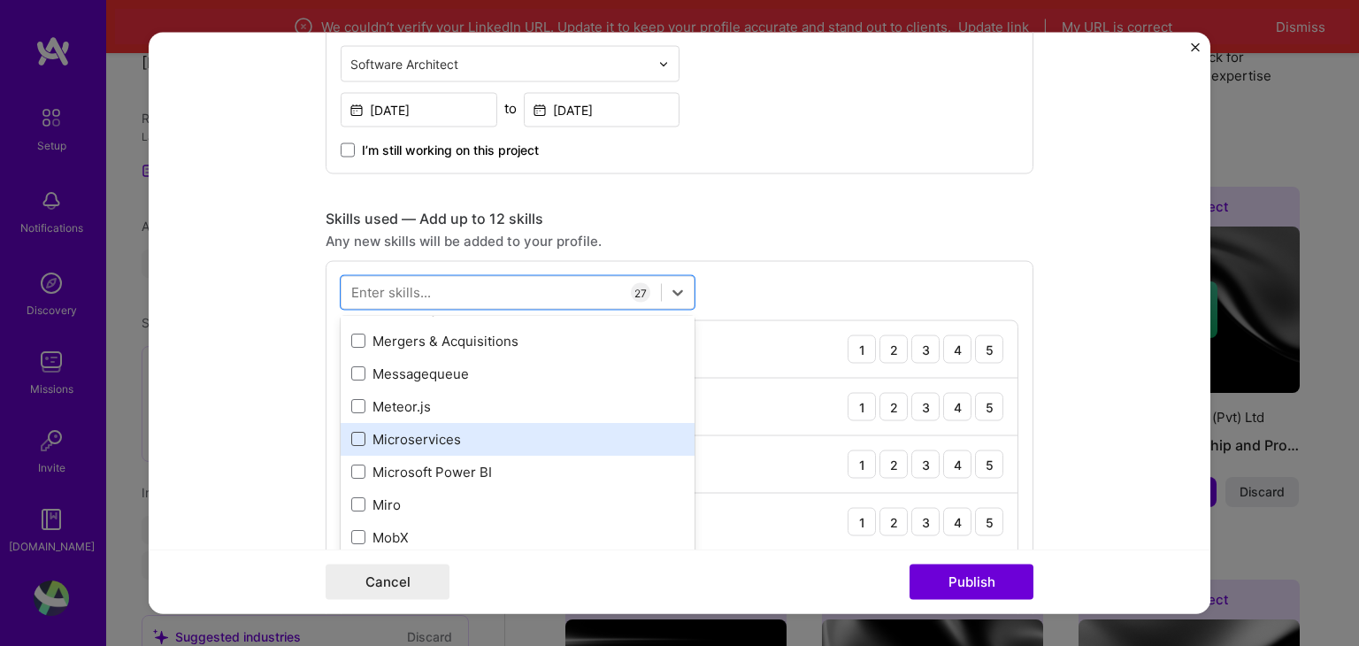
click at [355, 438] on span at bounding box center [358, 440] width 14 height 14
click at [0, 0] on input "checkbox" at bounding box center [0, 0] width 0 height 0
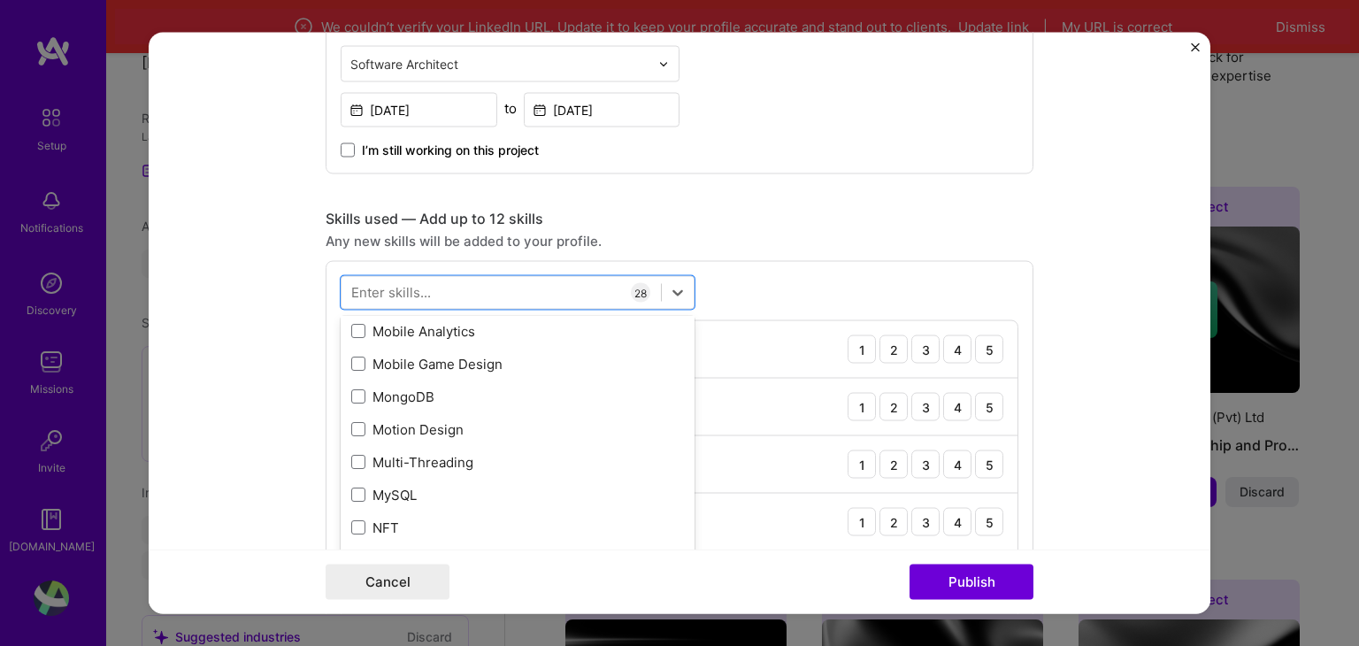
scroll to position [6903, 0]
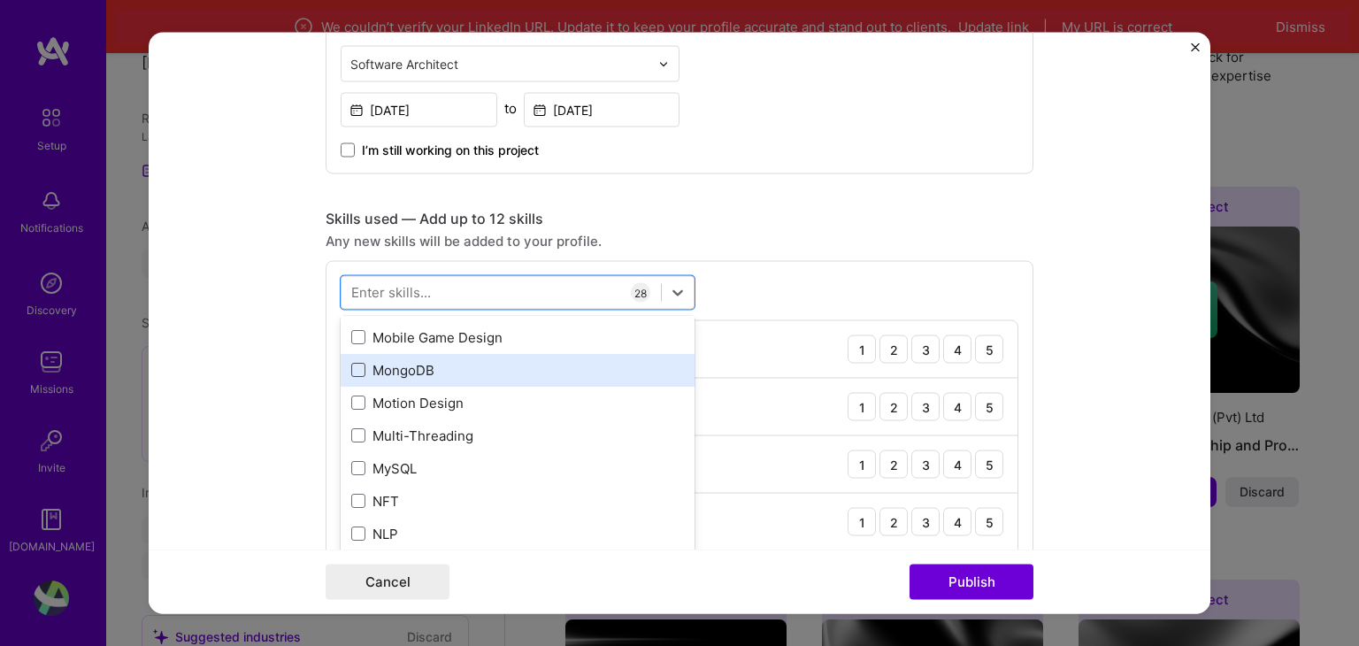
click at [351, 374] on span at bounding box center [358, 371] width 14 height 14
click at [0, 0] on input "checkbox" at bounding box center [0, 0] width 0 height 0
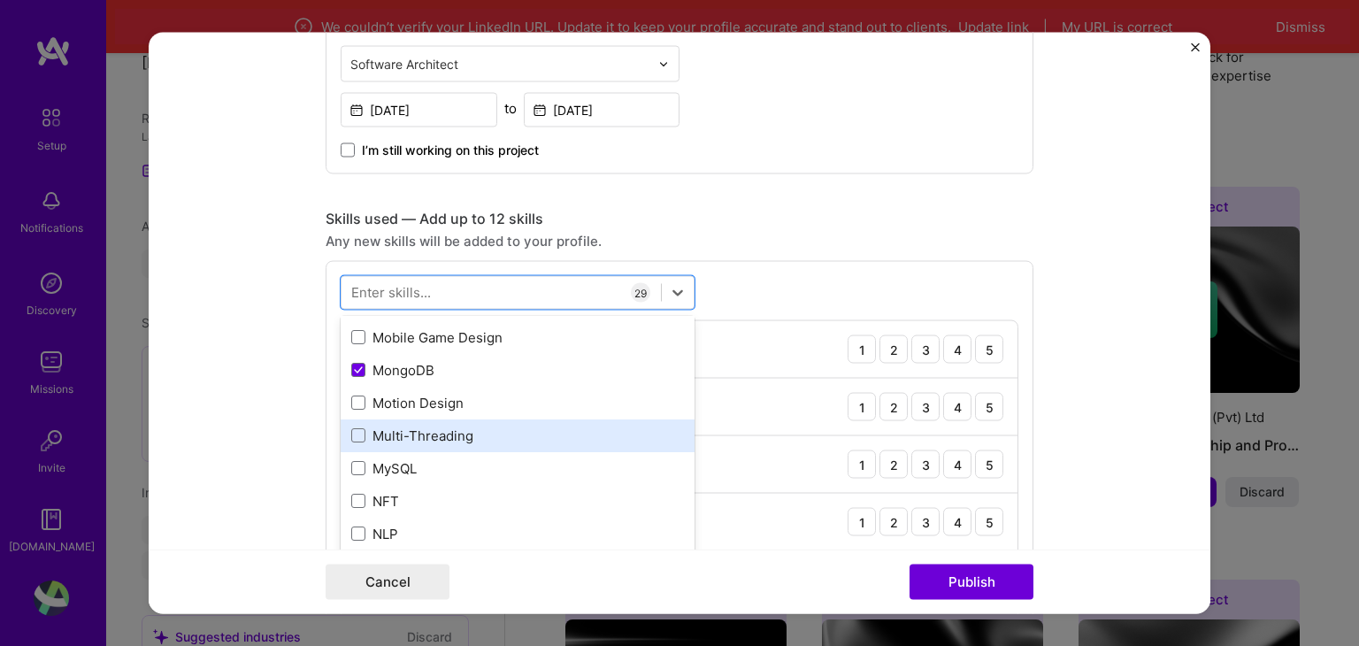
click at [353, 427] on div "Multi-Threading" at bounding box center [517, 436] width 333 height 19
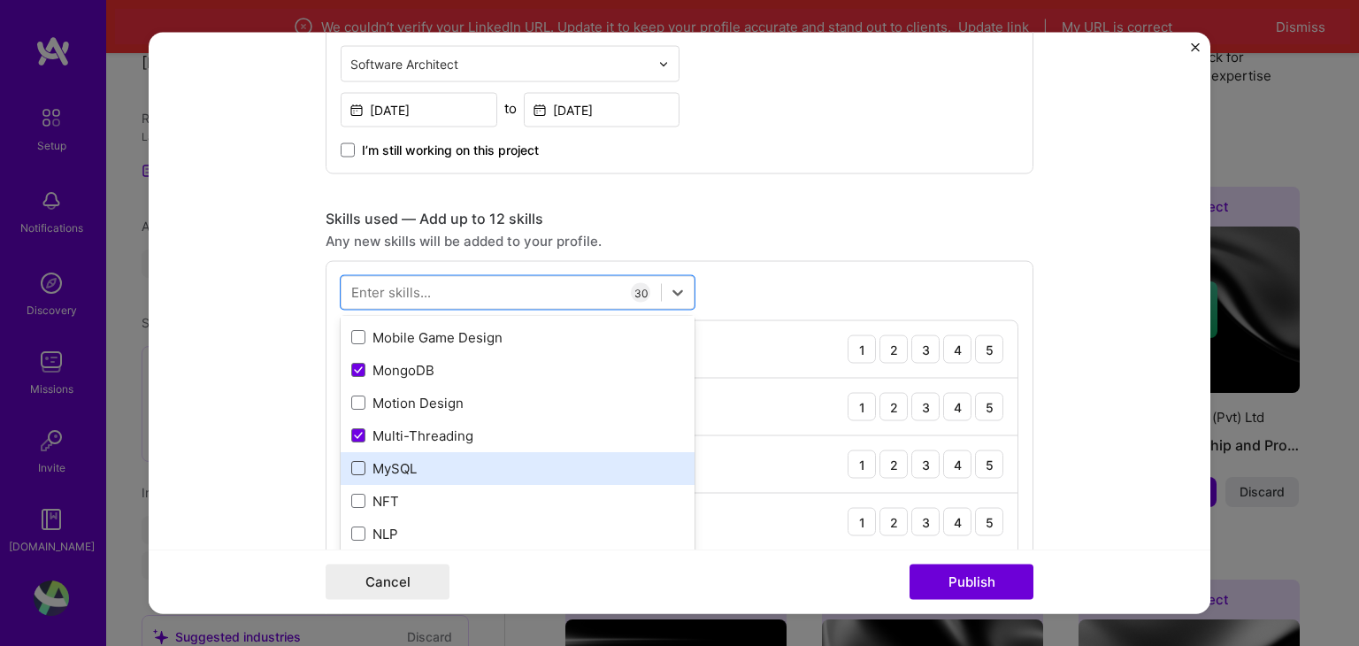
click at [351, 464] on span at bounding box center [358, 469] width 14 height 14
click at [0, 0] on input "checkbox" at bounding box center [0, 0] width 0 height 0
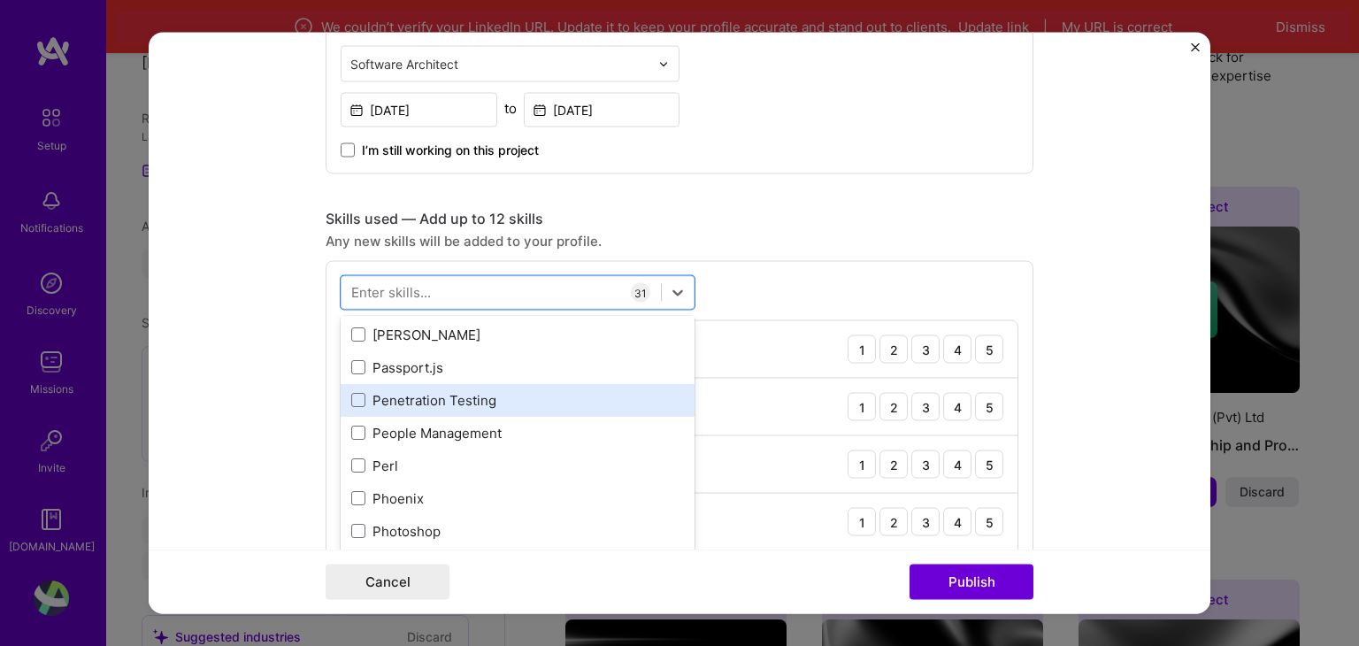
scroll to position [7700, 0]
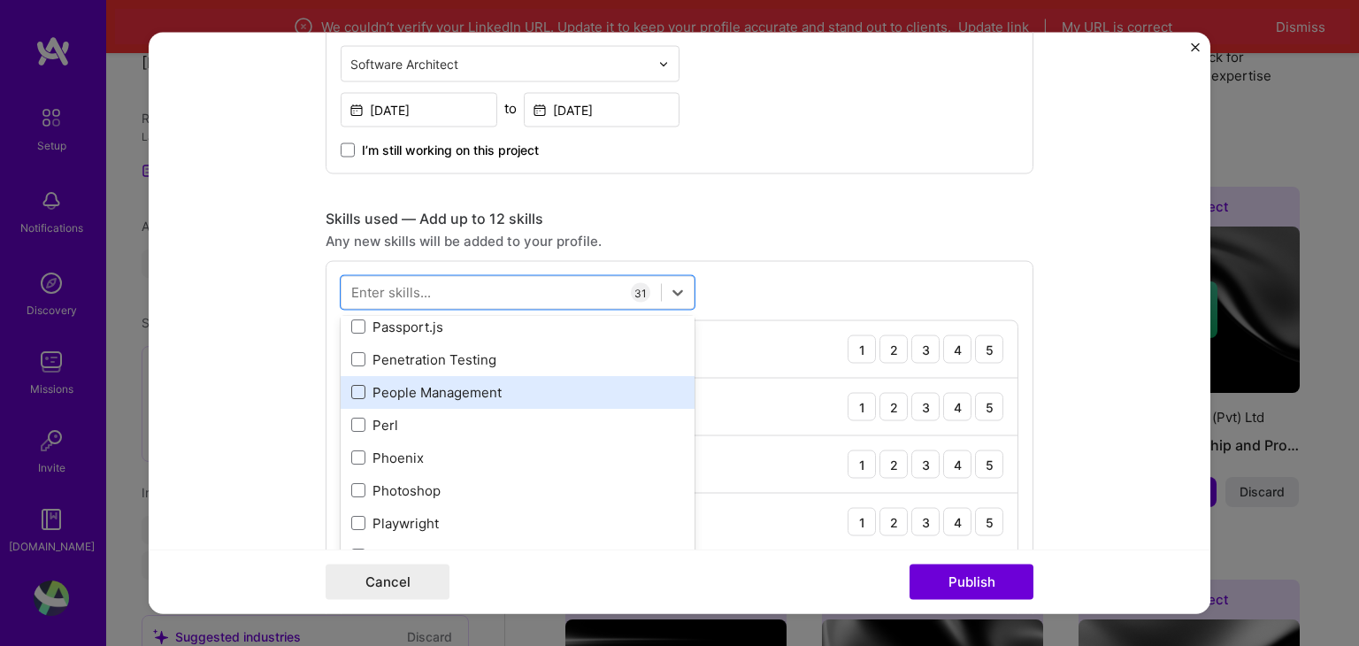
click at [356, 396] on span at bounding box center [358, 393] width 14 height 14
click at [0, 0] on input "checkbox" at bounding box center [0, 0] width 0 height 0
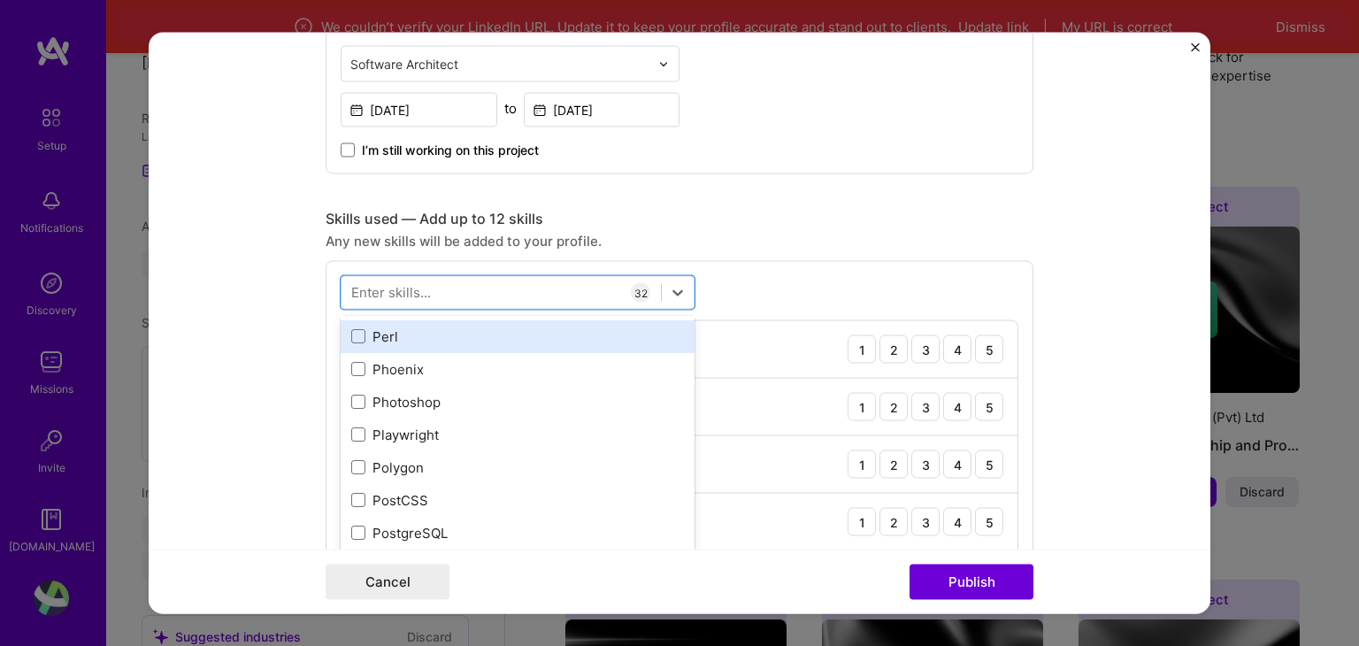
scroll to position [7877, 0]
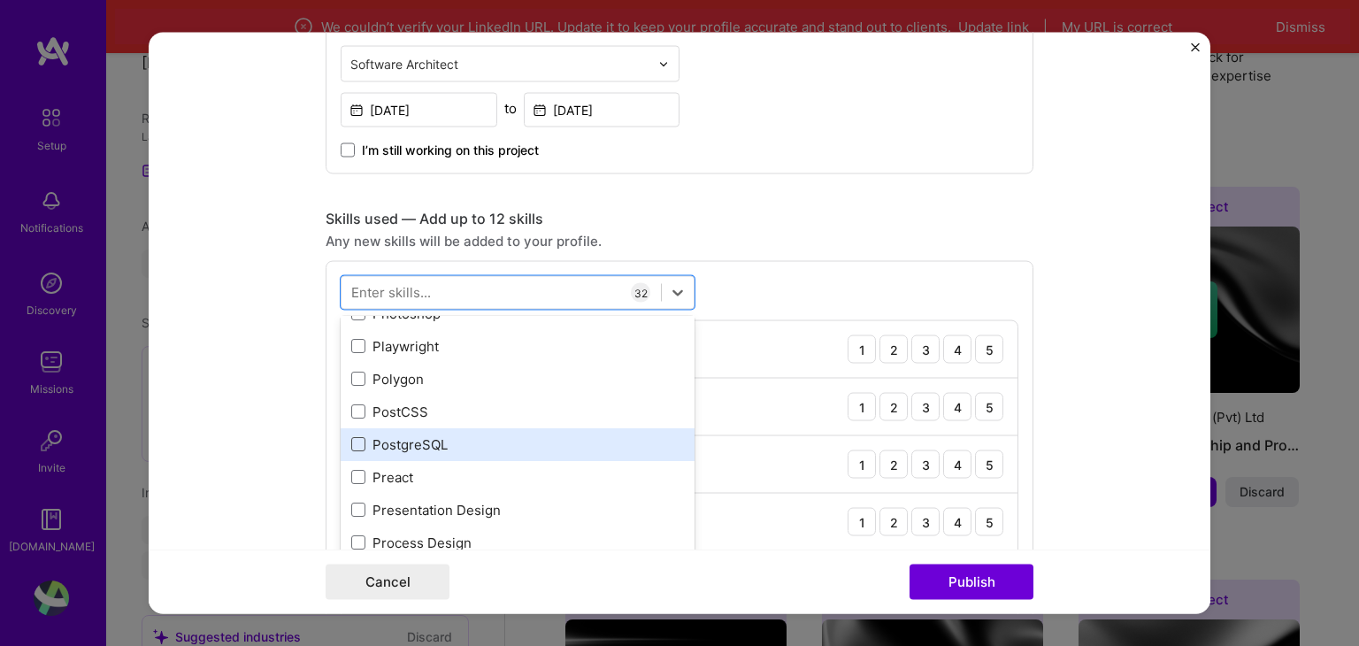
click at [351, 443] on span at bounding box center [358, 445] width 14 height 14
click at [0, 0] on input "checkbox" at bounding box center [0, 0] width 0 height 0
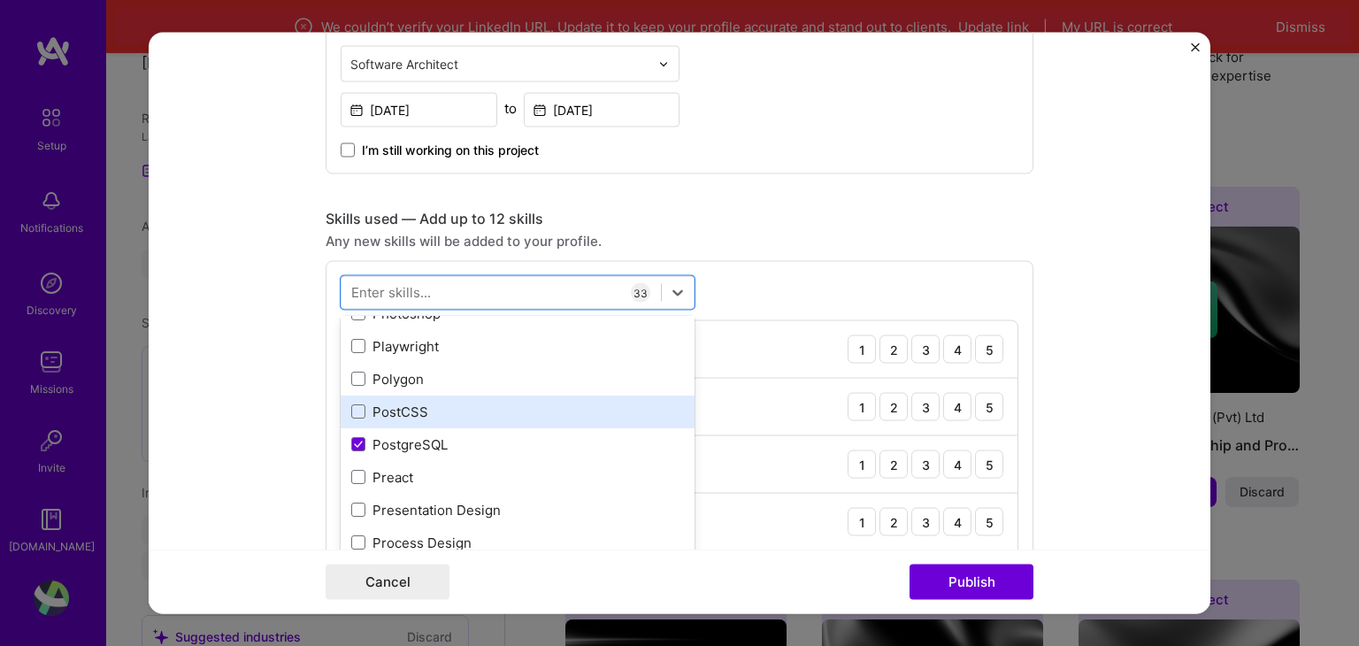
scroll to position [7965, 0]
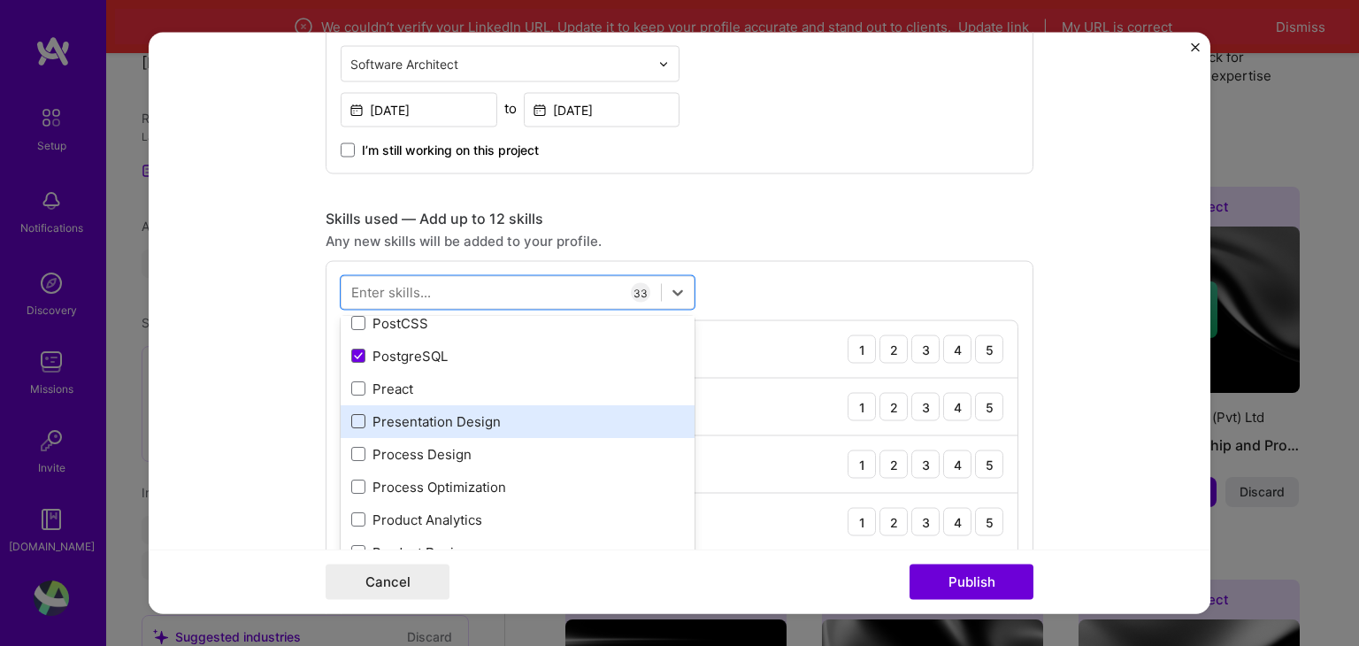
click at [351, 426] on span at bounding box center [358, 422] width 14 height 14
click at [0, 0] on input "checkbox" at bounding box center [0, 0] width 0 height 0
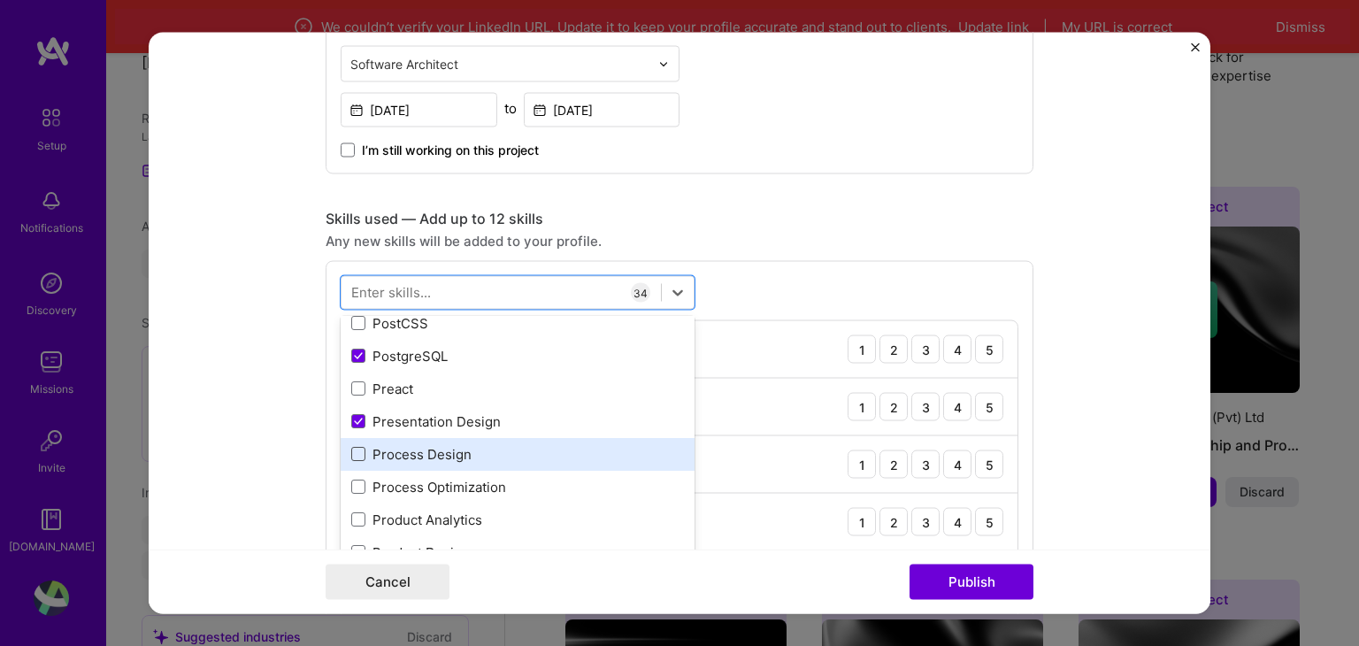
click at [351, 451] on span at bounding box center [358, 455] width 14 height 14
click at [0, 0] on input "checkbox" at bounding box center [0, 0] width 0 height 0
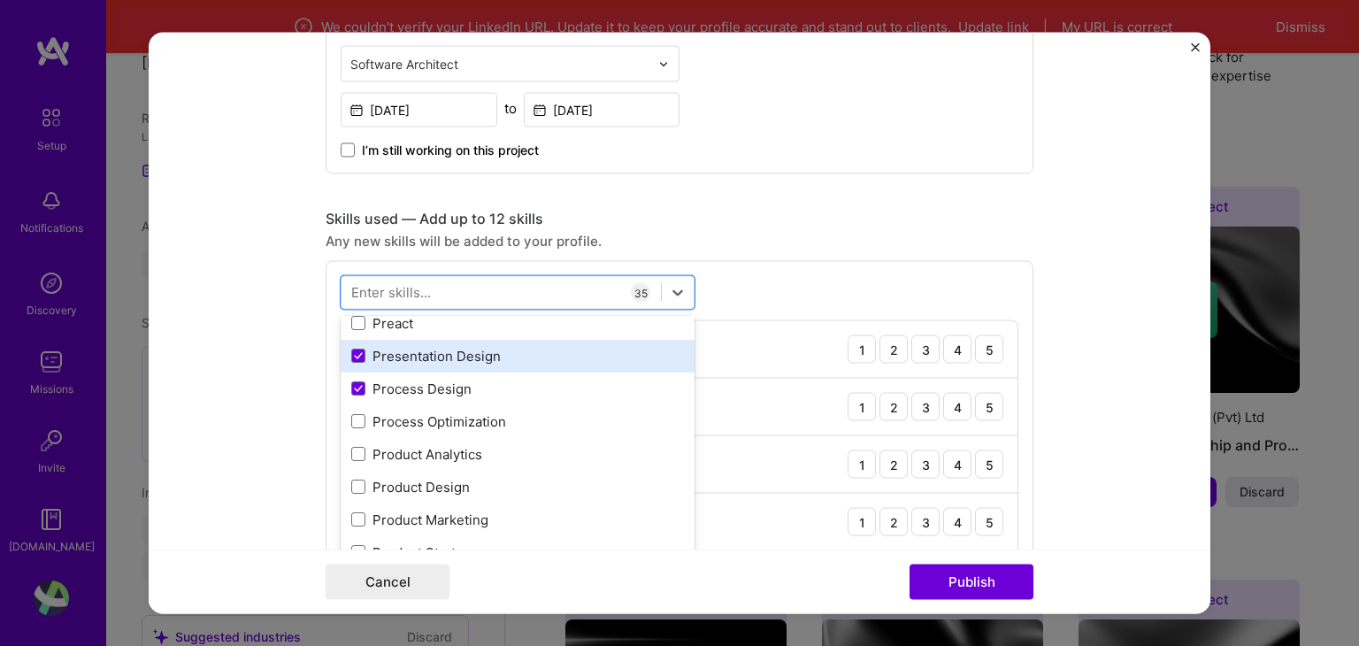
scroll to position [8054, 0]
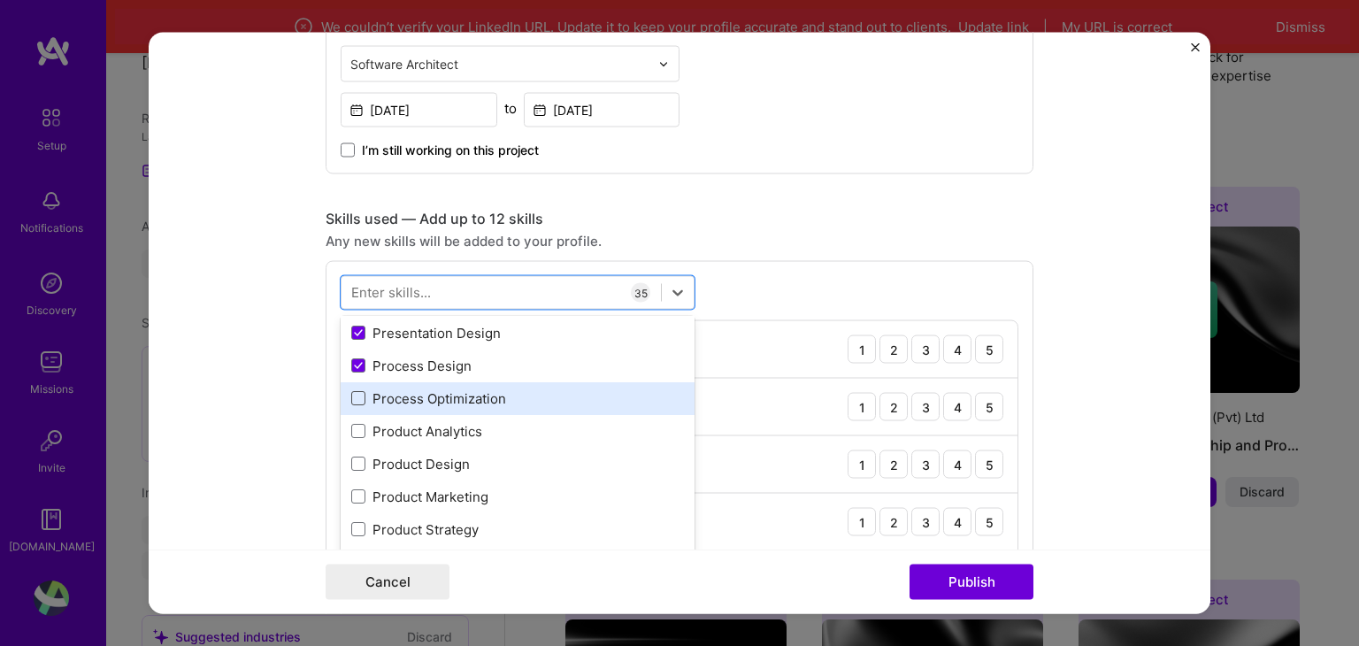
click at [351, 396] on span at bounding box center [358, 399] width 14 height 14
click at [0, 0] on input "checkbox" at bounding box center [0, 0] width 0 height 0
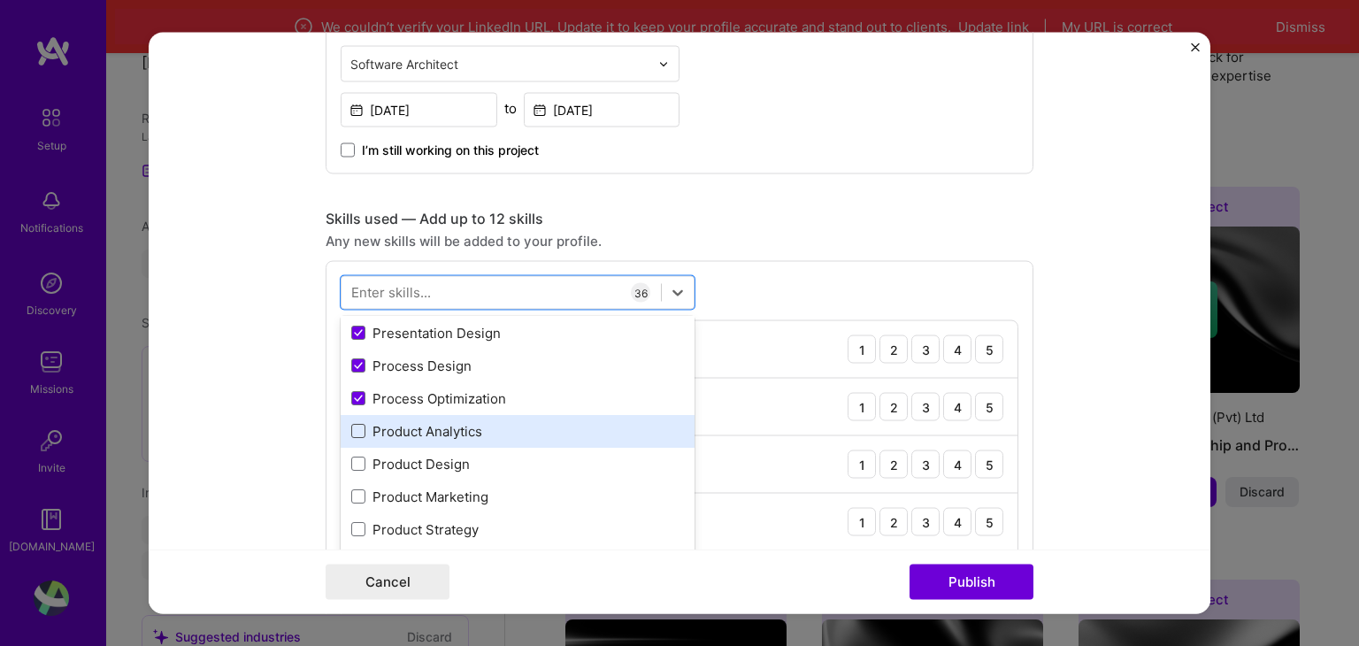
click at [353, 430] on span at bounding box center [358, 432] width 14 height 14
click at [0, 0] on input "checkbox" at bounding box center [0, 0] width 0 height 0
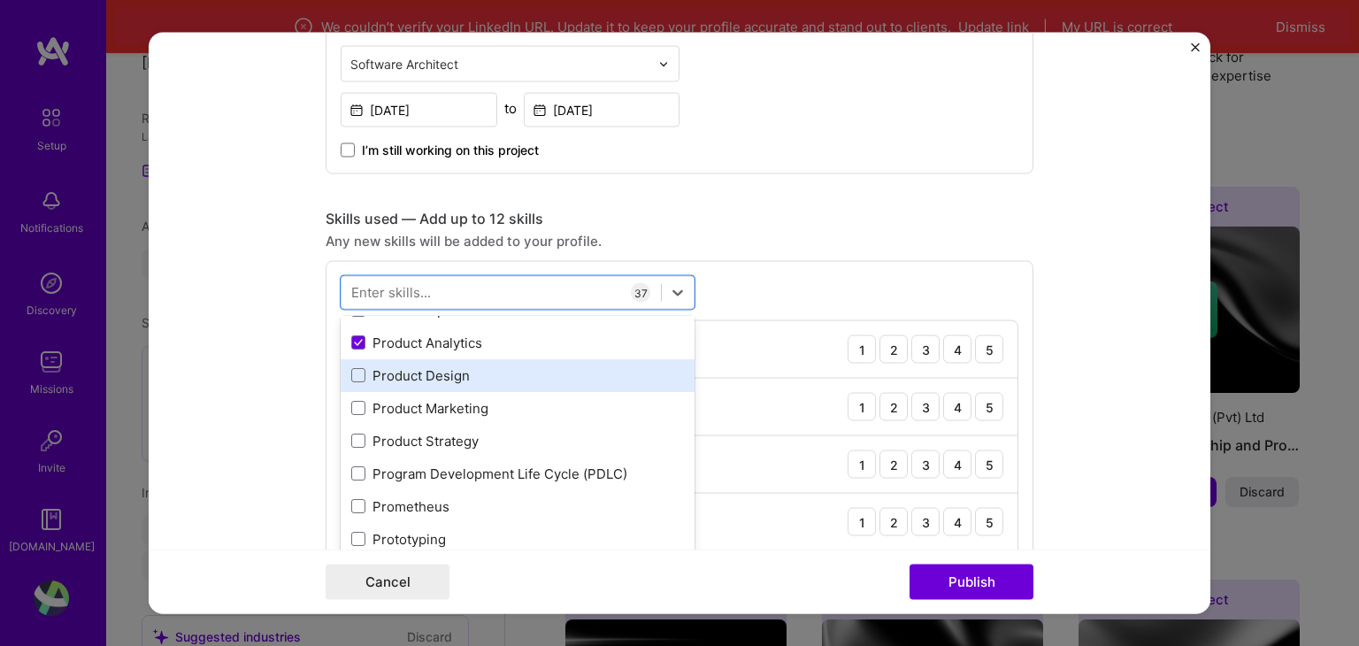
click at [350, 383] on div "Product Design" at bounding box center [518, 375] width 354 height 33
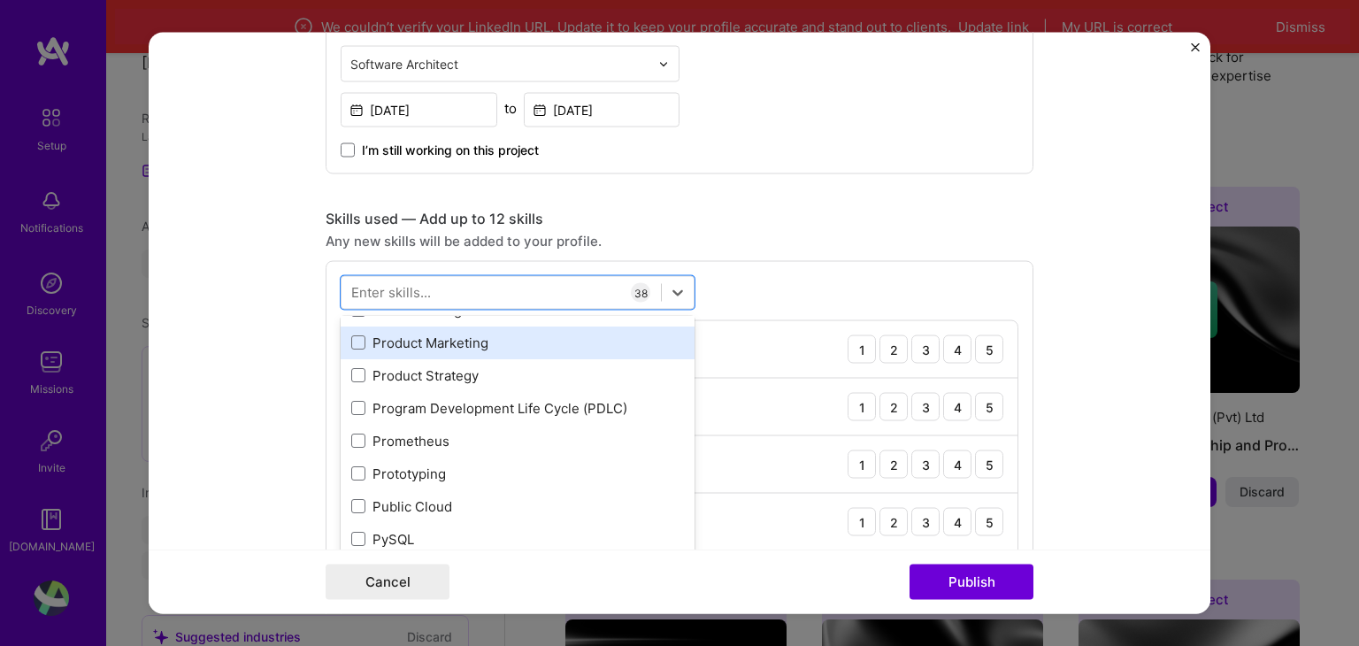
scroll to position [8231, 0]
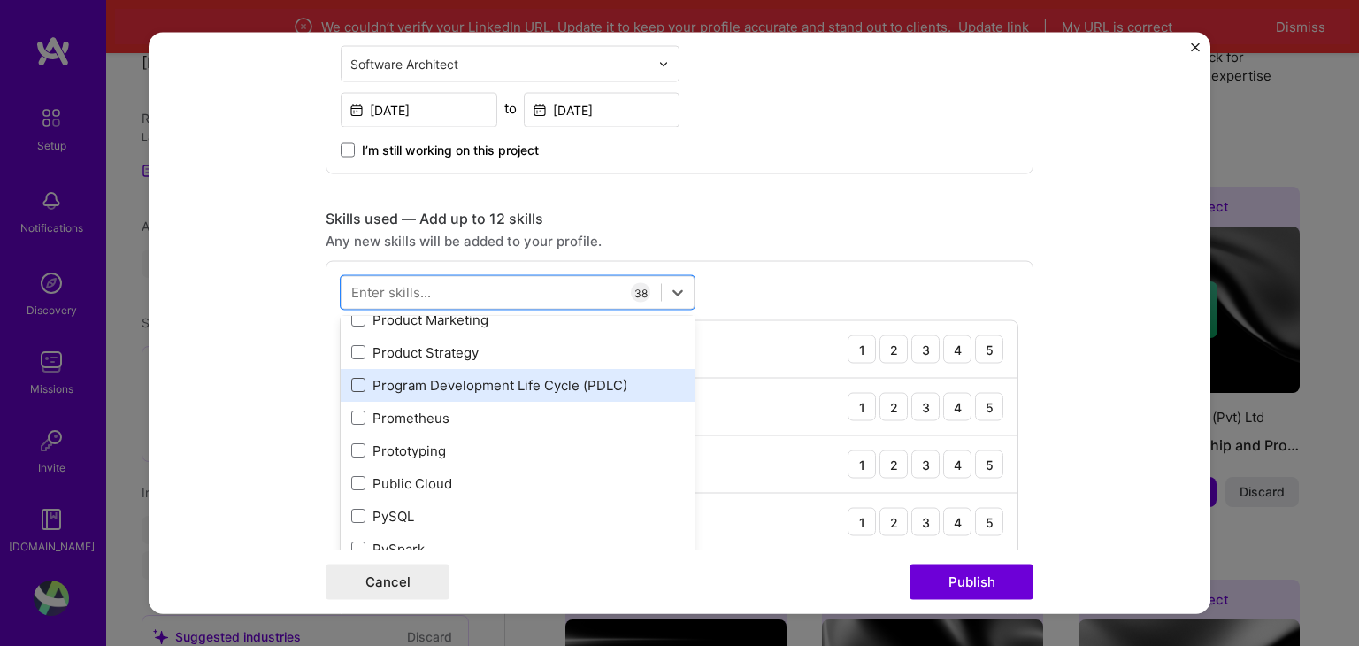
click at [351, 383] on span at bounding box center [358, 386] width 14 height 14
click at [0, 0] on input "checkbox" at bounding box center [0, 0] width 0 height 0
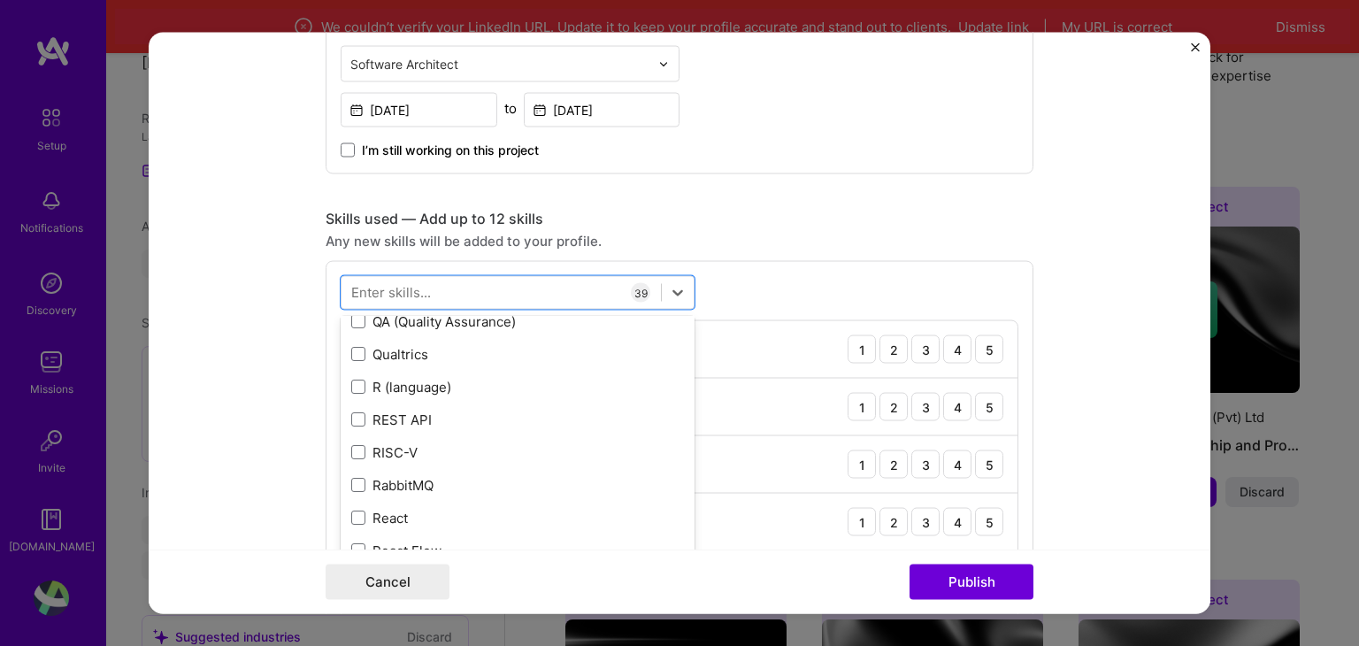
scroll to position [8585, 0]
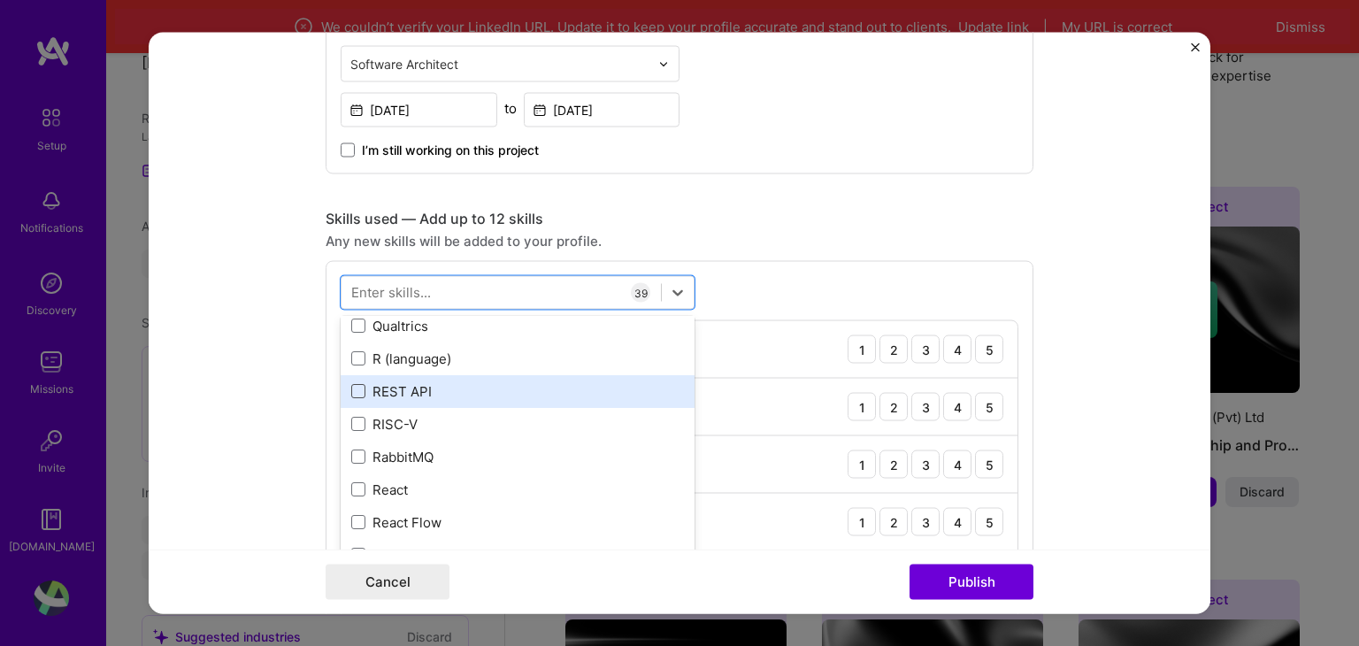
click at [351, 391] on span at bounding box center [358, 392] width 14 height 14
click at [0, 0] on input "checkbox" at bounding box center [0, 0] width 0 height 0
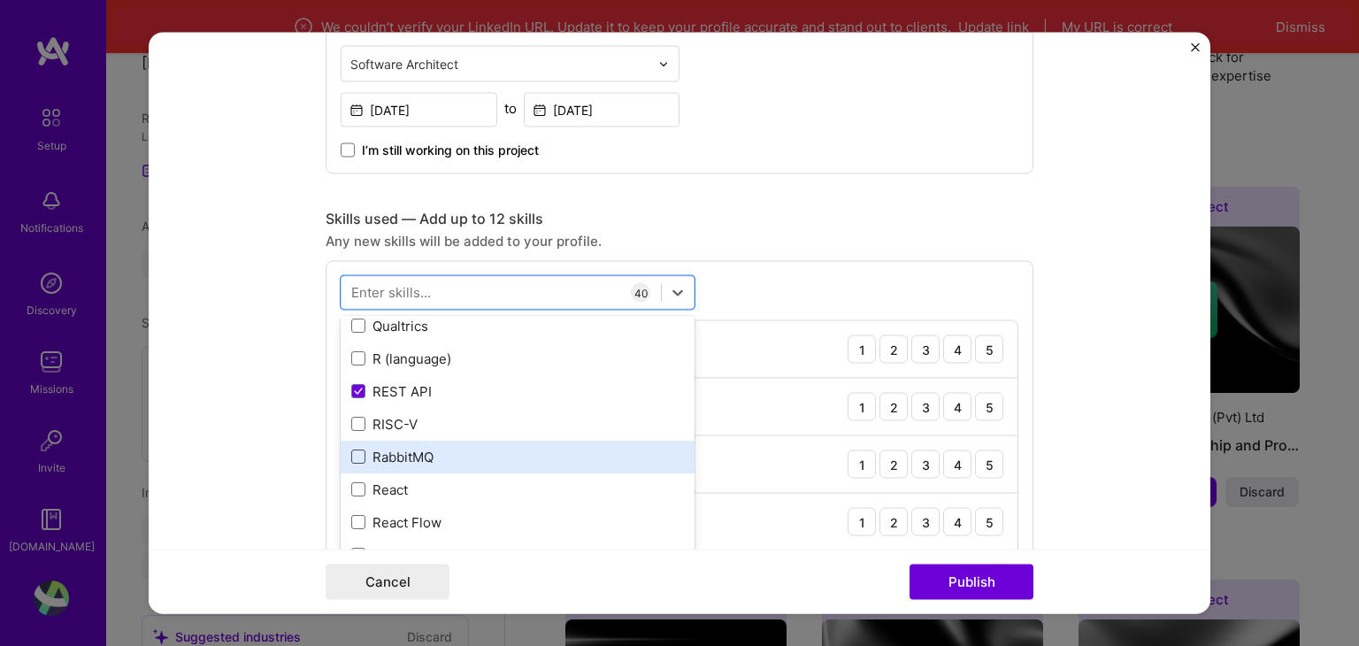
click at [351, 453] on span at bounding box center [358, 457] width 14 height 14
click at [0, 0] on input "checkbox" at bounding box center [0, 0] width 0 height 0
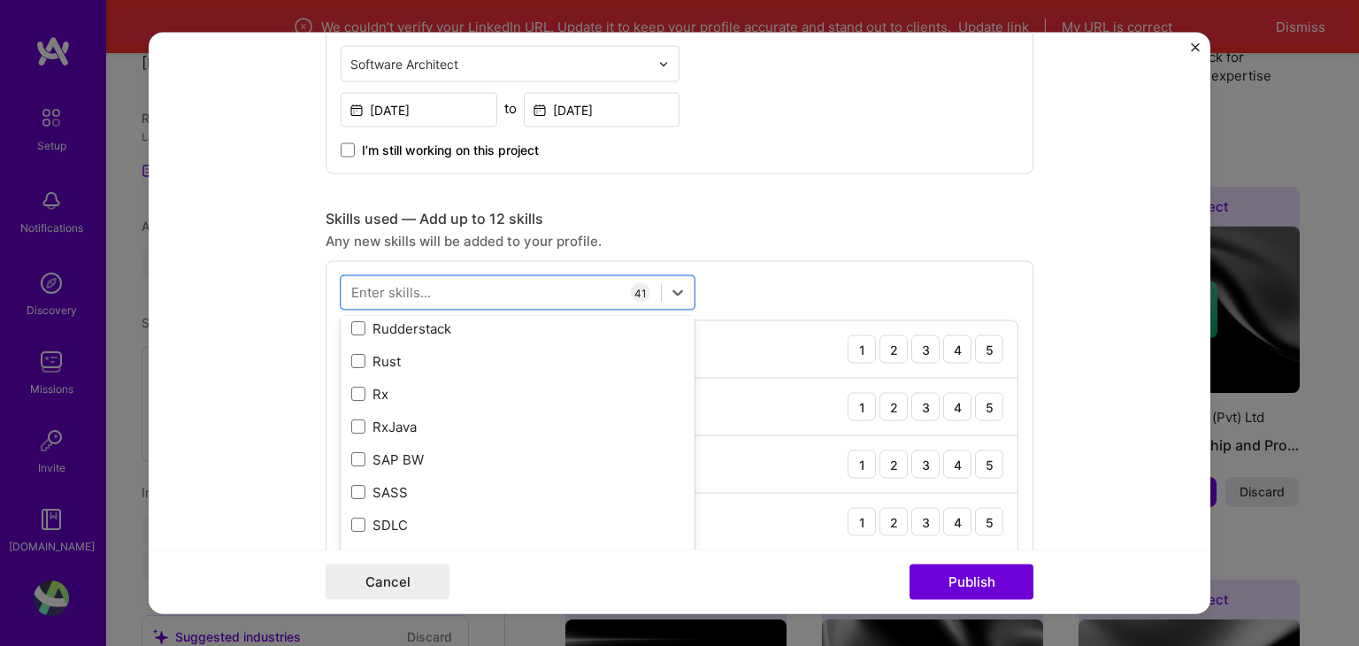
scroll to position [9293, 0]
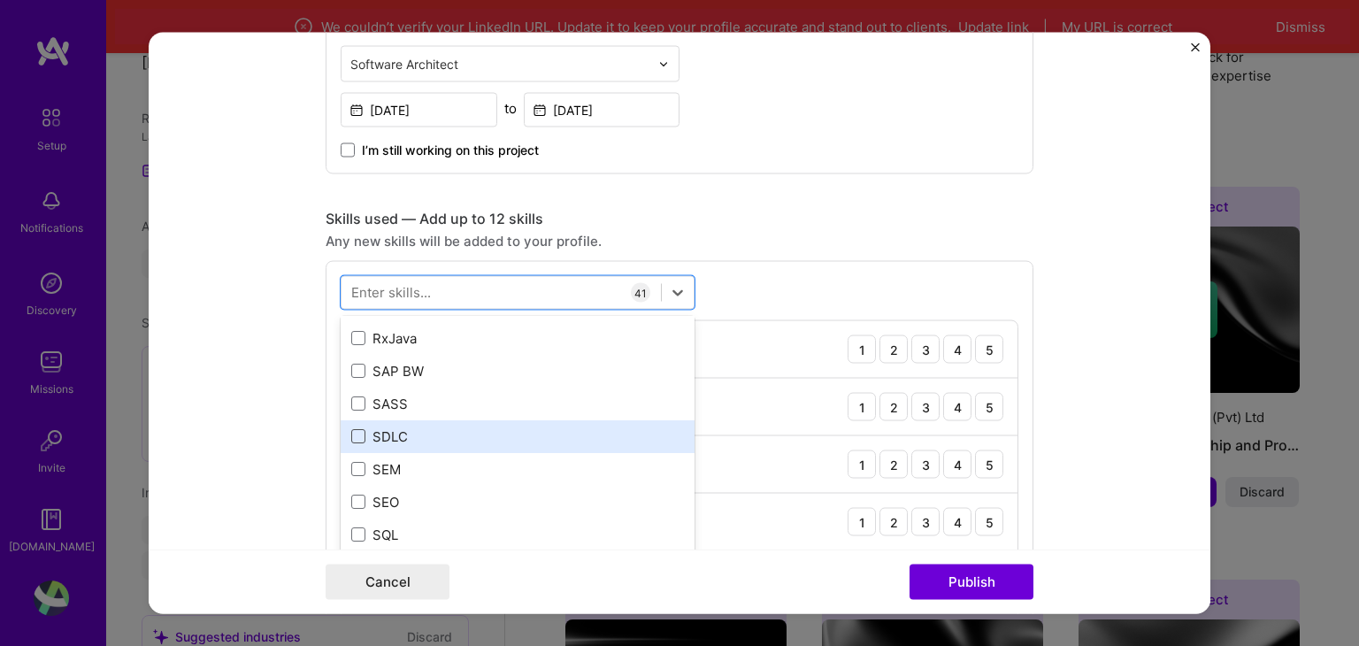
click at [358, 439] on span at bounding box center [358, 437] width 14 height 14
click at [0, 0] on input "checkbox" at bounding box center [0, 0] width 0 height 0
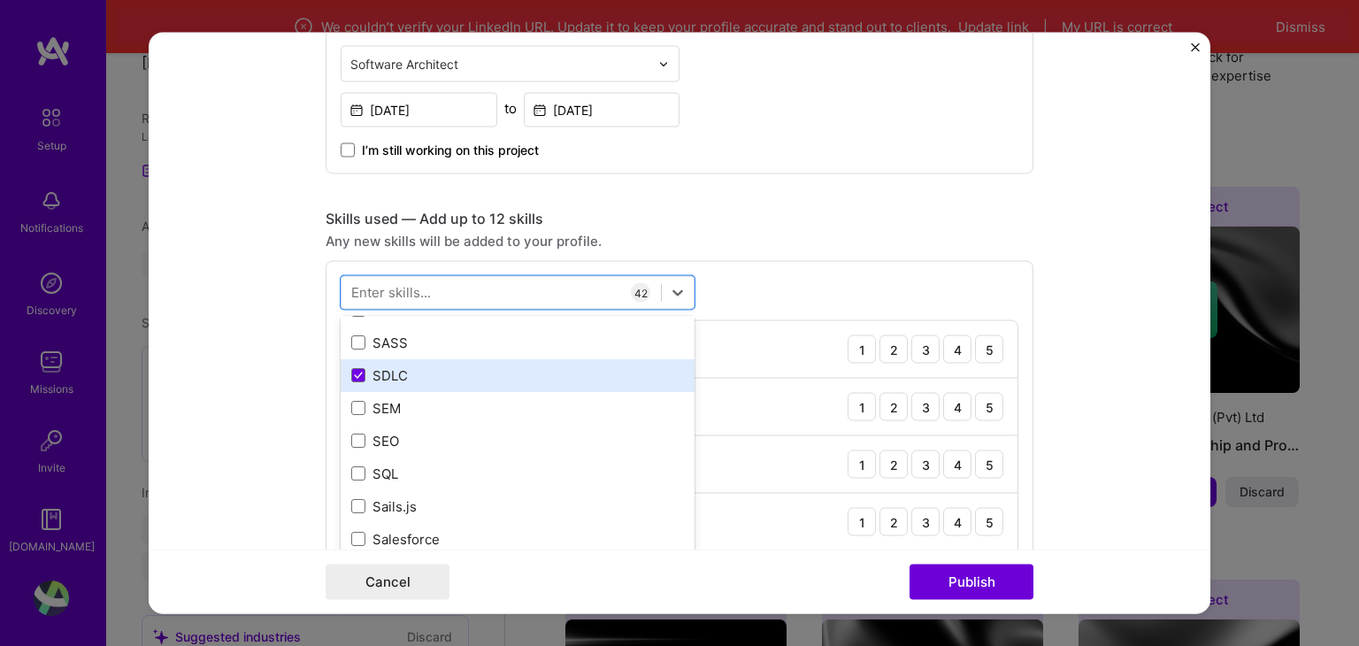
scroll to position [9381, 0]
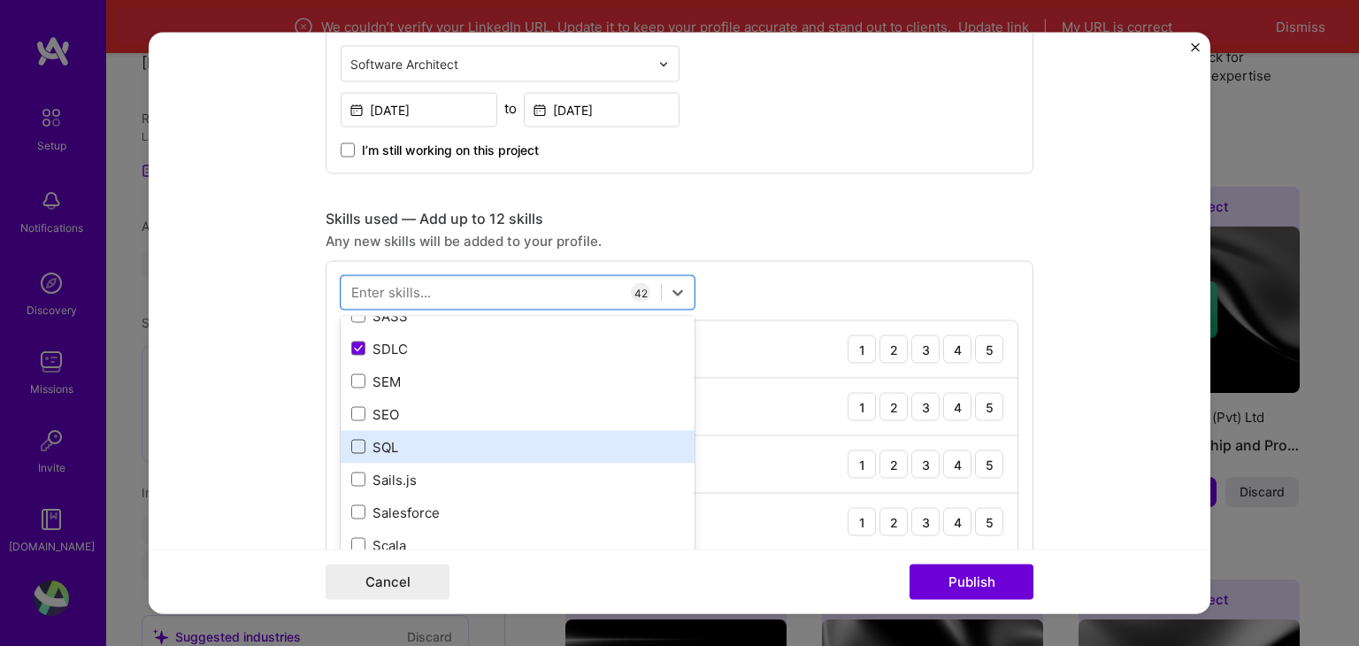
click at [352, 443] on span at bounding box center [358, 447] width 14 height 14
click at [0, 0] on input "checkbox" at bounding box center [0, 0] width 0 height 0
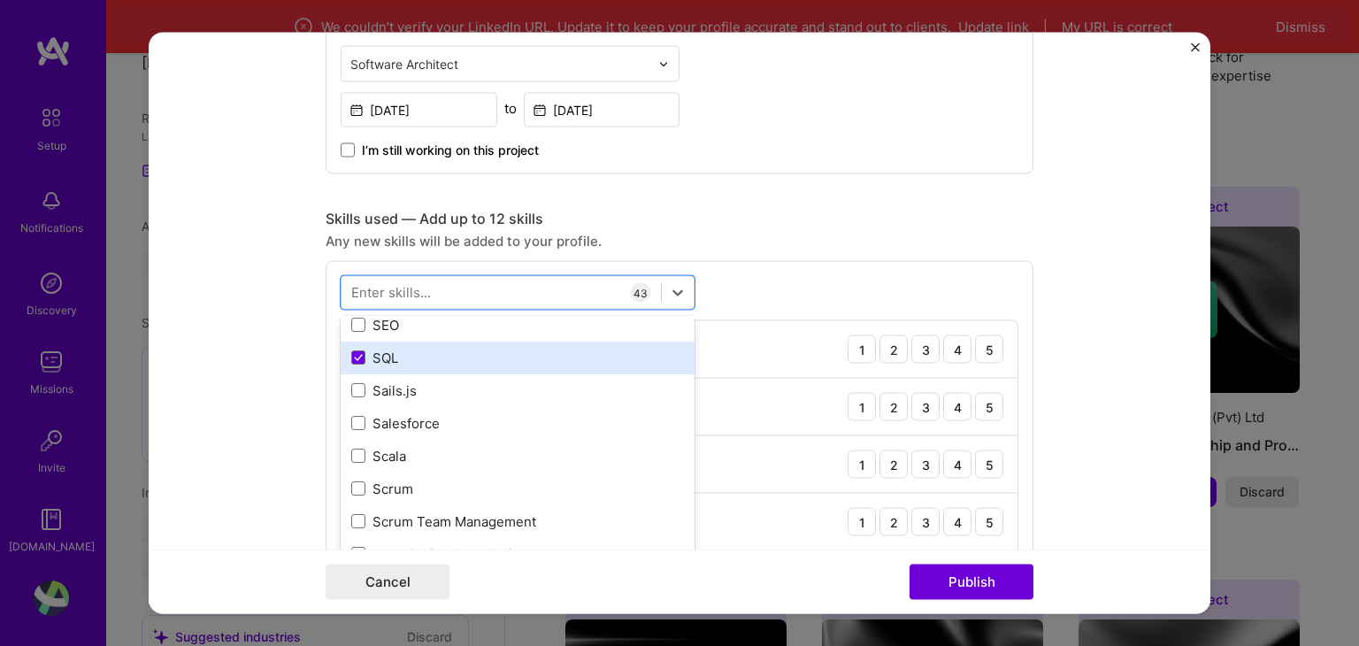
scroll to position [9558, 0]
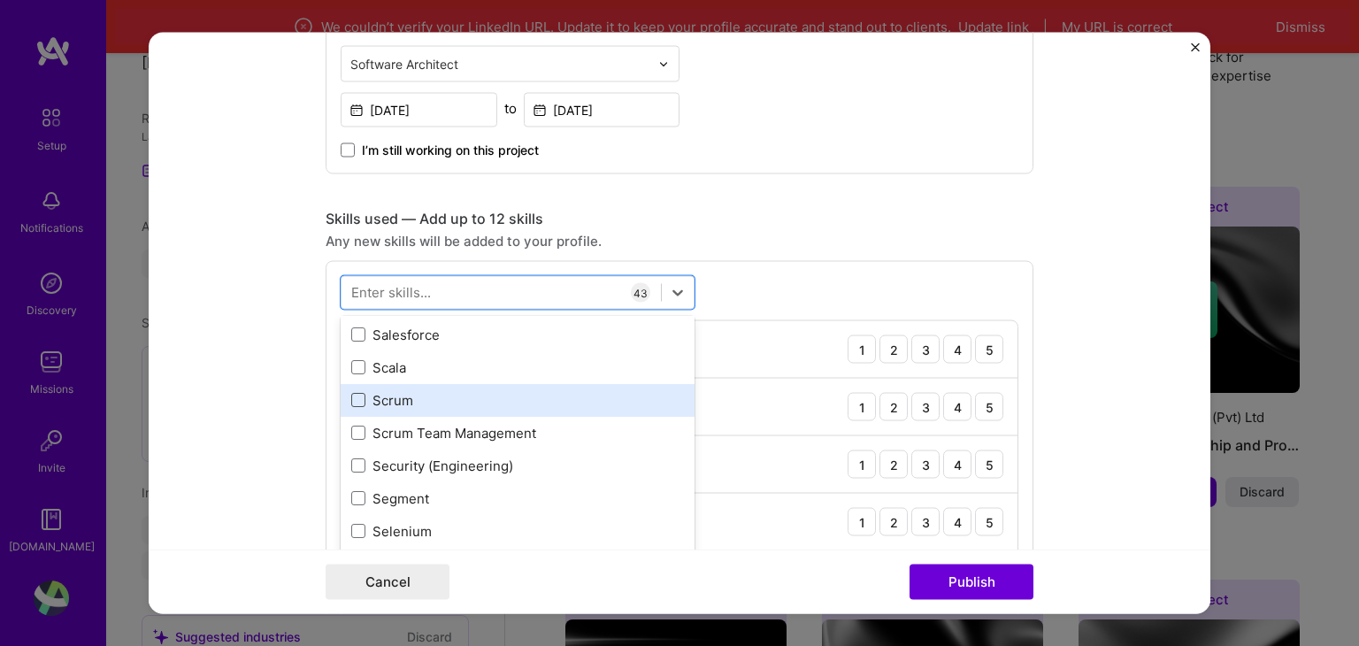
click at [351, 404] on span at bounding box center [358, 401] width 14 height 14
click at [0, 0] on input "checkbox" at bounding box center [0, 0] width 0 height 0
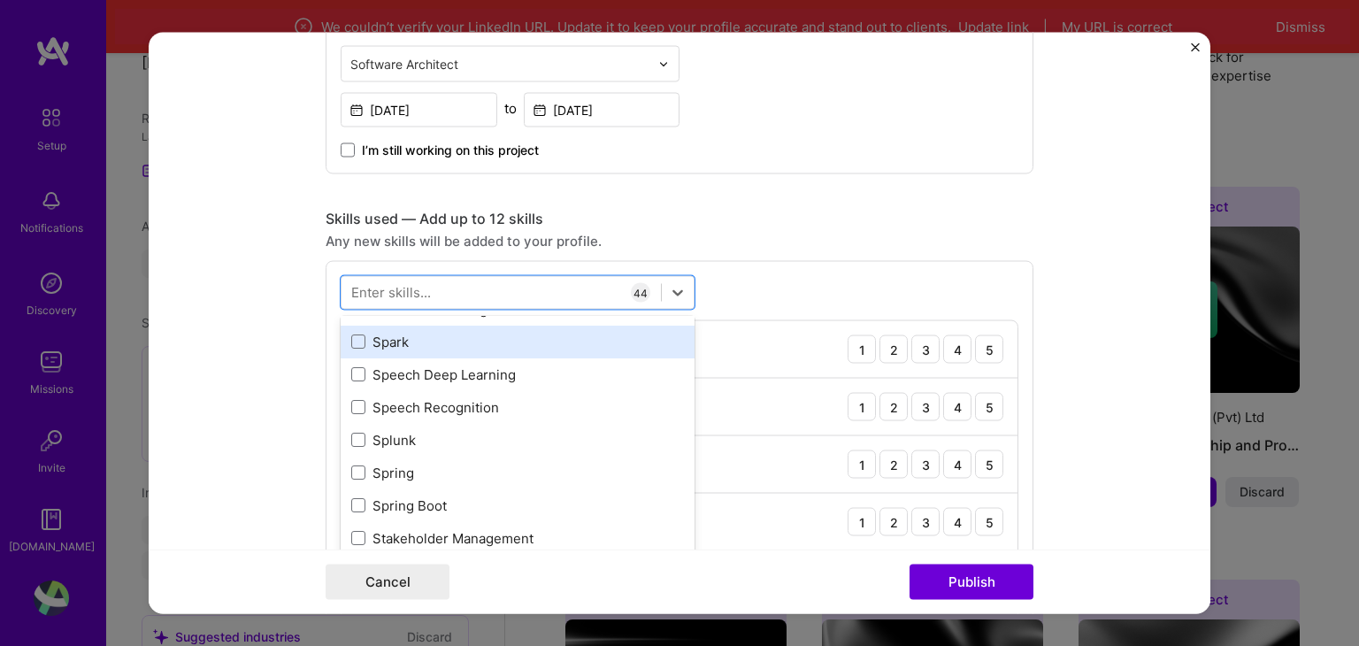
scroll to position [10266, 0]
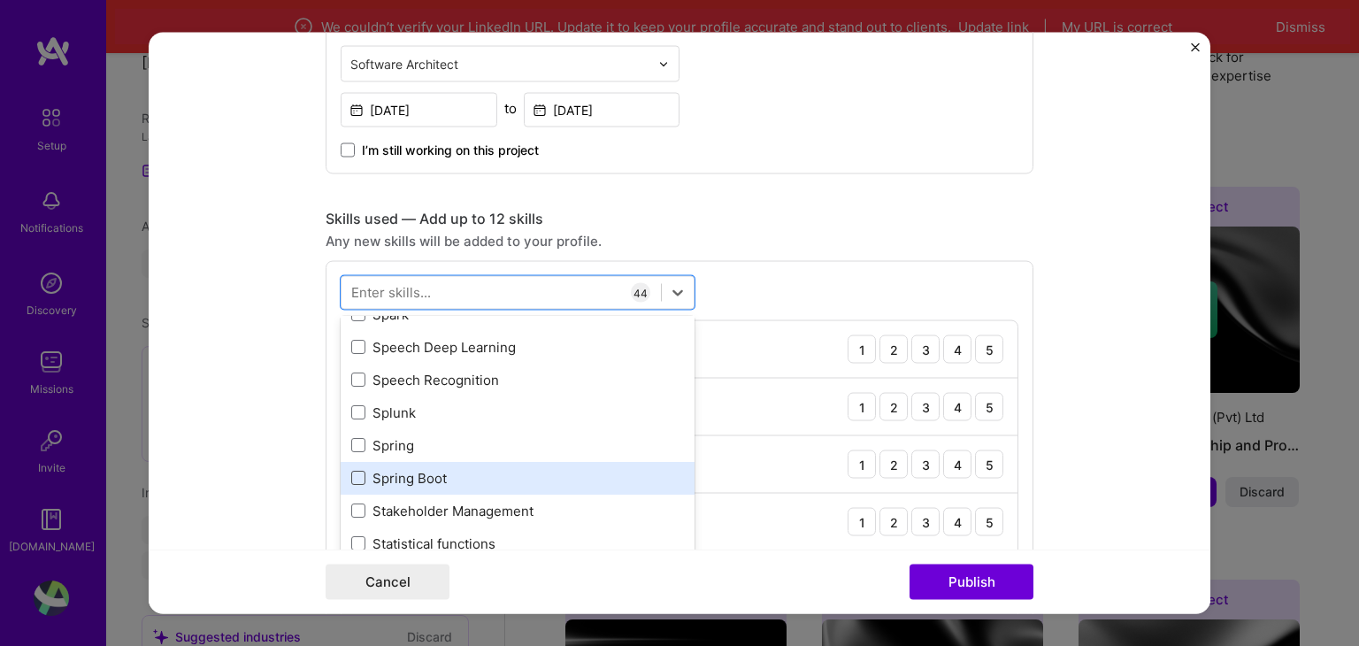
click at [351, 482] on span at bounding box center [358, 479] width 14 height 14
click at [0, 0] on input "checkbox" at bounding box center [0, 0] width 0 height 0
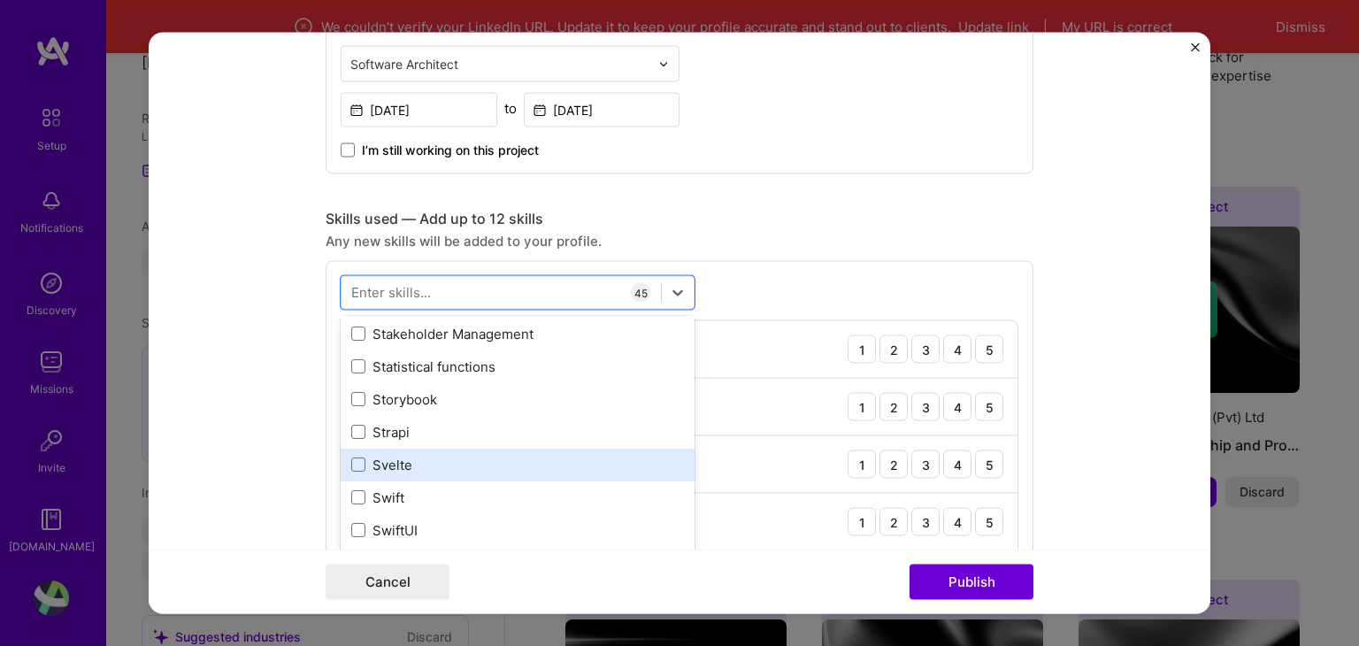
scroll to position [10532, 0]
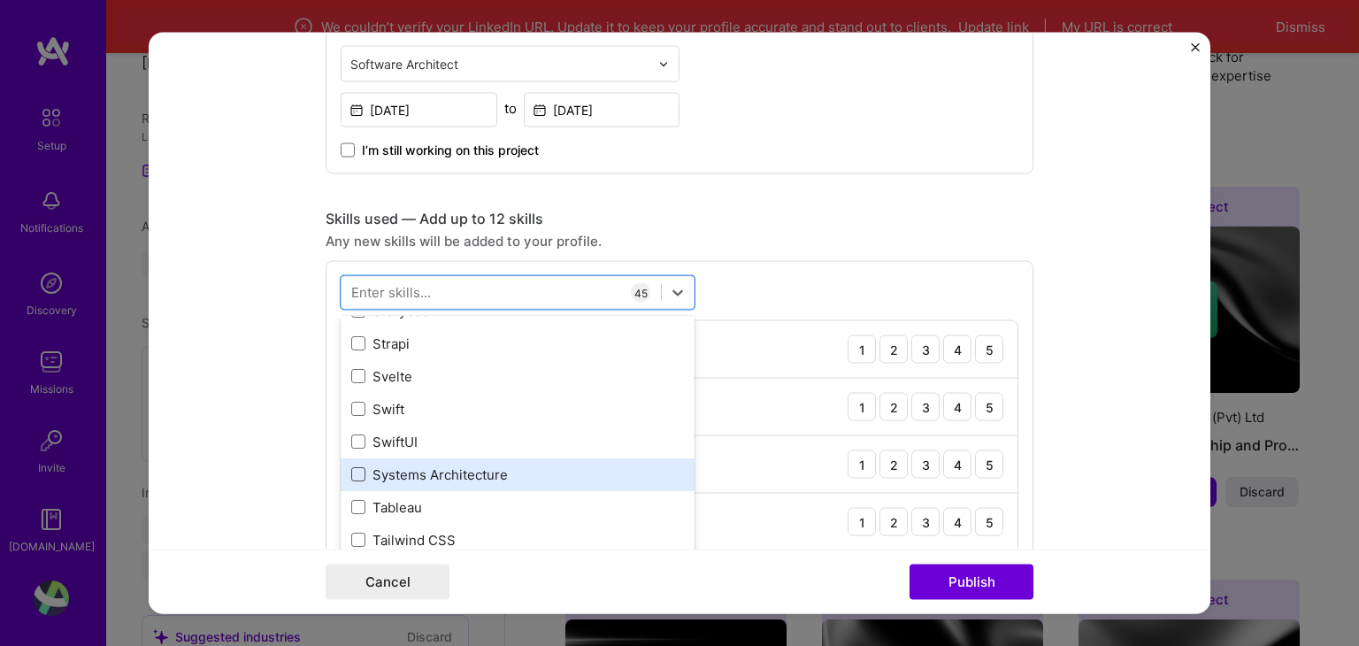
click at [351, 475] on span at bounding box center [358, 475] width 14 height 14
click at [0, 0] on input "checkbox" at bounding box center [0, 0] width 0 height 0
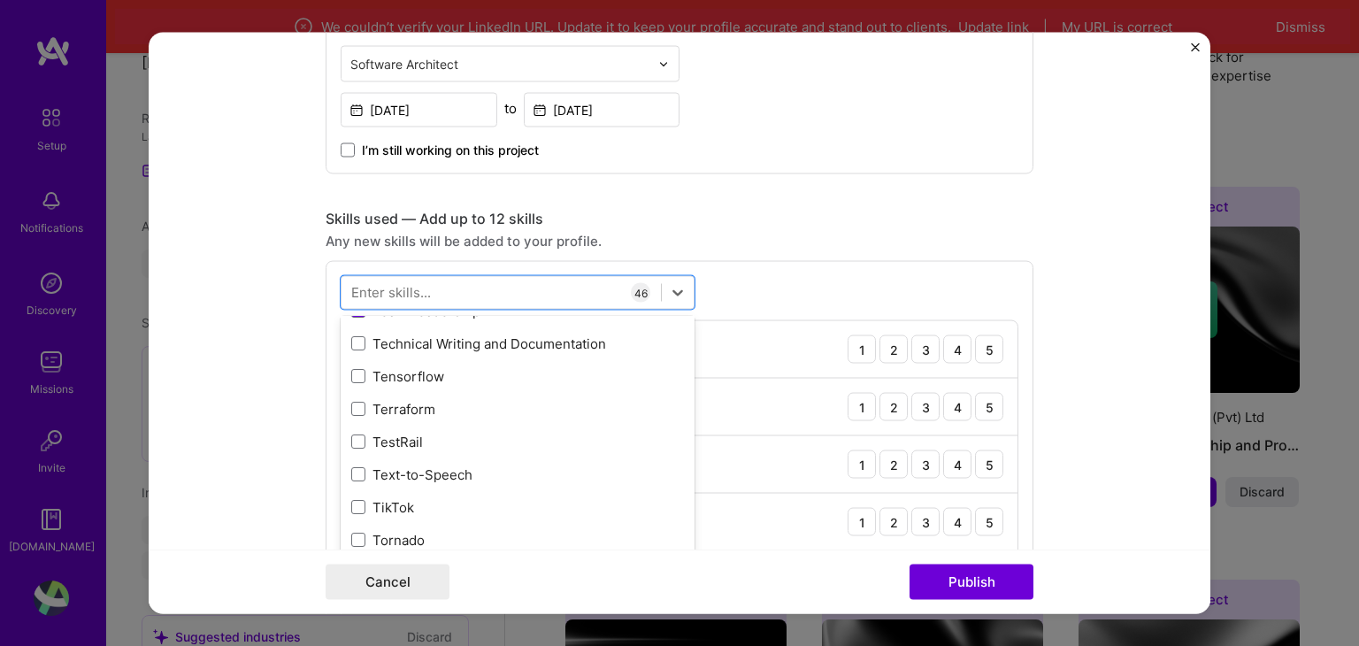
scroll to position [10797, 0]
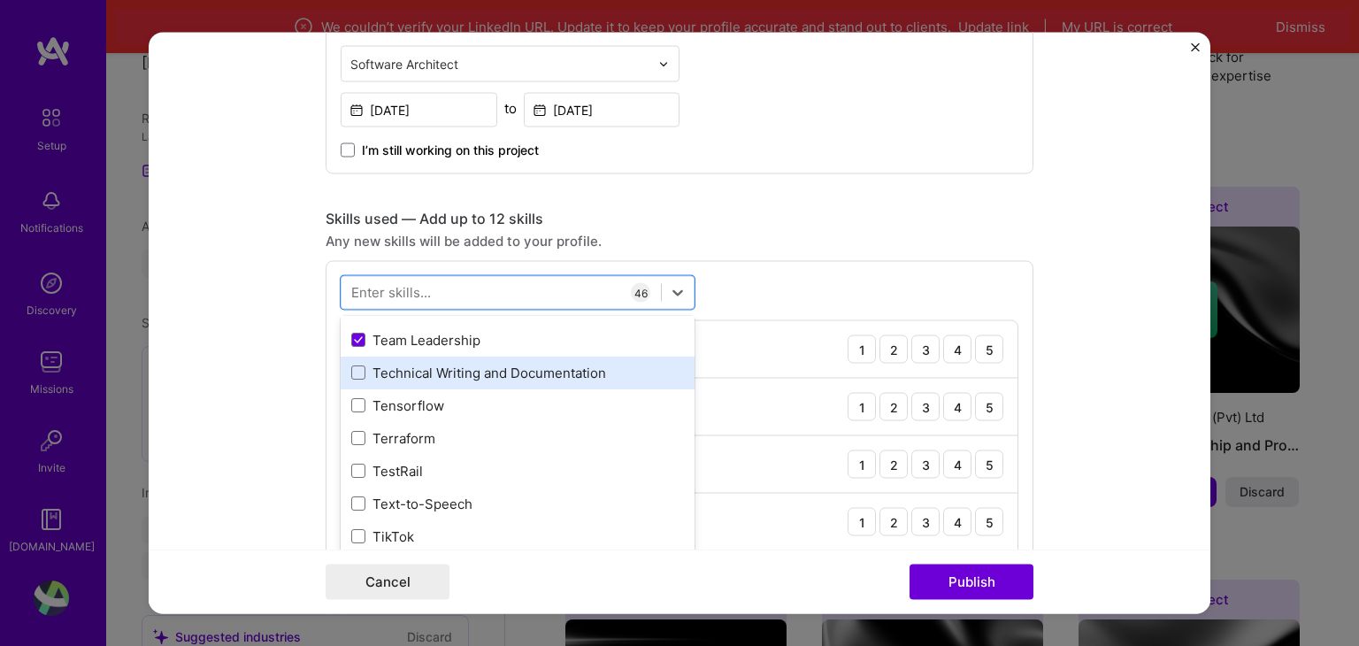
click at [343, 369] on div "Technical Writing and Documentation" at bounding box center [518, 373] width 354 height 33
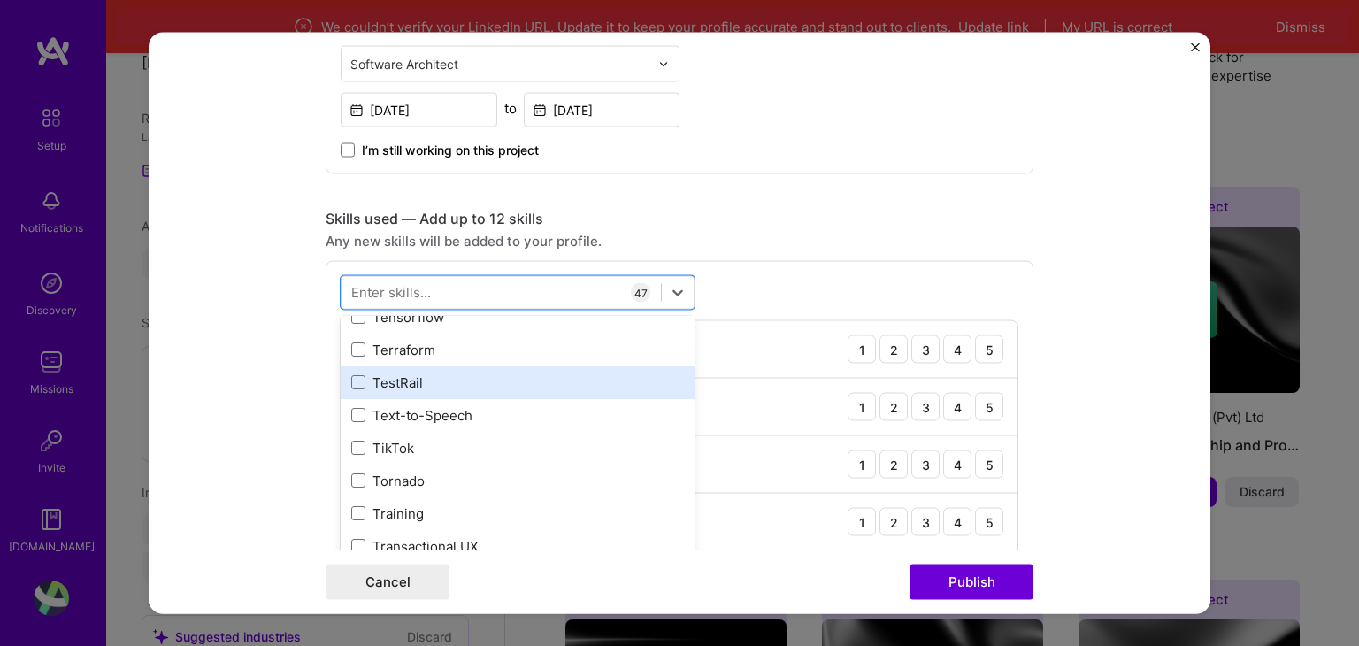
scroll to position [11063, 0]
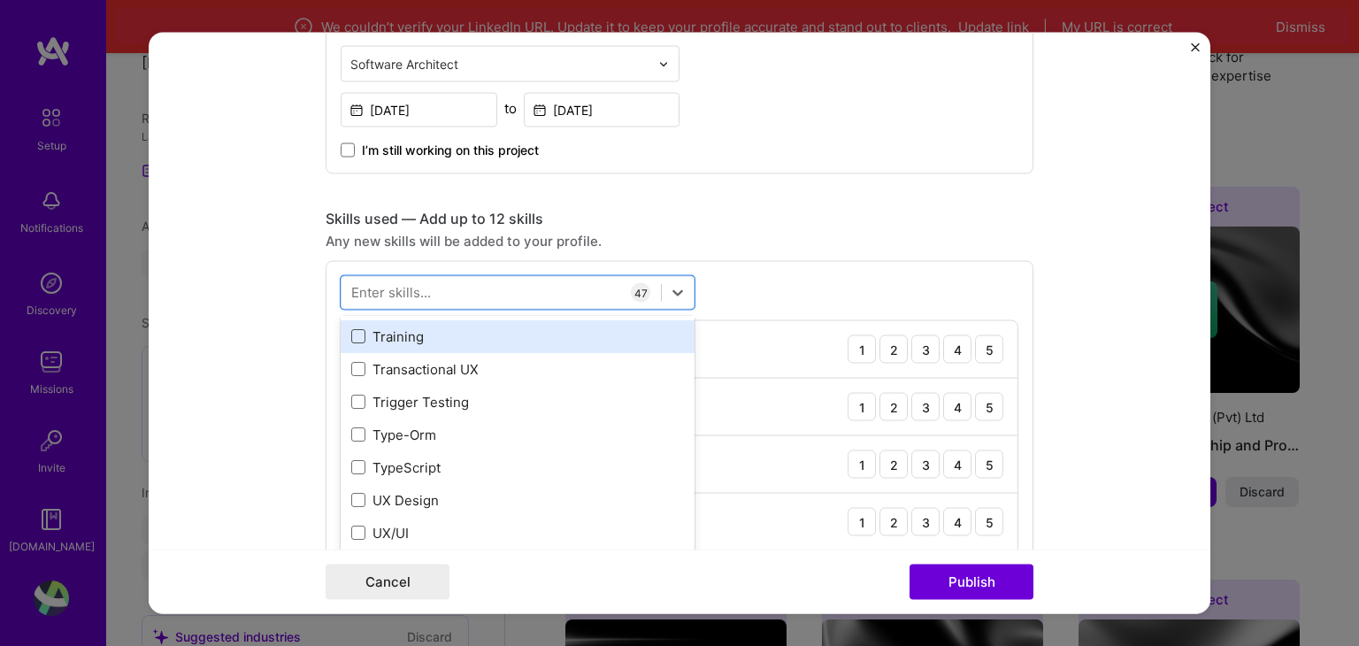
click at [351, 341] on span at bounding box center [358, 337] width 14 height 14
click at [0, 0] on input "checkbox" at bounding box center [0, 0] width 0 height 0
click at [351, 341] on span at bounding box center [358, 337] width 14 height 14
click at [0, 0] on input "checkbox" at bounding box center [0, 0] width 0 height 0
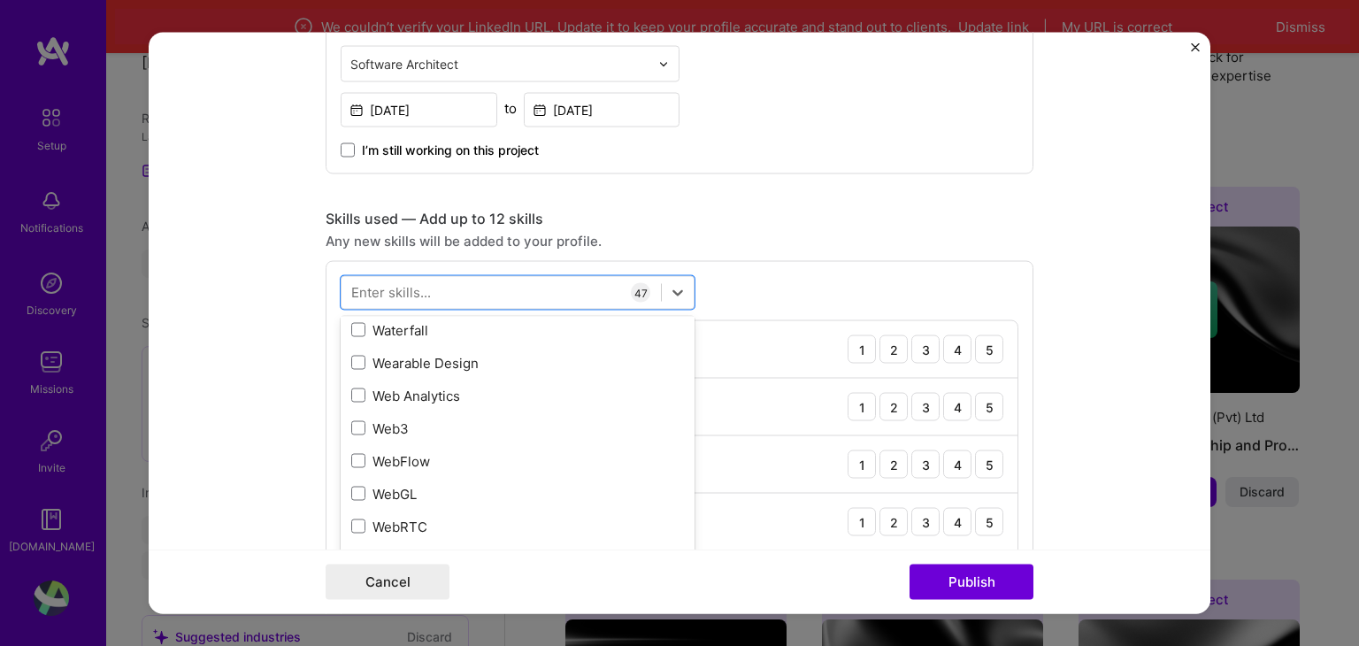
scroll to position [11682, 0]
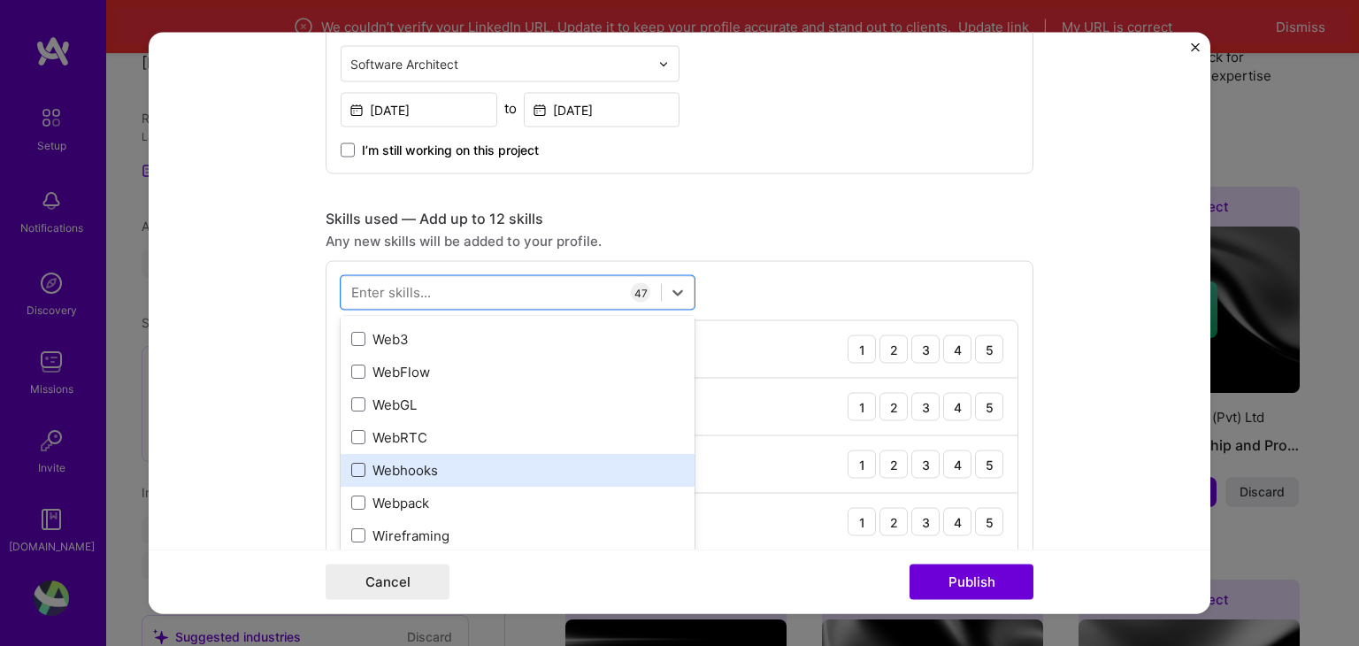
click at [351, 473] on span at bounding box center [358, 471] width 14 height 14
click at [0, 0] on input "checkbox" at bounding box center [0, 0] width 0 height 0
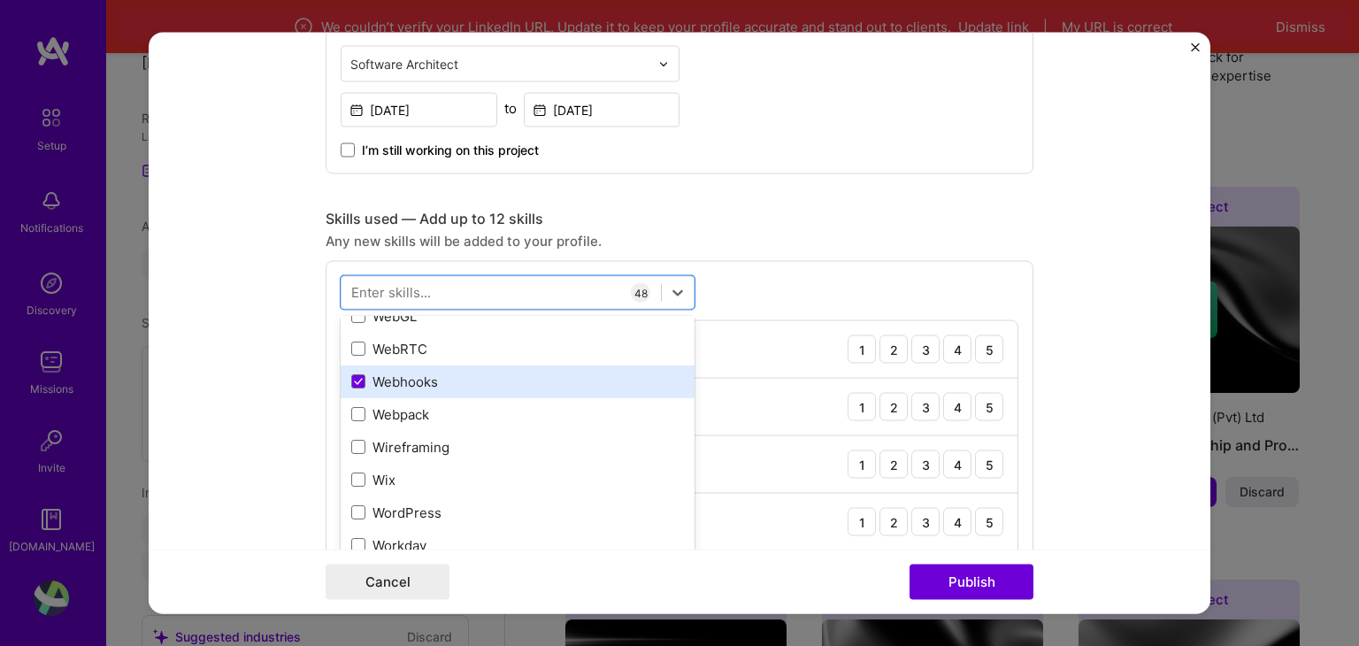
scroll to position [11859, 0]
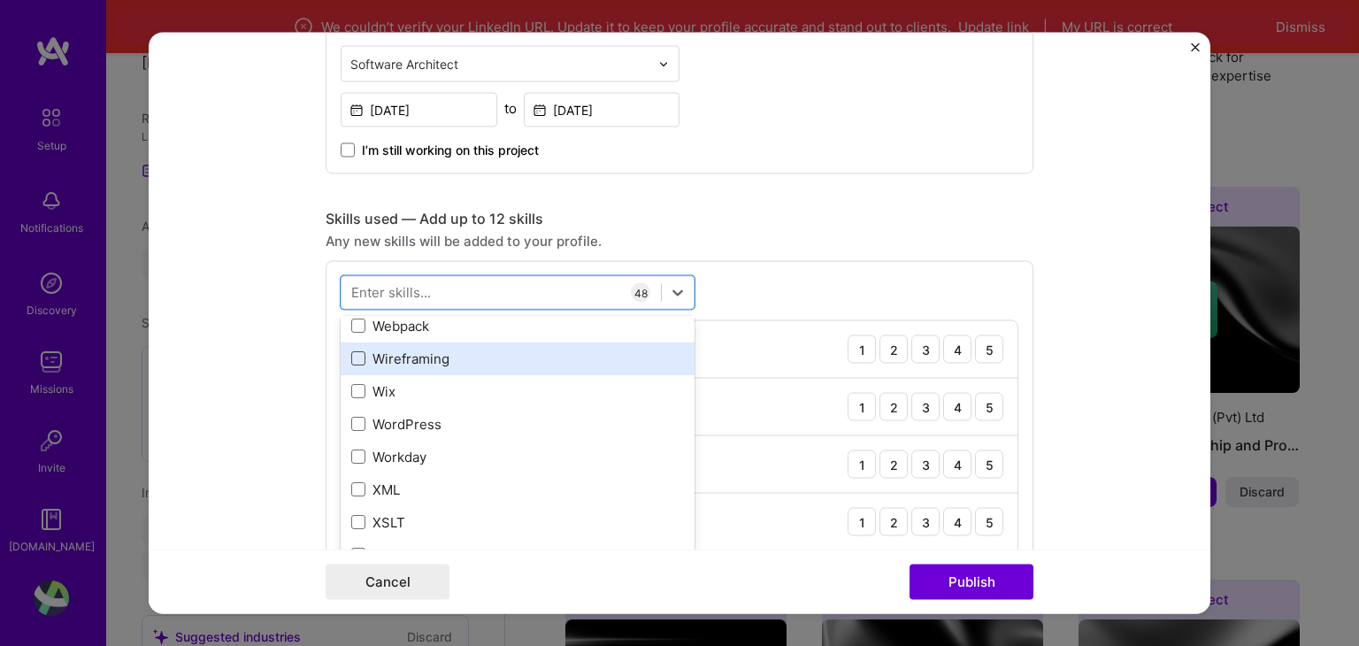
click at [356, 355] on span at bounding box center [358, 359] width 14 height 14
click at [0, 0] on input "checkbox" at bounding box center [0, 0] width 0 height 0
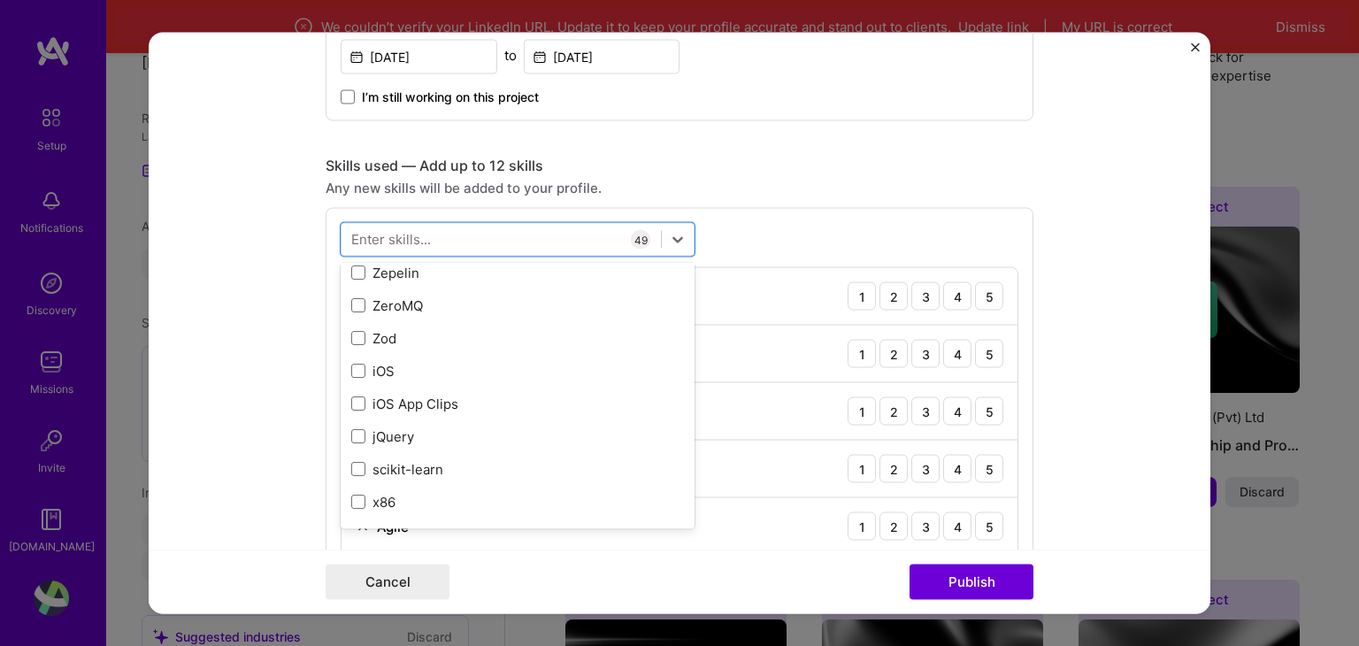
scroll to position [797, 0]
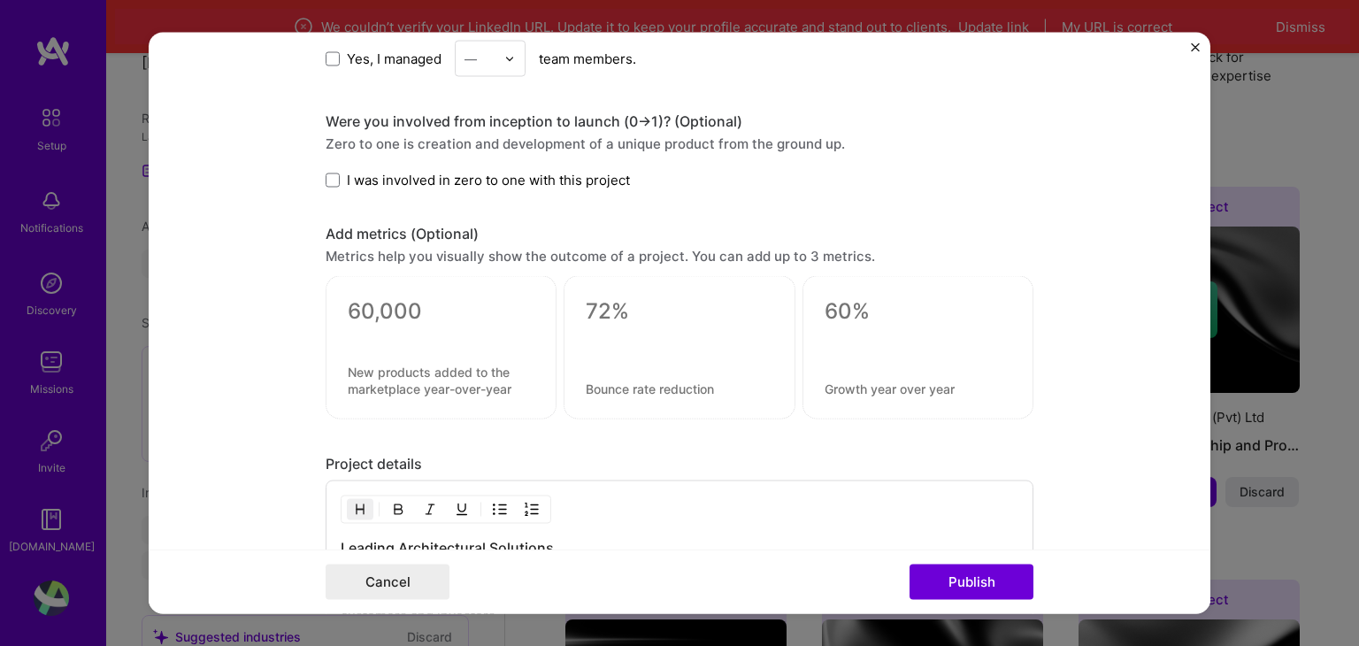
scroll to position [3629, 0]
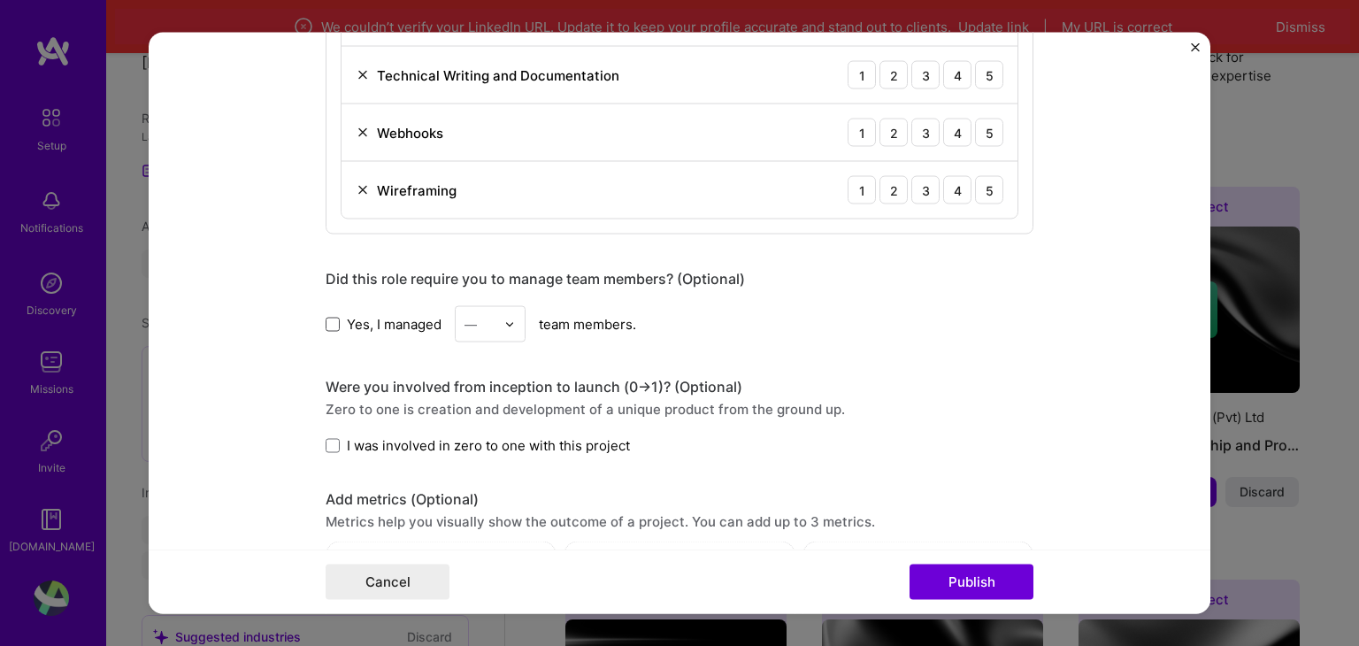
click at [328, 317] on span at bounding box center [333, 324] width 14 height 14
click at [0, 0] on input "Yes, I managed" at bounding box center [0, 0] width 0 height 0
click at [516, 317] on div at bounding box center [514, 324] width 20 height 35
click at [466, 473] on div "10" at bounding box center [490, 489] width 60 height 33
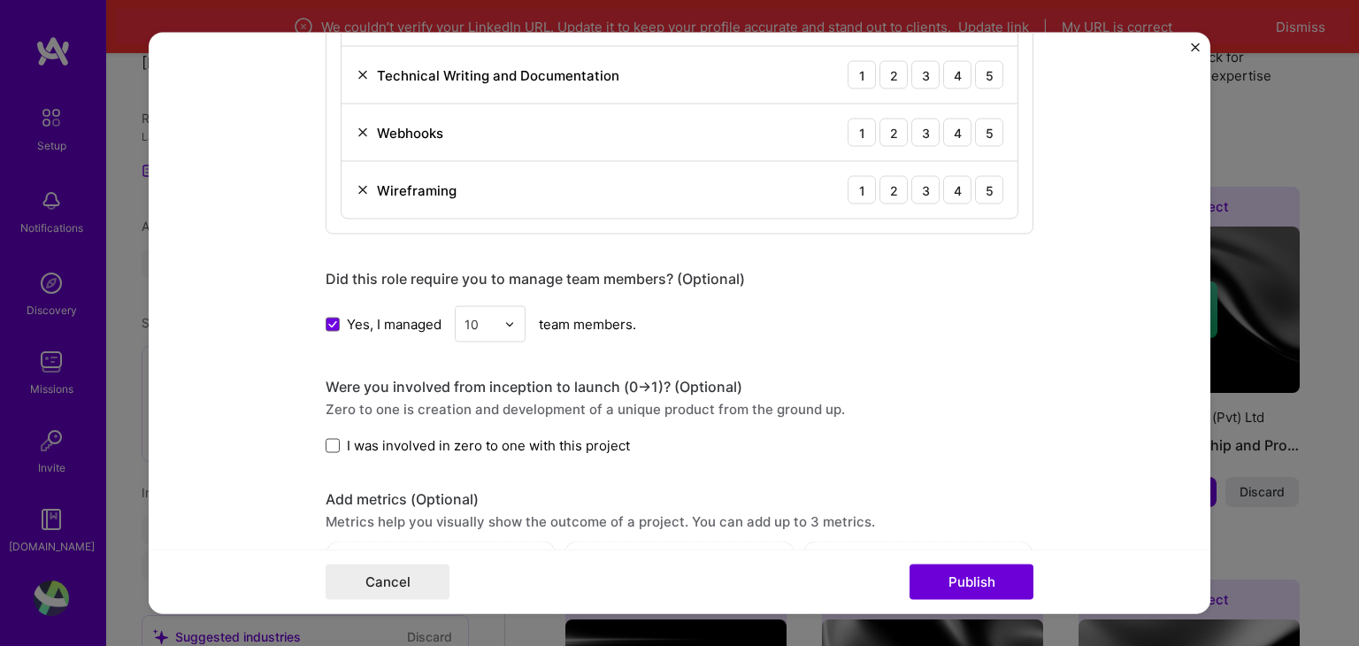
click at [326, 438] on span at bounding box center [333, 445] width 14 height 14
click at [0, 0] on input "I was involved in zero to one with this project" at bounding box center [0, 0] width 0 height 0
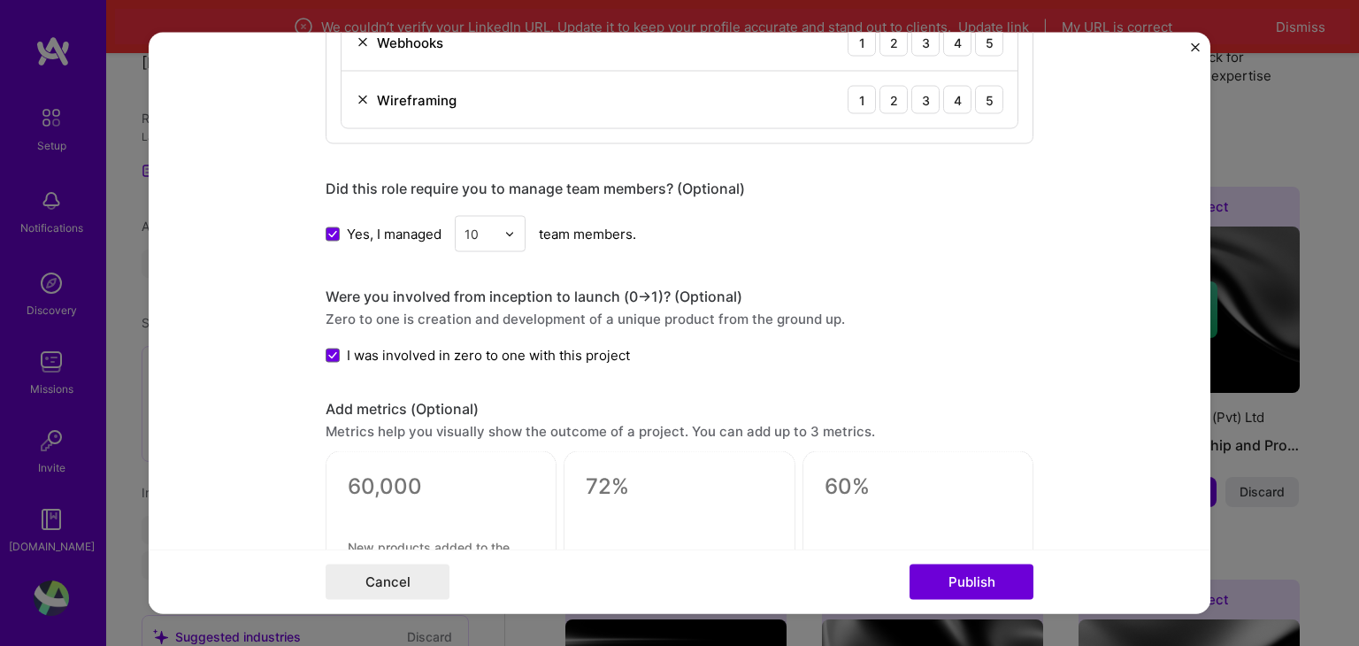
scroll to position [3717, 0]
click at [331, 350] on span at bounding box center [333, 357] width 14 height 14
click at [0, 0] on input "I was involved in zero to one with this project" at bounding box center [0, 0] width 0 height 0
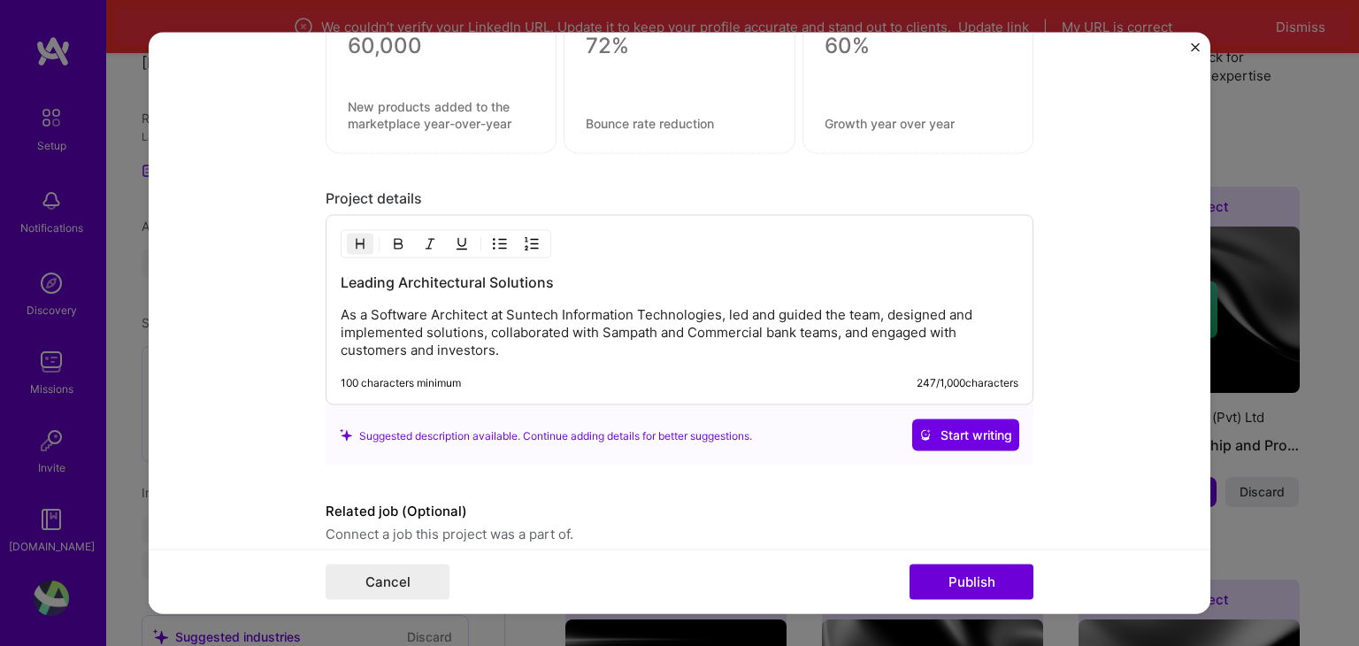
scroll to position [4222, 0]
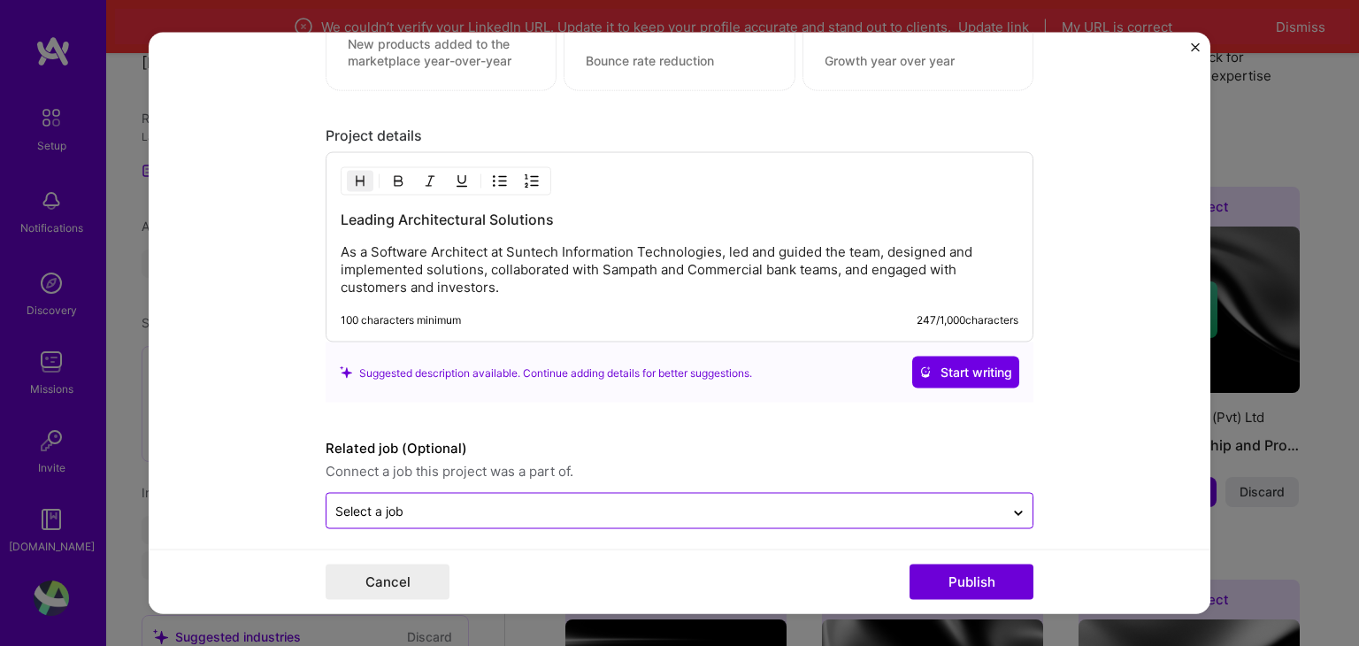
click at [757, 502] on input "text" at bounding box center [665, 511] width 660 height 19
click at [1012, 504] on icon at bounding box center [1019, 513] width 14 height 18
click at [1012, 500] on icon at bounding box center [1019, 509] width 14 height 18
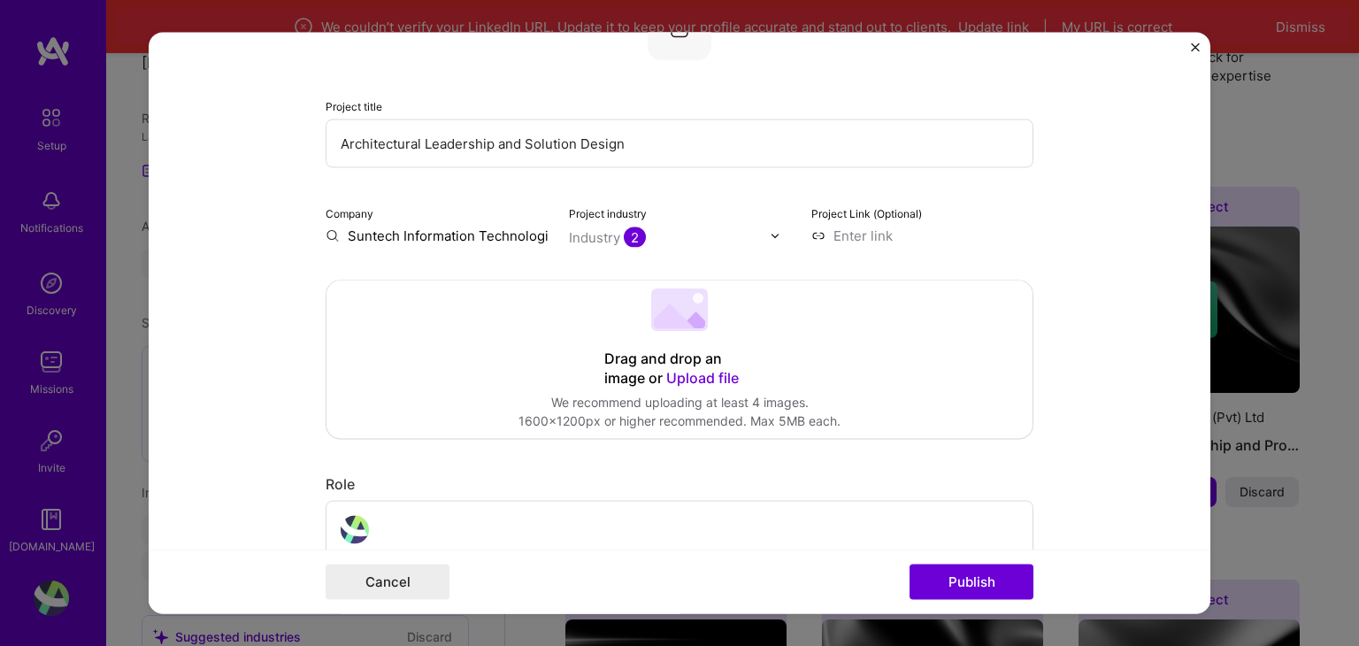
scroll to position [417, 0]
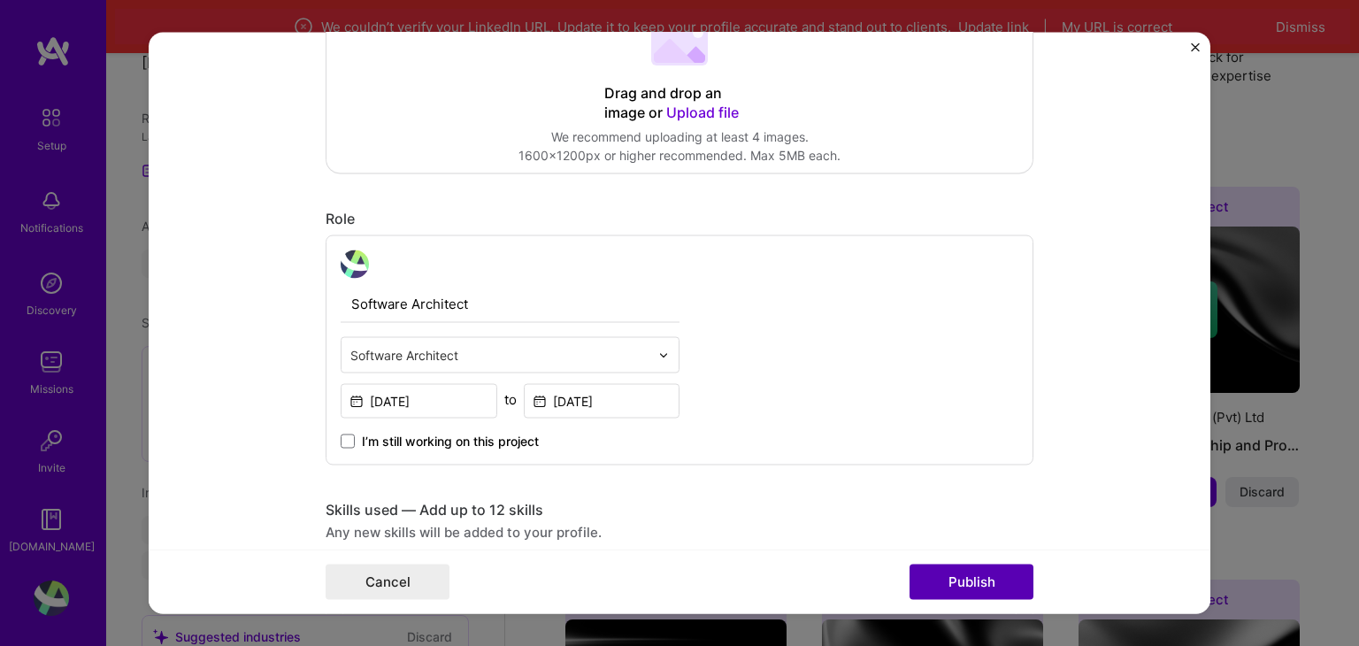
click at [986, 588] on button "Publish" at bounding box center [972, 582] width 124 height 35
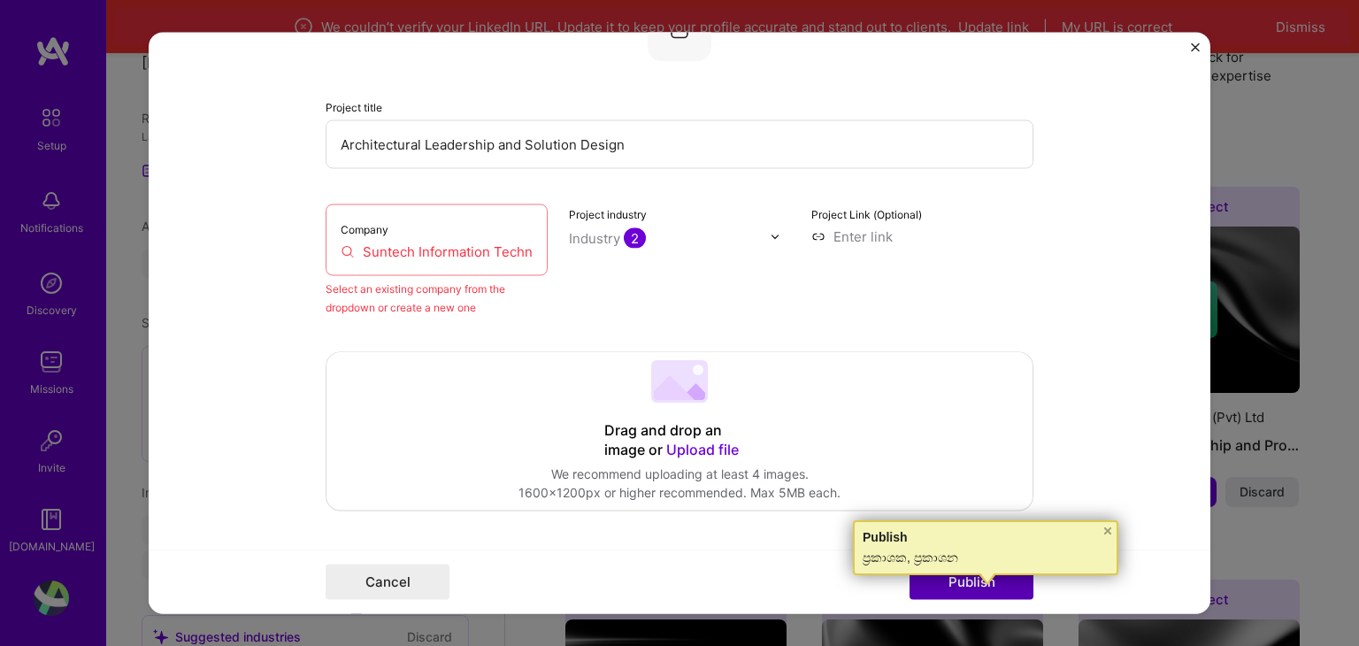
scroll to position [116, 0]
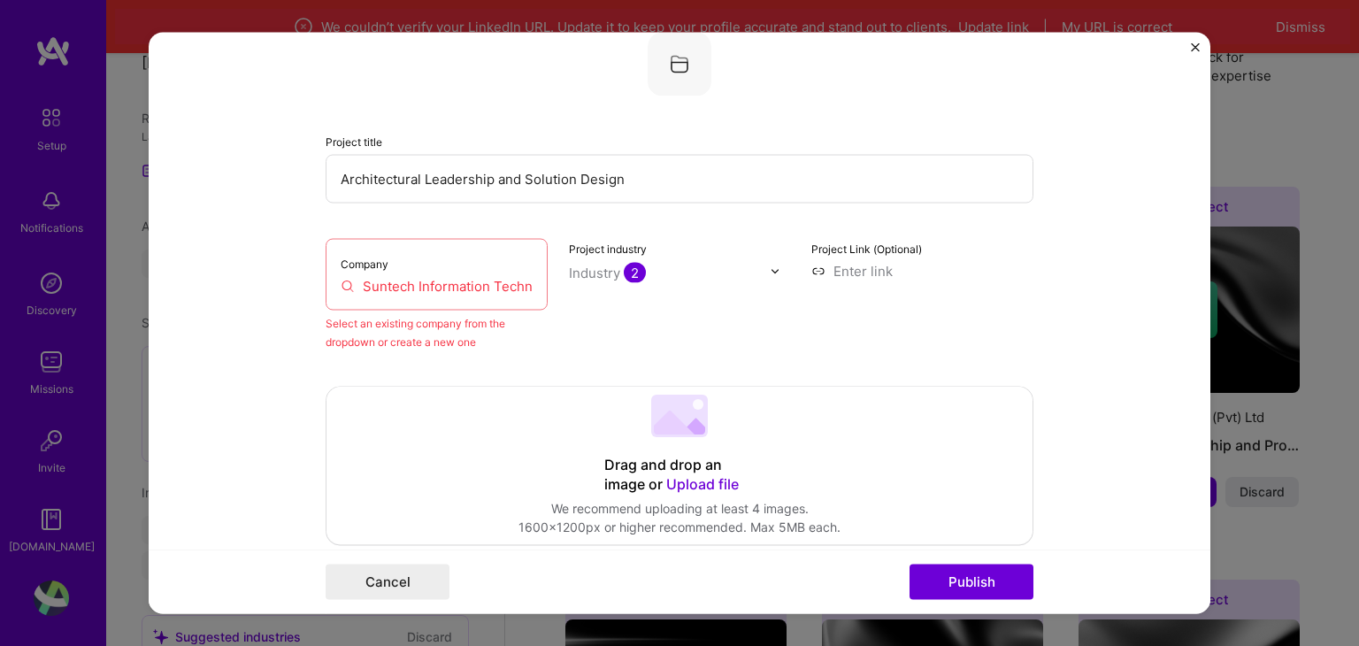
click at [454, 304] on div "Company Suntech Information Technologies (Pvt) Ltd" at bounding box center [437, 275] width 222 height 72
click at [478, 269] on div "Company Suntech Information Technologies (Pvt) Ltd" at bounding box center [437, 275] width 222 height 72
click at [400, 277] on input "Suntech Information Technologies (Pvt) Ltd" at bounding box center [437, 286] width 192 height 19
click at [358, 288] on input "Suntech Information Technologies (Pvt) Ltd" at bounding box center [437, 286] width 192 height 19
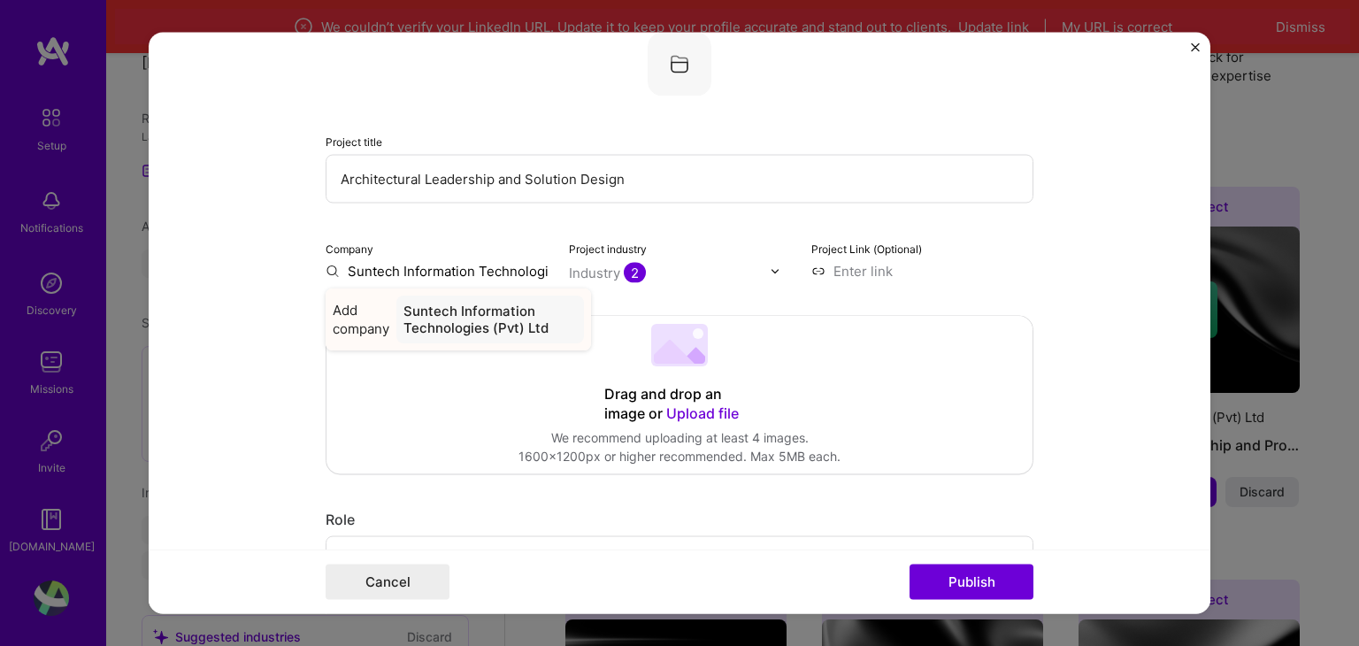
click at [426, 312] on div "Suntech Information Technologies (Pvt) Ltd" at bounding box center [490, 320] width 188 height 48
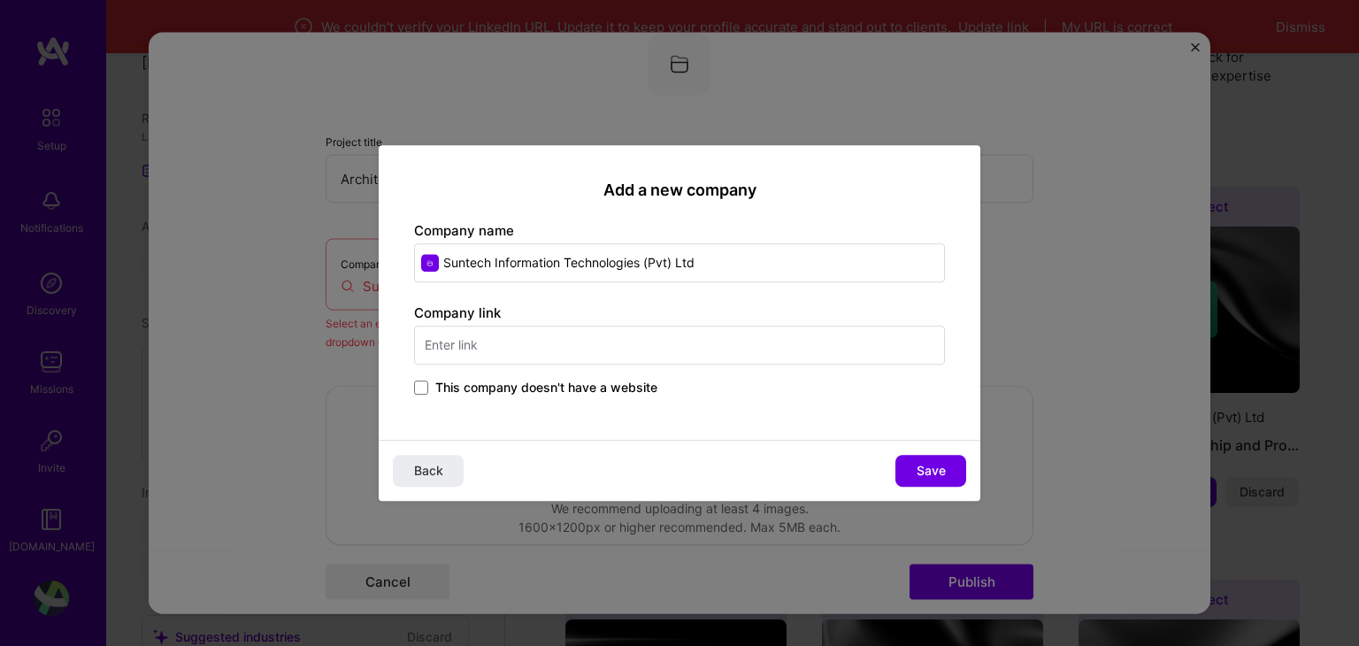
click at [630, 339] on input "text" at bounding box center [679, 345] width 531 height 39
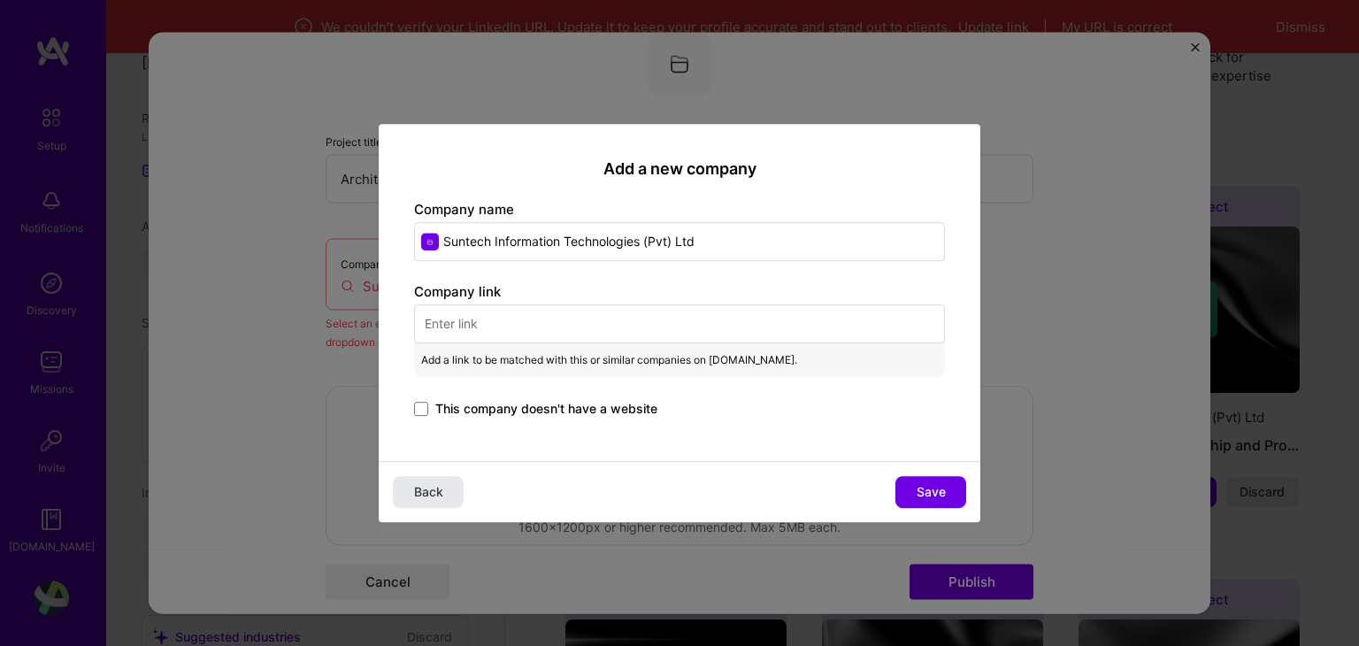
click at [432, 491] on span "Back" at bounding box center [428, 492] width 29 height 18
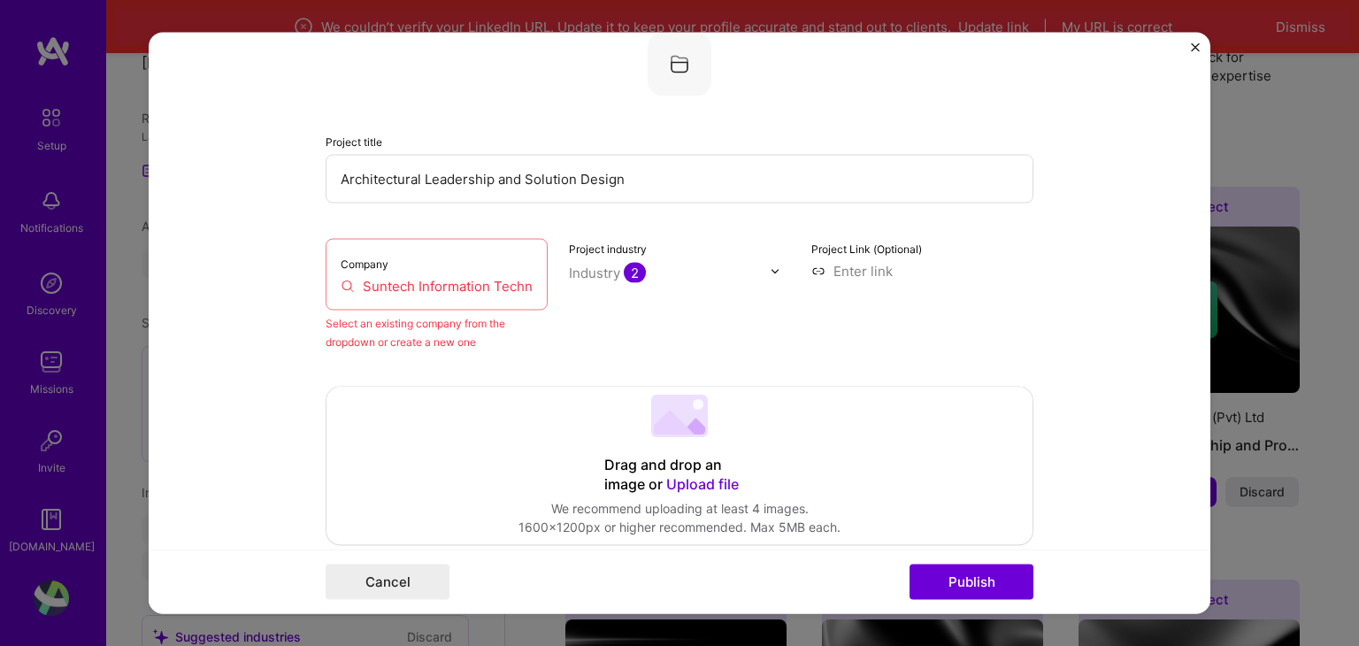
click at [434, 283] on input "Suntech Information Technologies (Pvt) Ltd" at bounding box center [437, 286] width 192 height 19
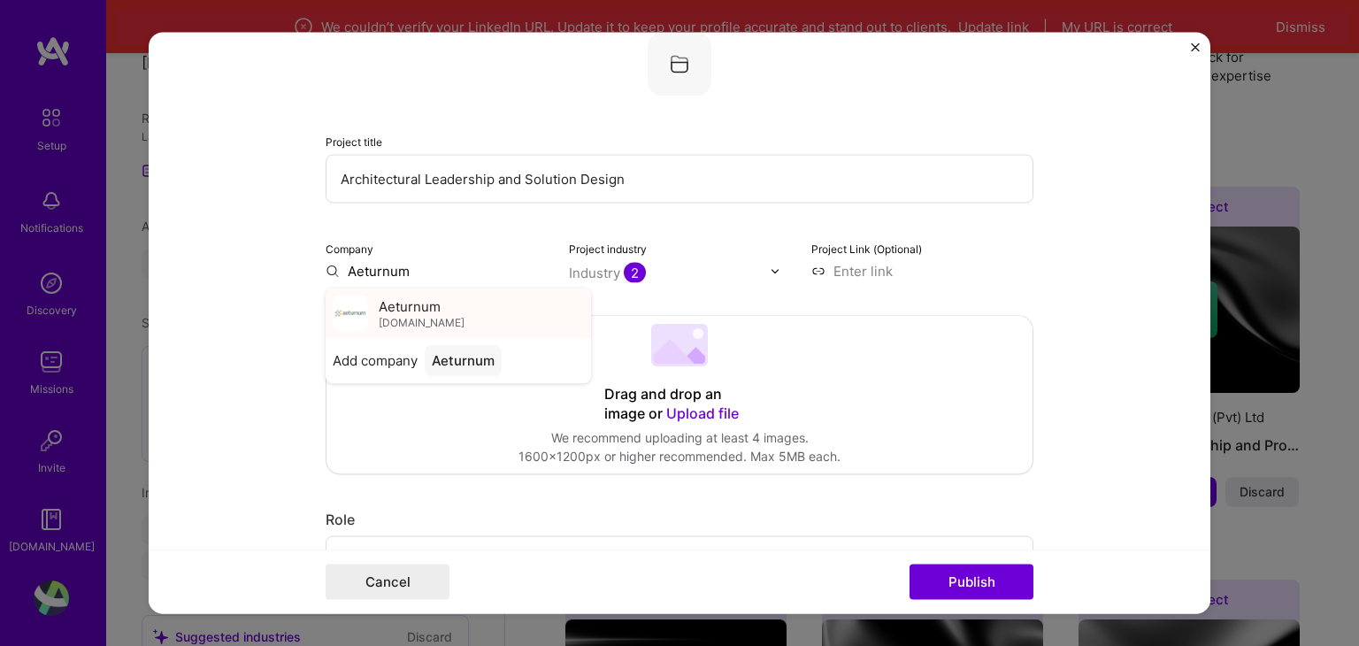
type input "Aeturnum"
click at [419, 312] on span "Aeturnum" at bounding box center [410, 306] width 62 height 19
drag, startPoint x: 620, startPoint y: 177, endPoint x: 278, endPoint y: 190, distance: 342.8
click at [278, 190] on form "Editing suggested project This project is suggested based on your LinkedIn, res…" at bounding box center [680, 323] width 1062 height 581
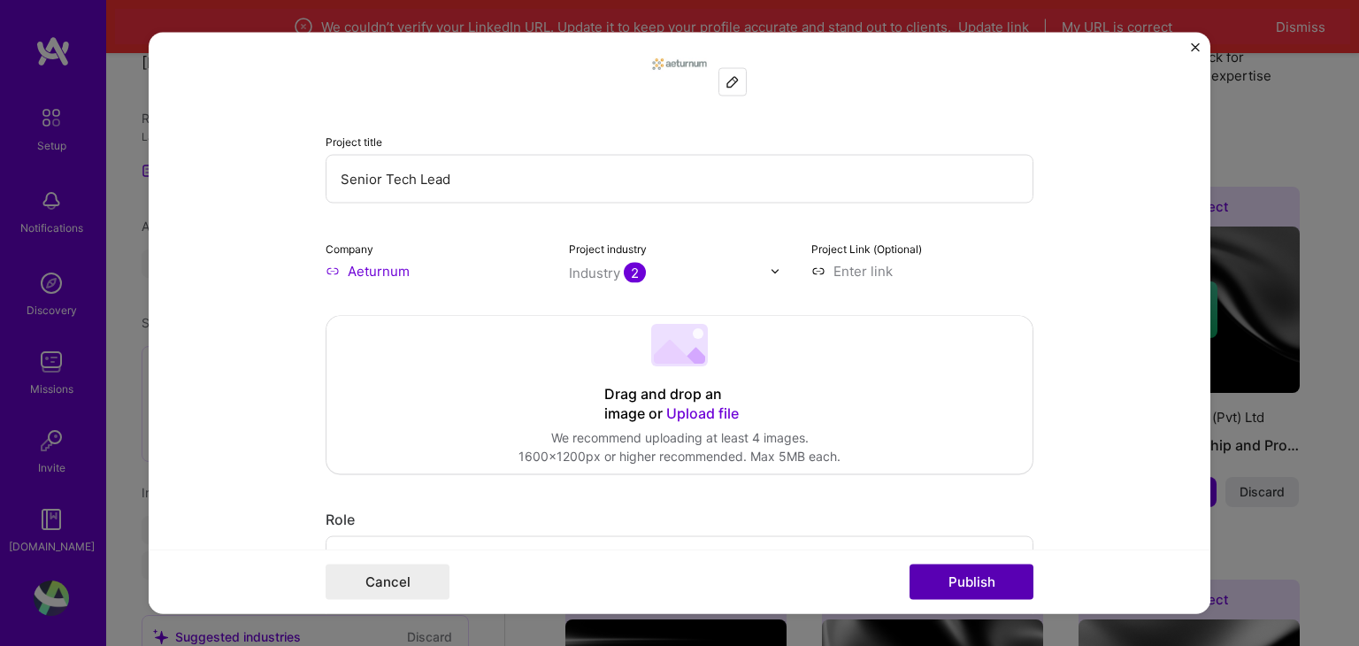
type input "Senior Tech Lead"
click at [1011, 589] on button "Publish" at bounding box center [972, 582] width 124 height 35
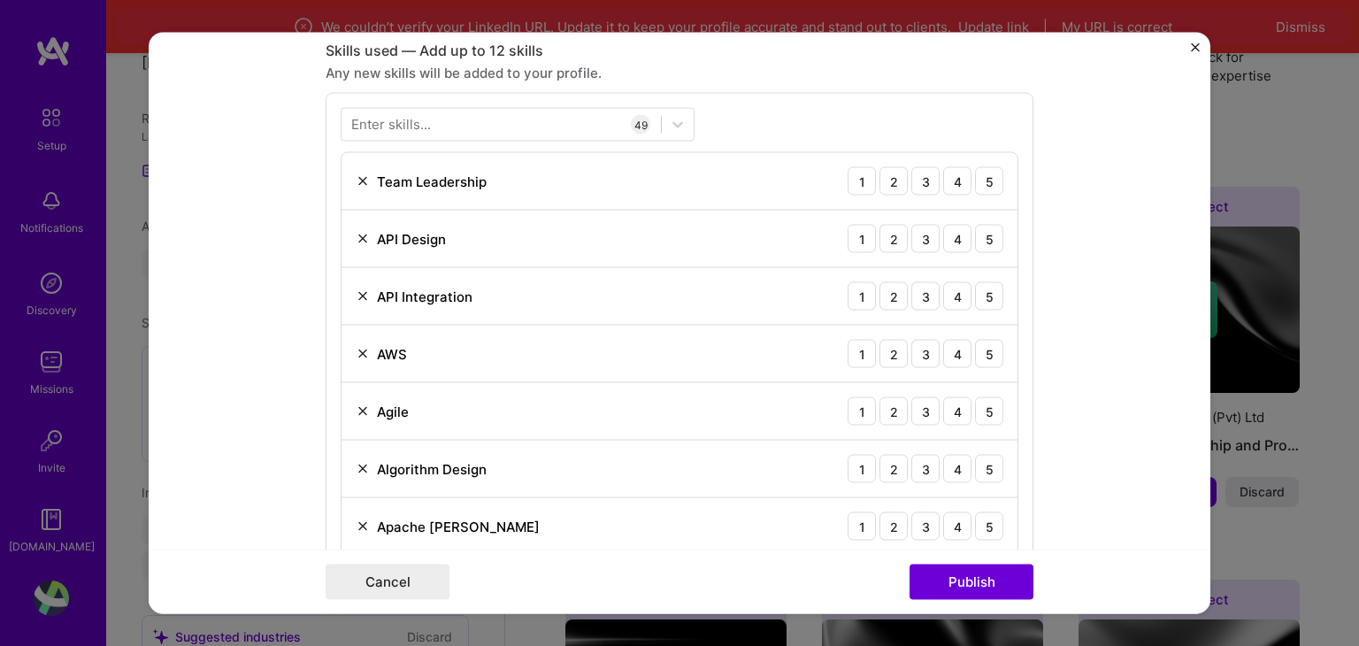
scroll to position [882, 0]
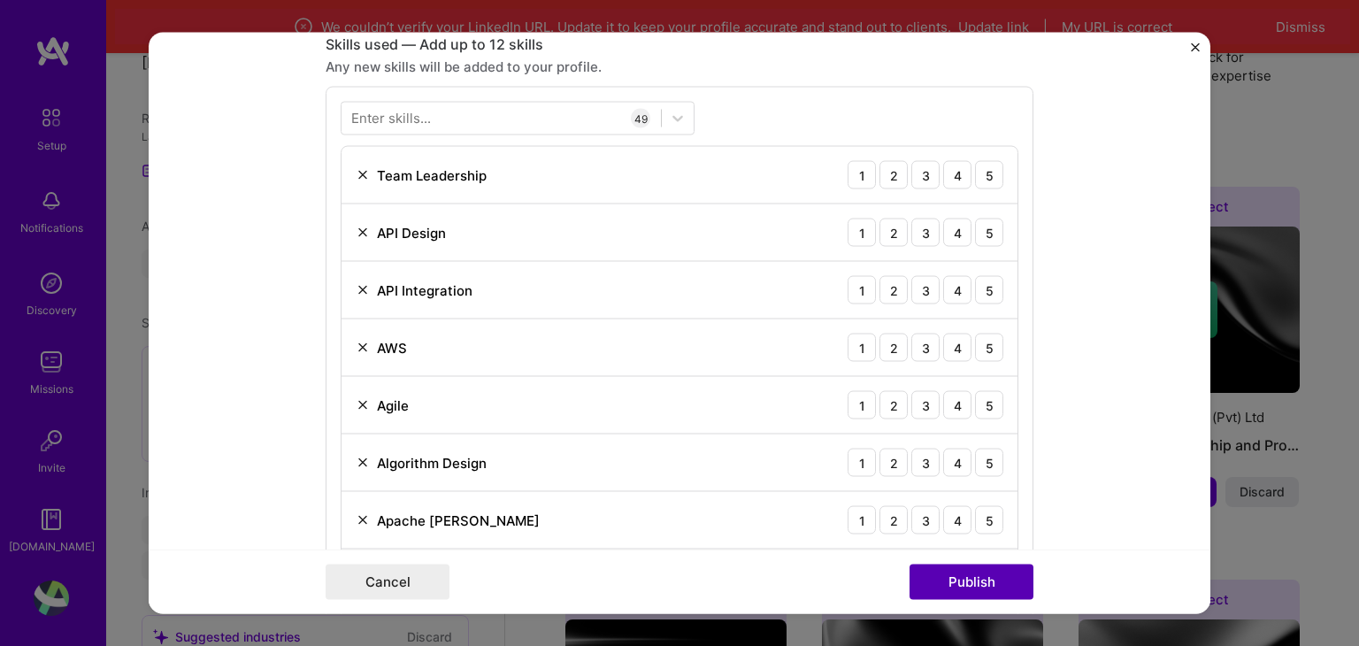
click at [1005, 578] on button "Publish" at bounding box center [972, 582] width 124 height 35
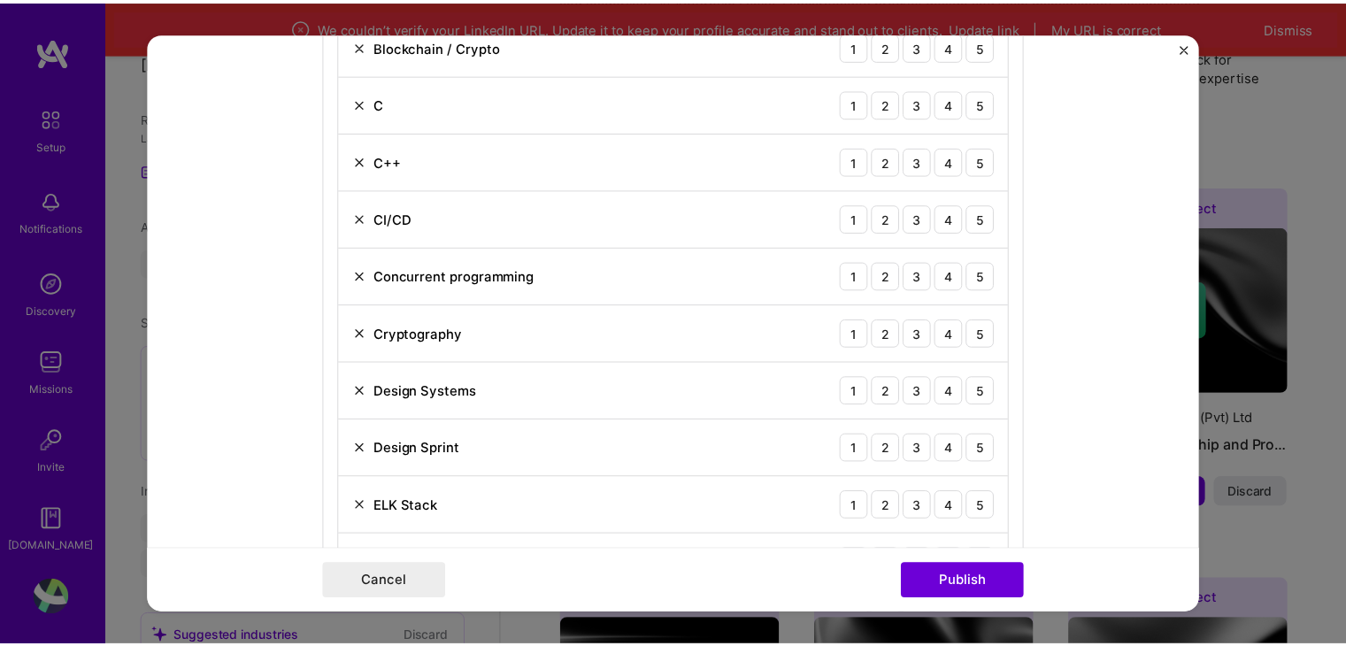
scroll to position [1590, 0]
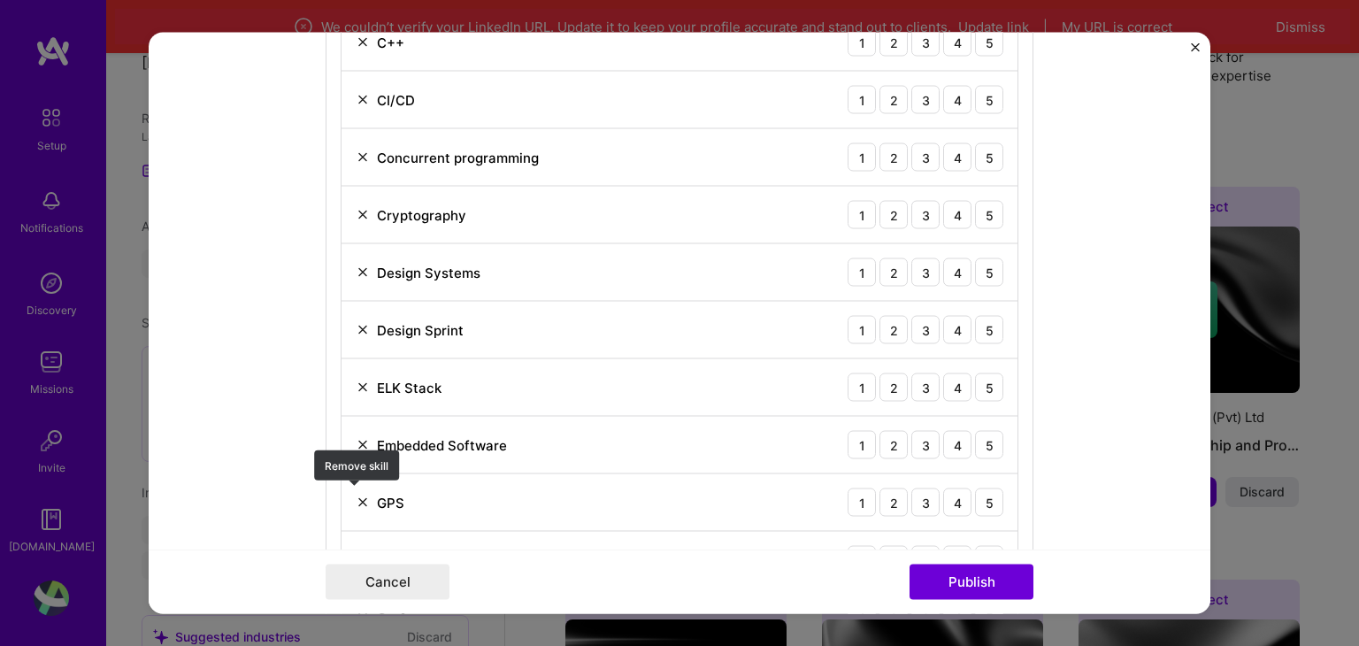
click at [359, 496] on img at bounding box center [363, 503] width 14 height 14
click at [359, 385] on img at bounding box center [363, 388] width 14 height 14
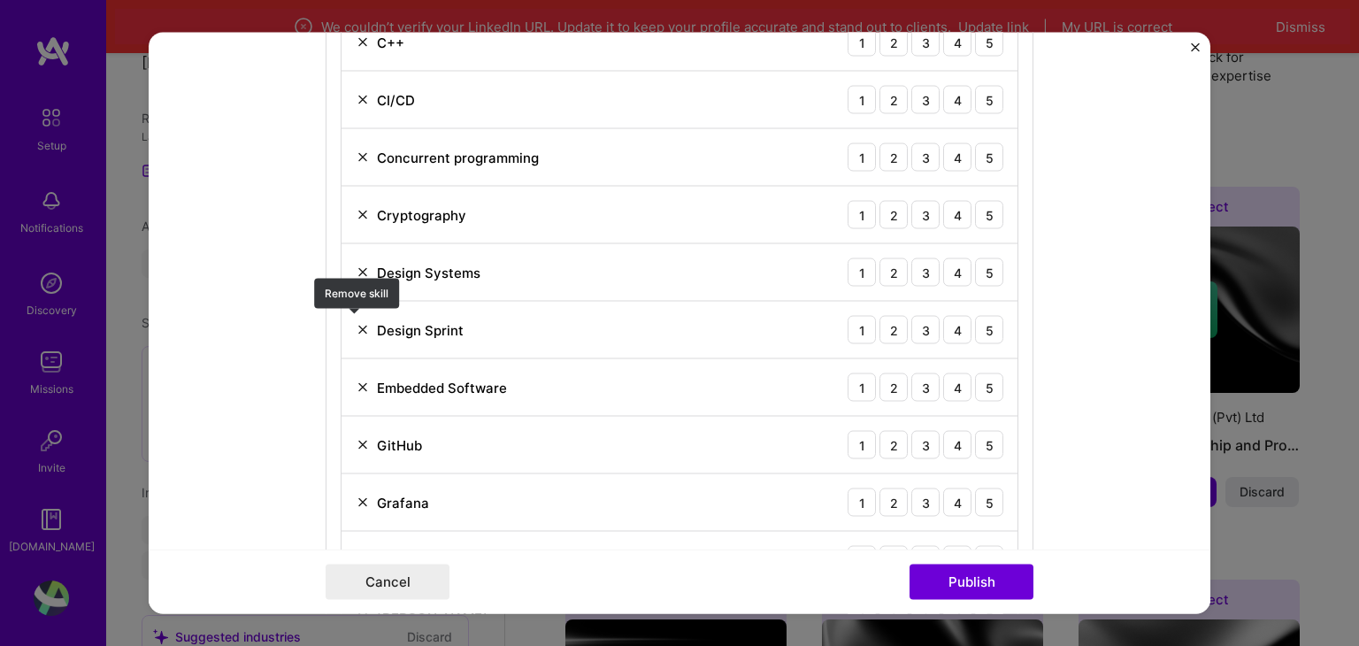
click at [356, 327] on img at bounding box center [363, 330] width 14 height 14
click at [356, 273] on div "Design Systems" at bounding box center [418, 272] width 125 height 19
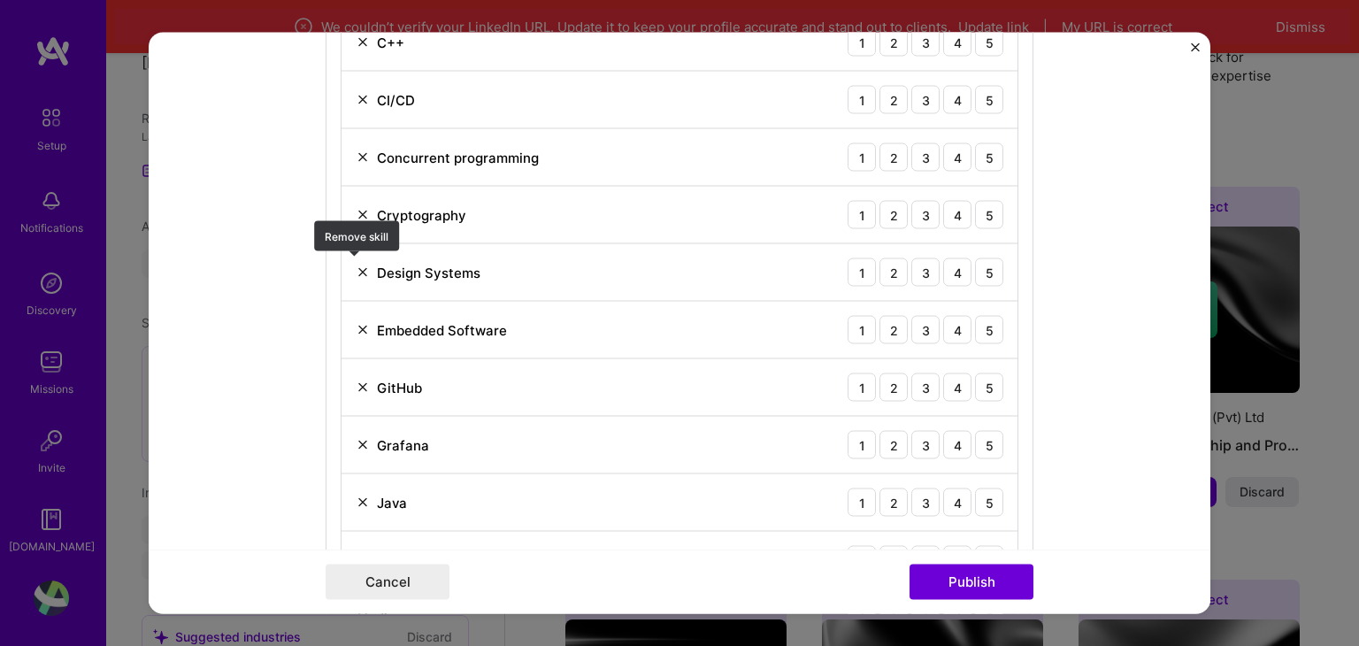
click at [358, 266] on img at bounding box center [363, 273] width 14 height 14
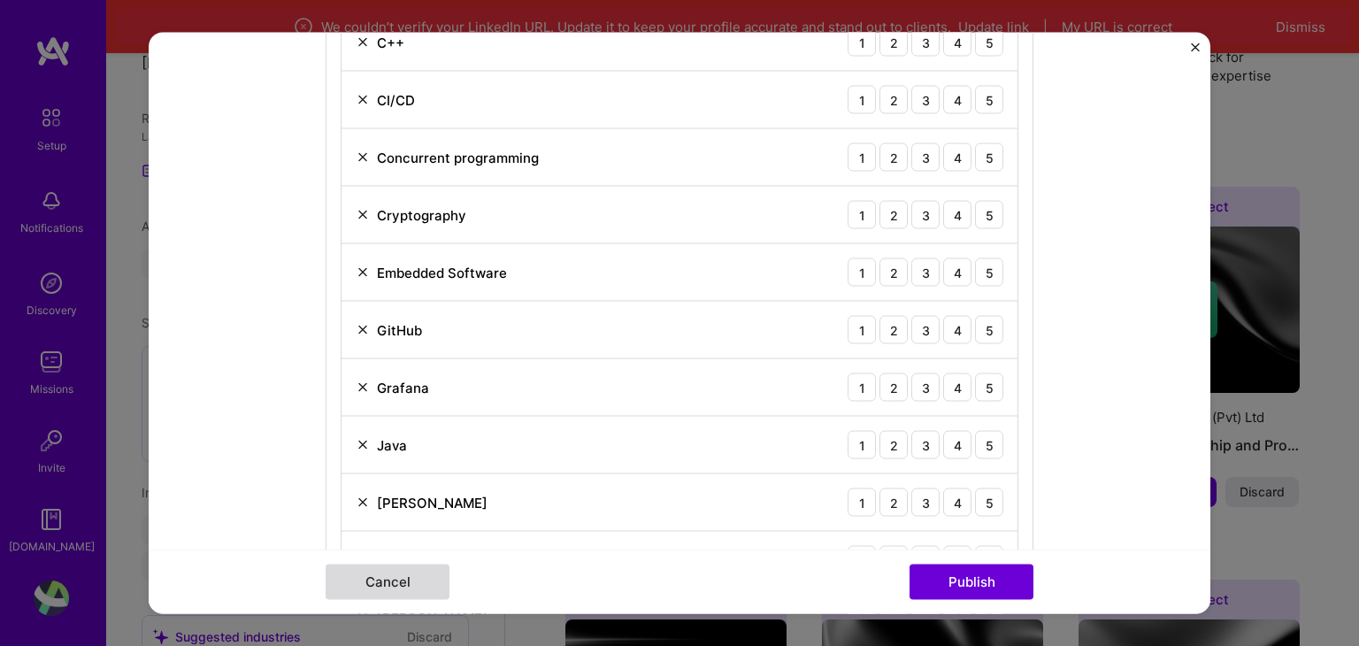
click at [400, 578] on button "Cancel" at bounding box center [388, 582] width 124 height 35
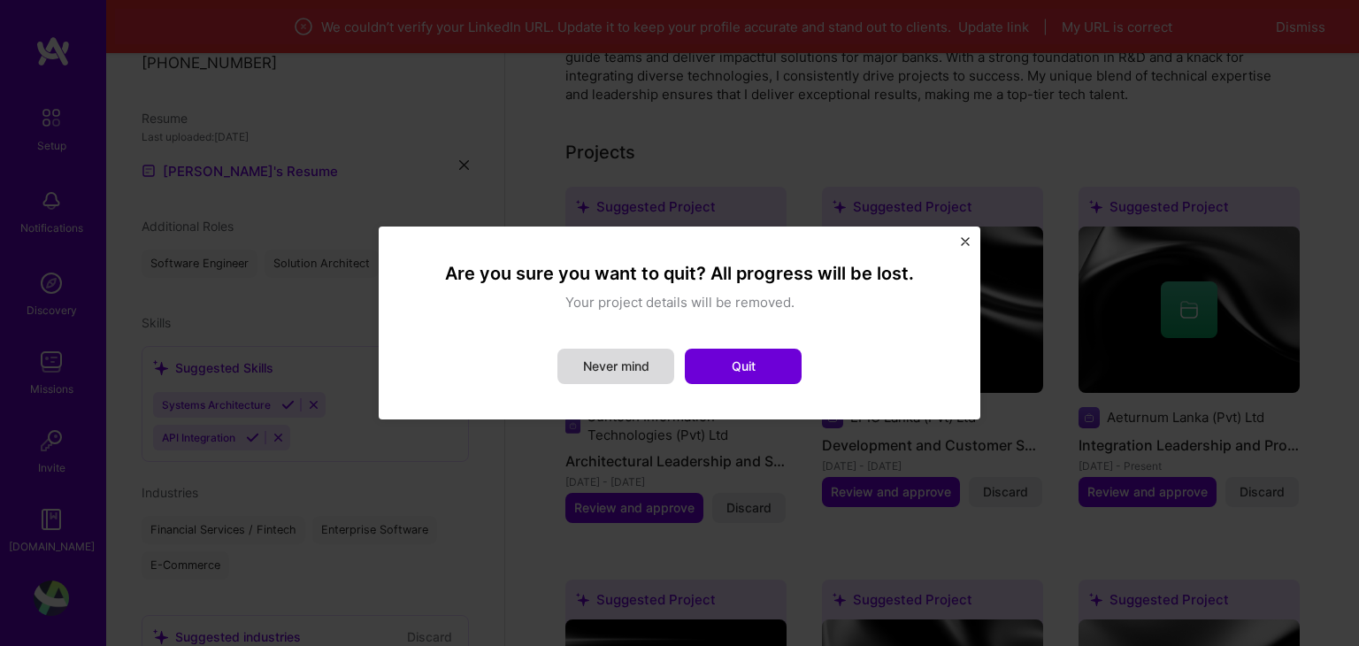
click at [598, 368] on button "Never mind" at bounding box center [616, 366] width 117 height 35
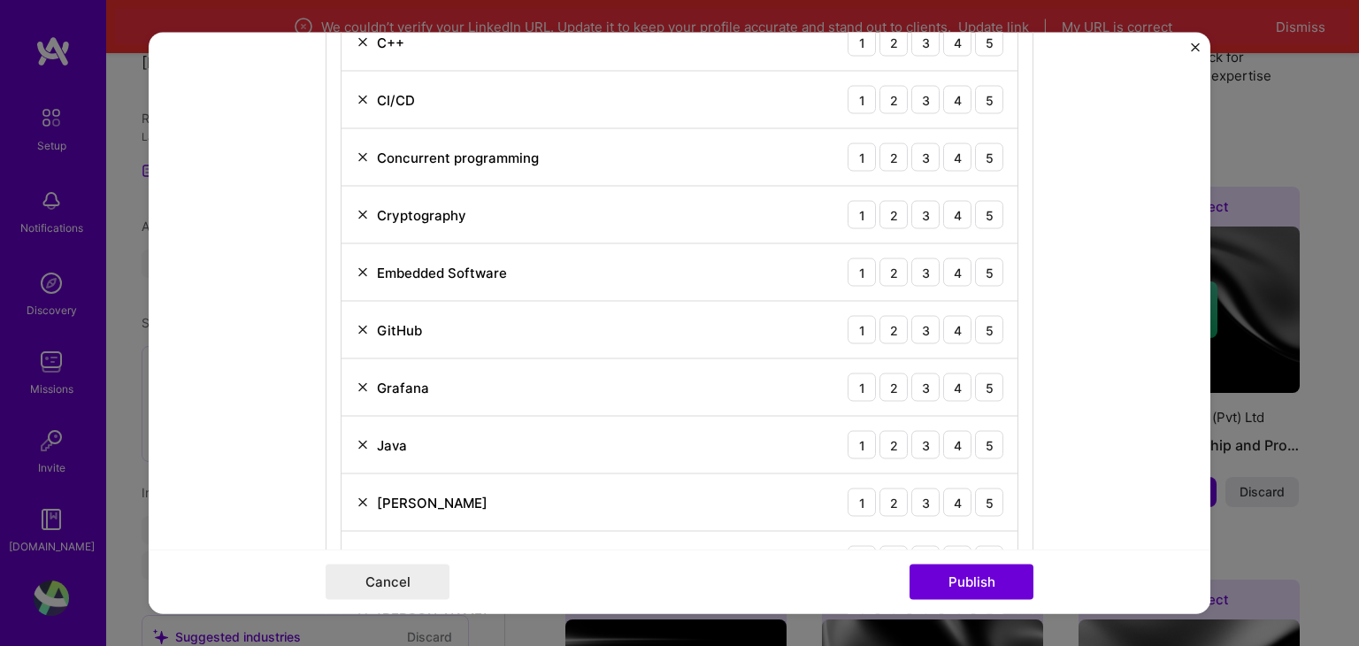
click at [324, 575] on div "Cancel Publish" at bounding box center [680, 582] width 1062 height 65
click at [365, 585] on button "Cancel" at bounding box center [388, 582] width 124 height 35
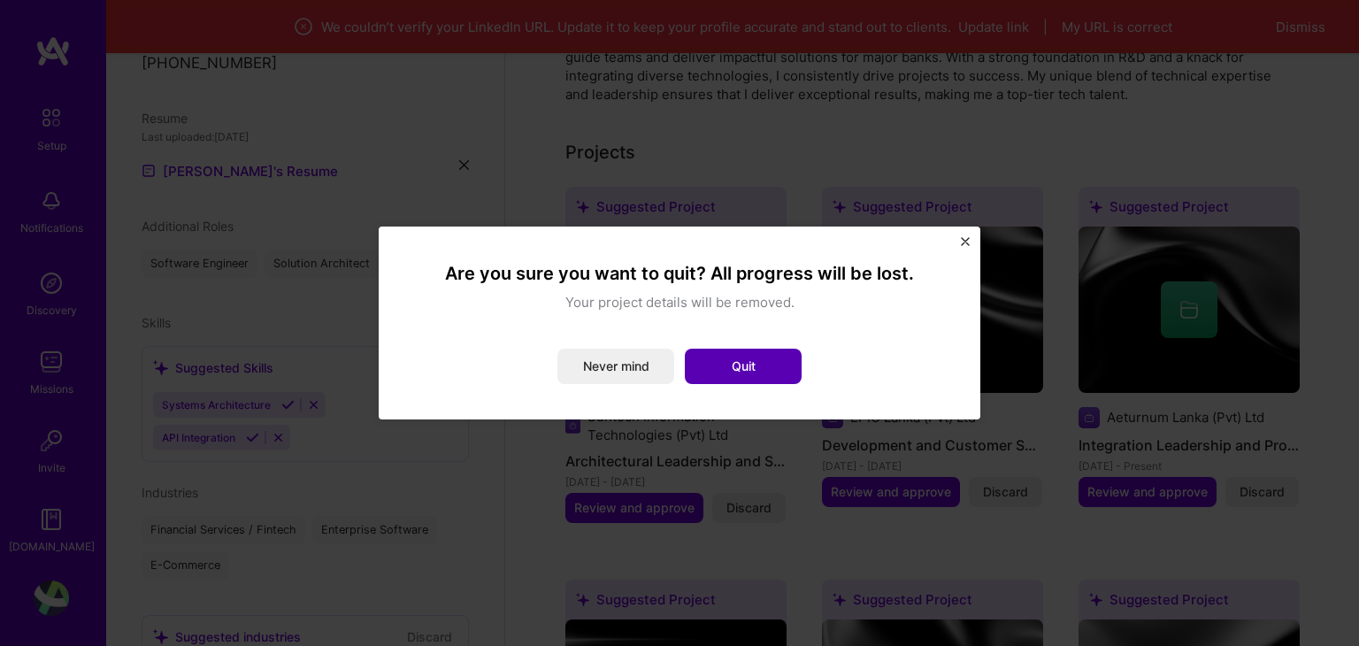
click at [744, 368] on button "Quit" at bounding box center [743, 366] width 117 height 35
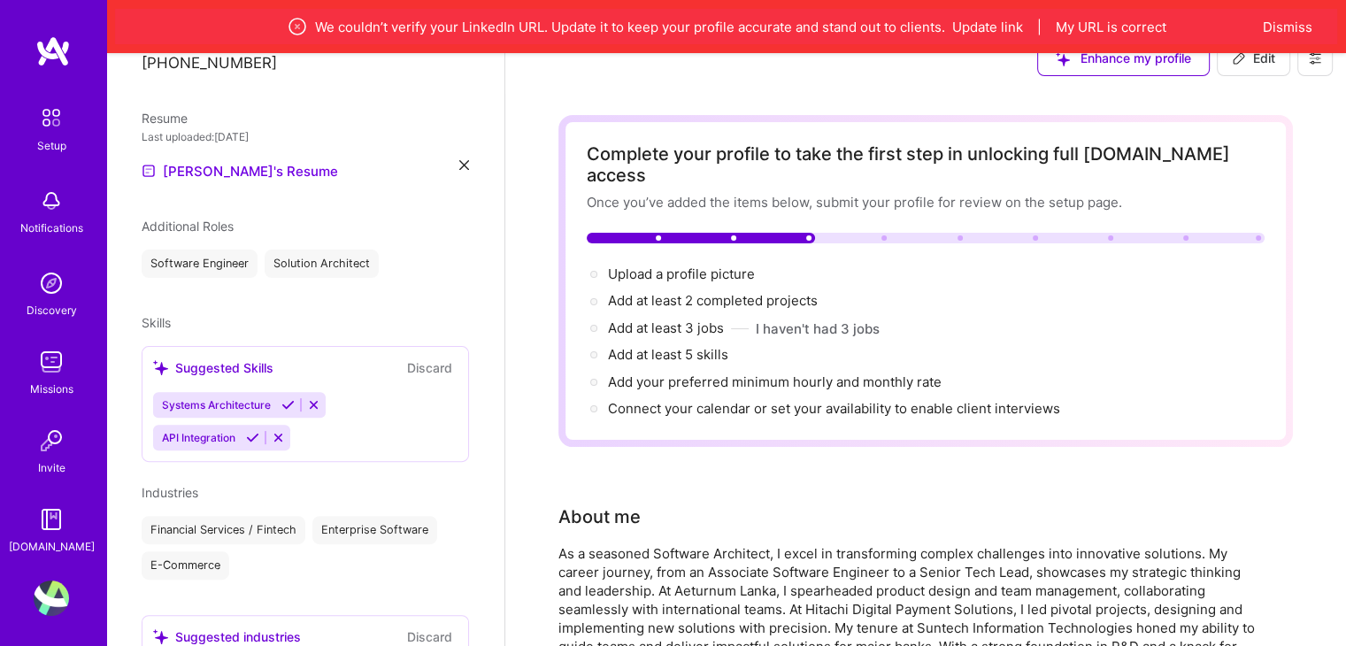
scroll to position [0, 0]
